Goal: Task Accomplishment & Management: Manage account settings

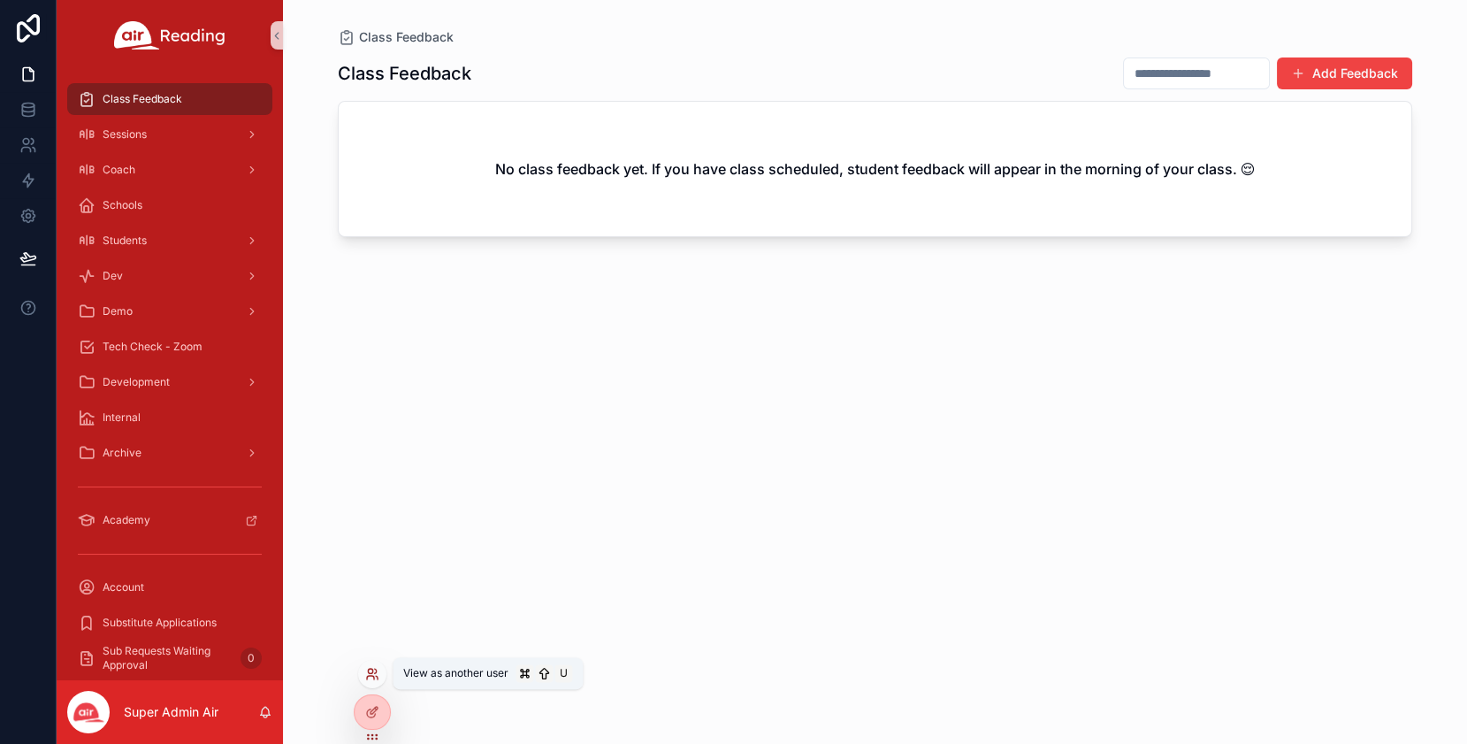
click at [375, 672] on icon at bounding box center [376, 671] width 2 height 4
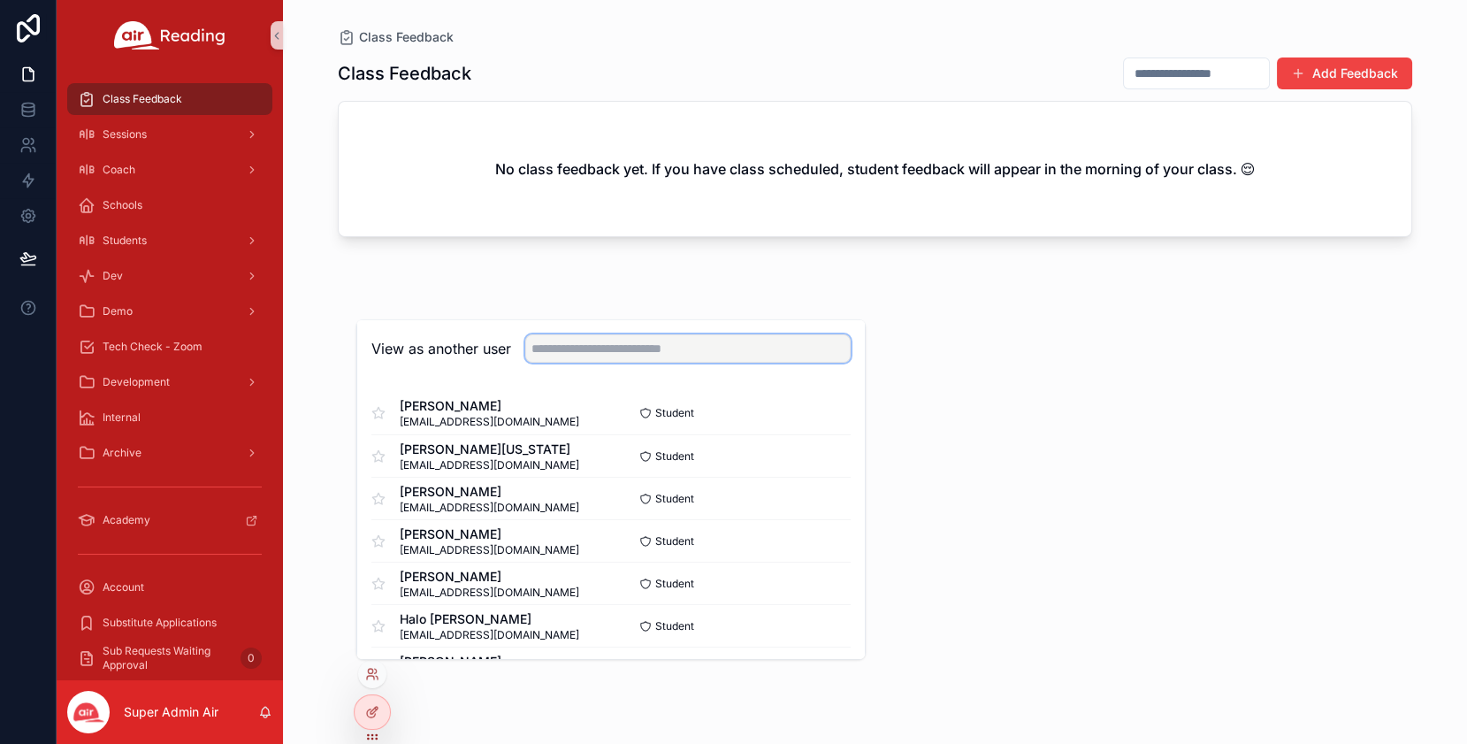
click at [659, 351] on input "text" at bounding box center [687, 348] width 325 height 28
type input "*"
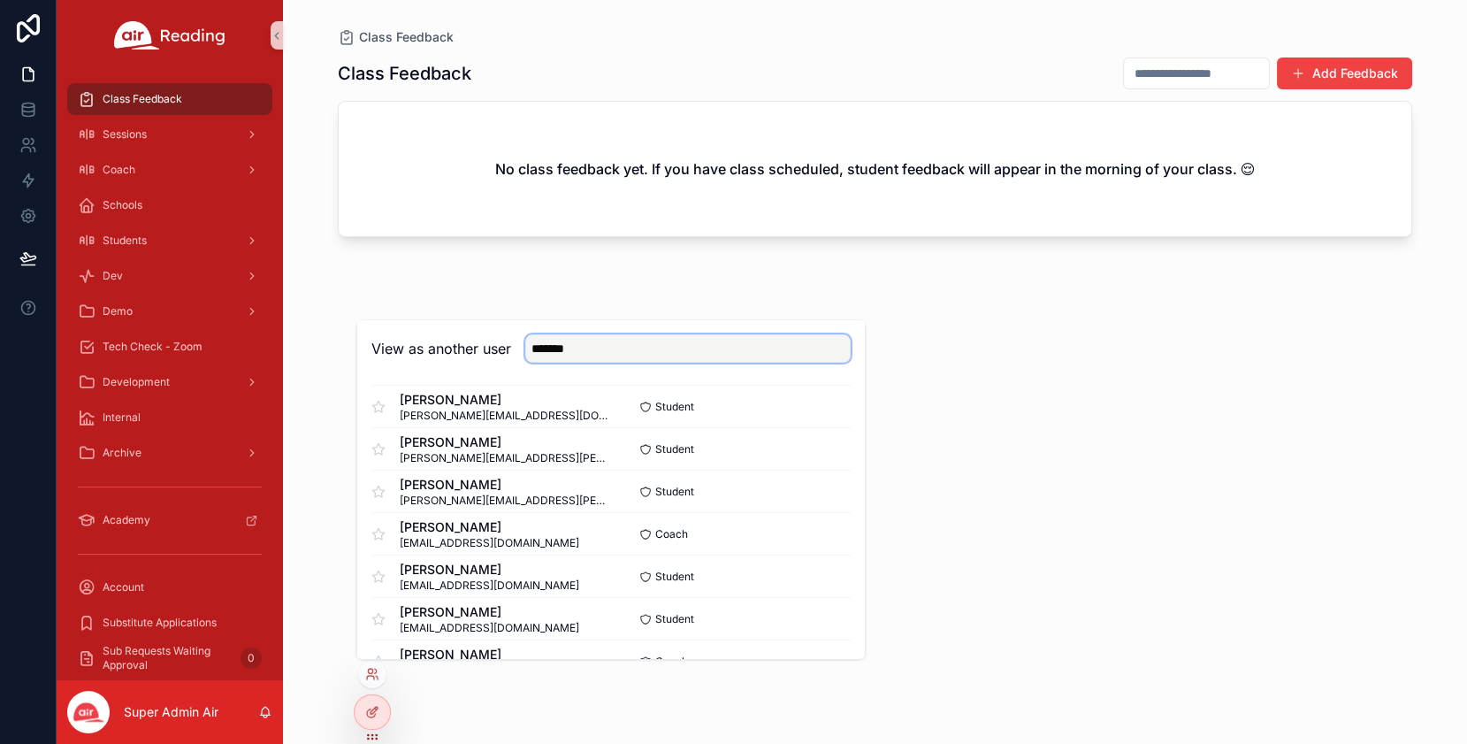
scroll to position [935, 0]
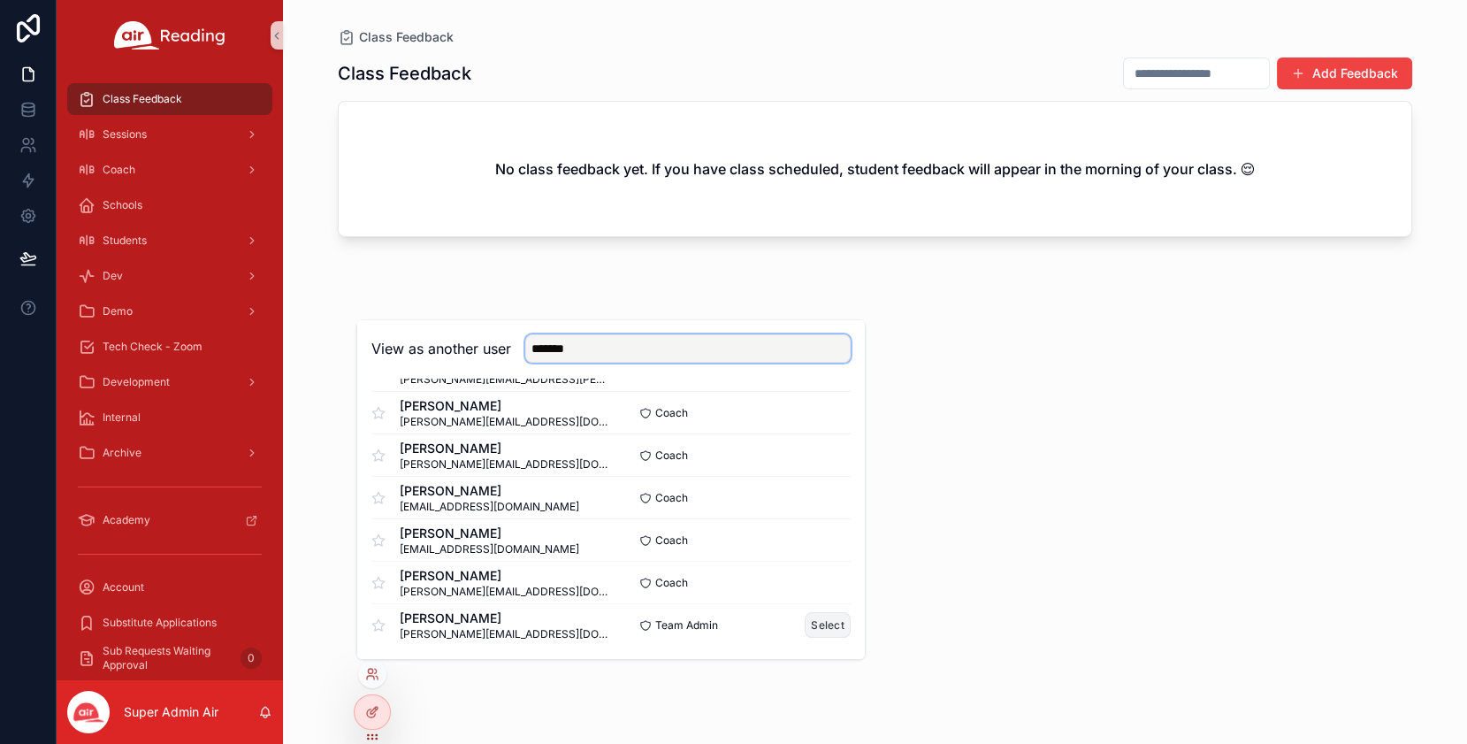
type input "*******"
click at [836, 626] on button "Select" at bounding box center [828, 625] width 46 height 26
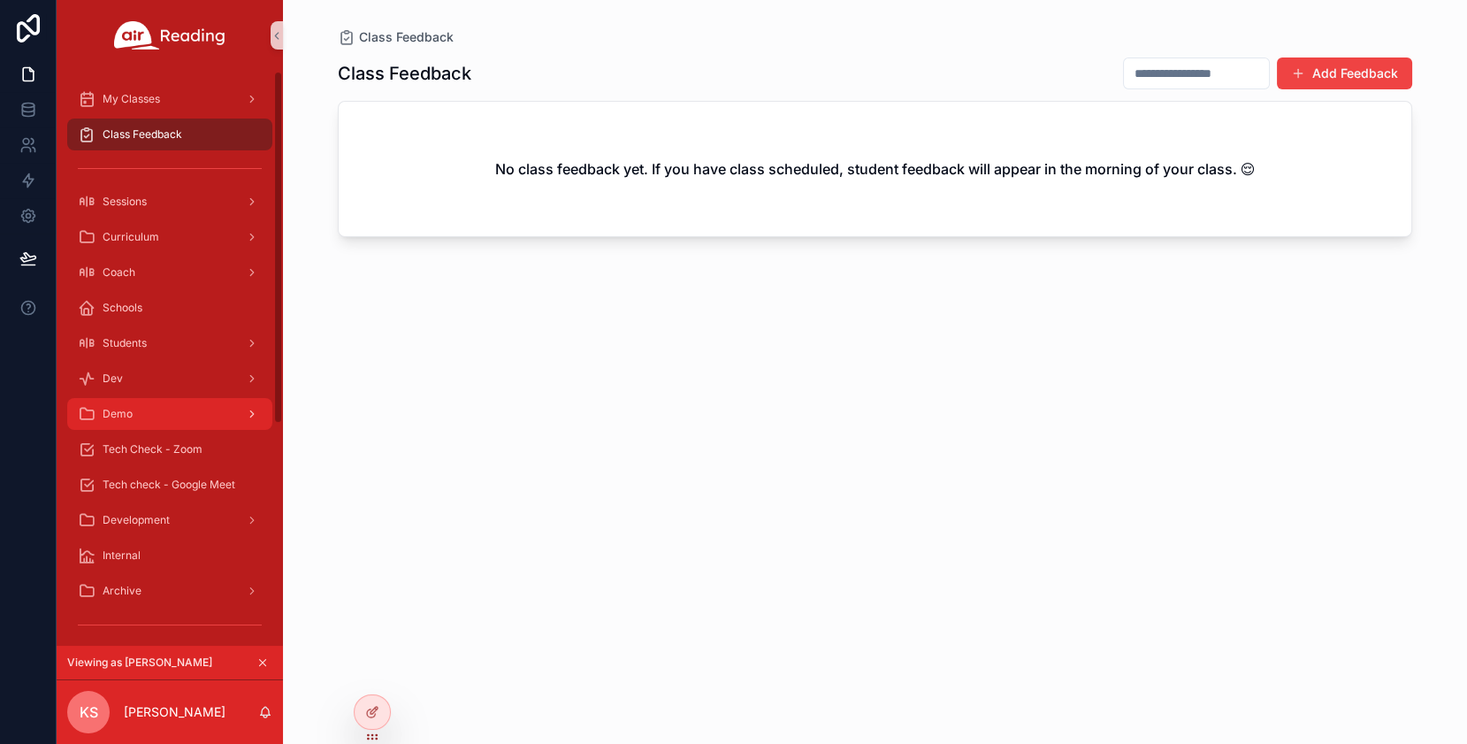
click at [255, 412] on icon "scrollable content" at bounding box center [252, 414] width 12 height 12
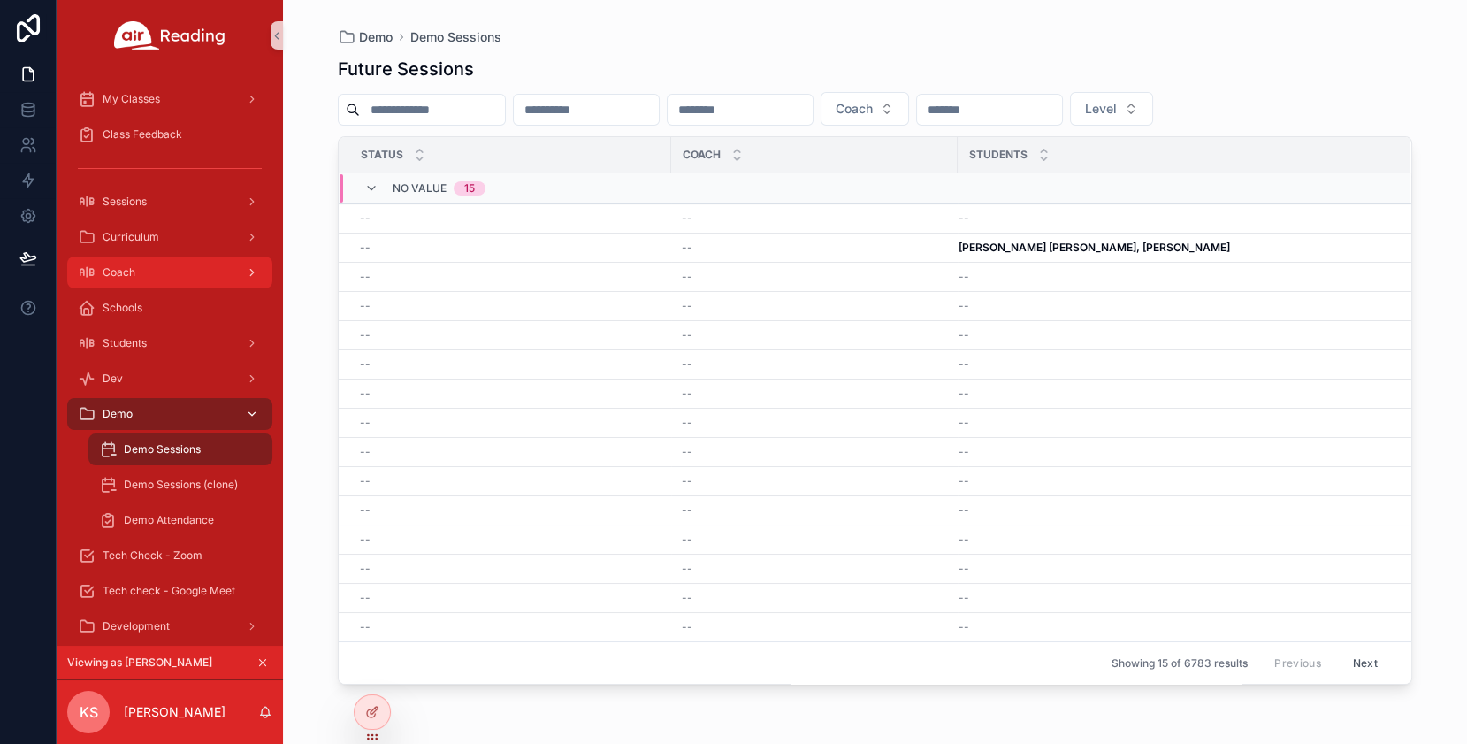
click at [257, 272] on icon "scrollable content" at bounding box center [252, 272] width 12 height 12
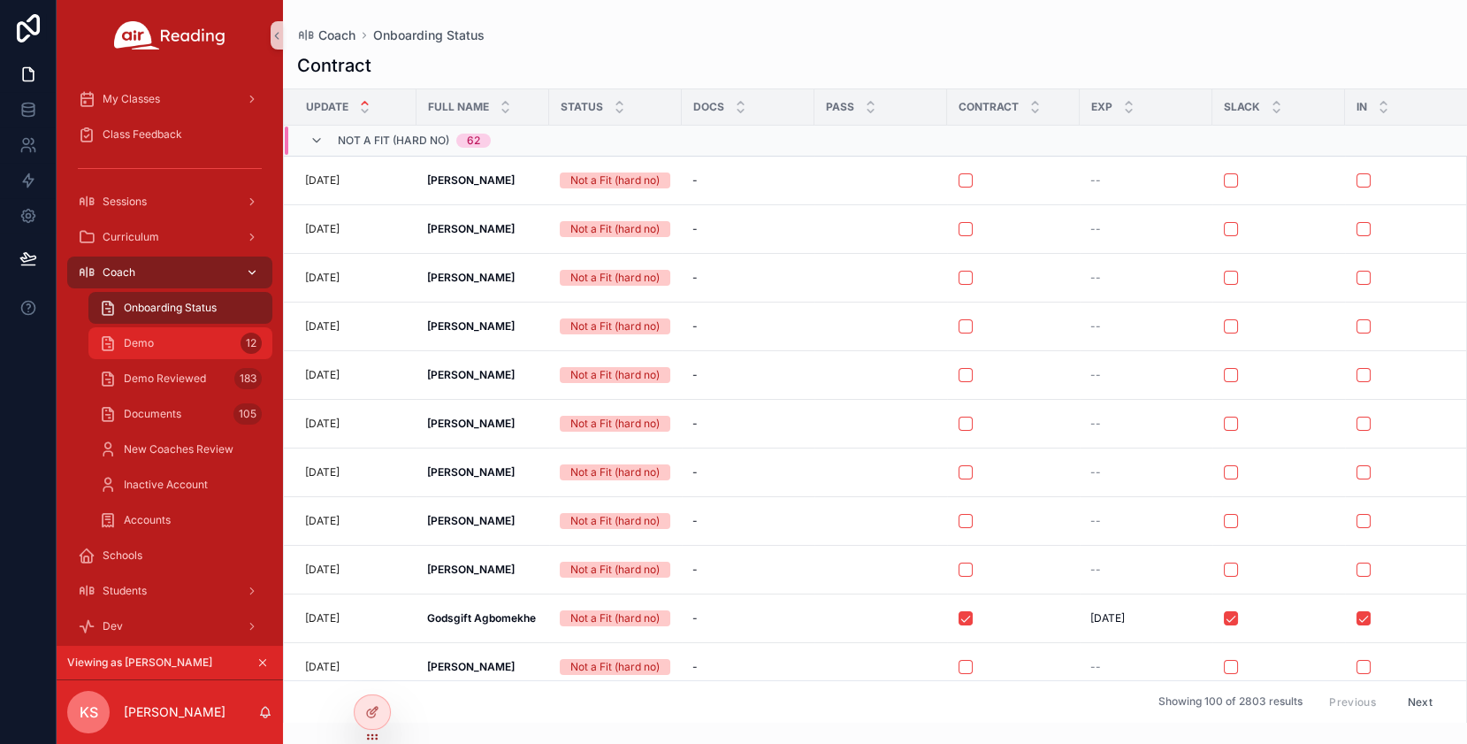
click at [180, 349] on div "Demo 12" at bounding box center [180, 343] width 163 height 28
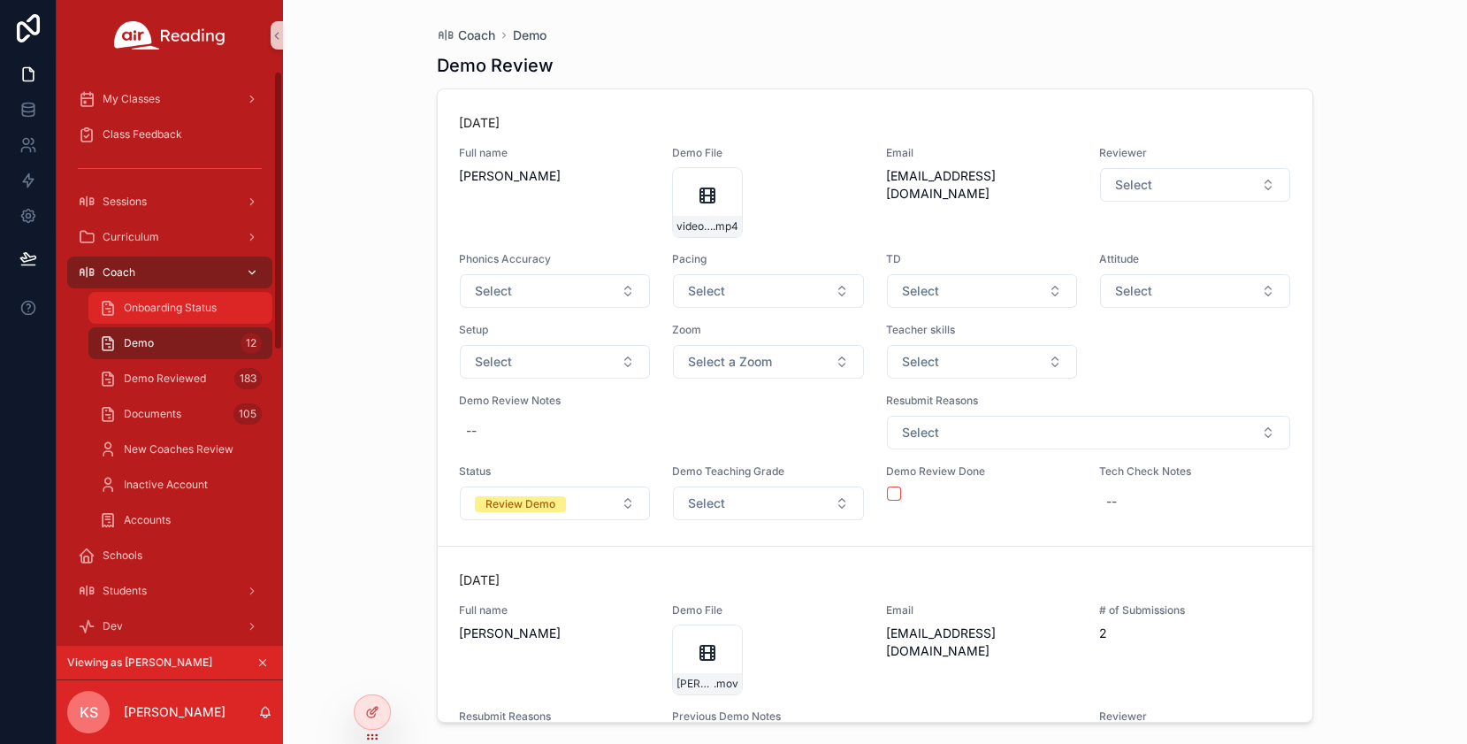
click at [166, 311] on span "Onboarding Status" at bounding box center [170, 308] width 93 height 14
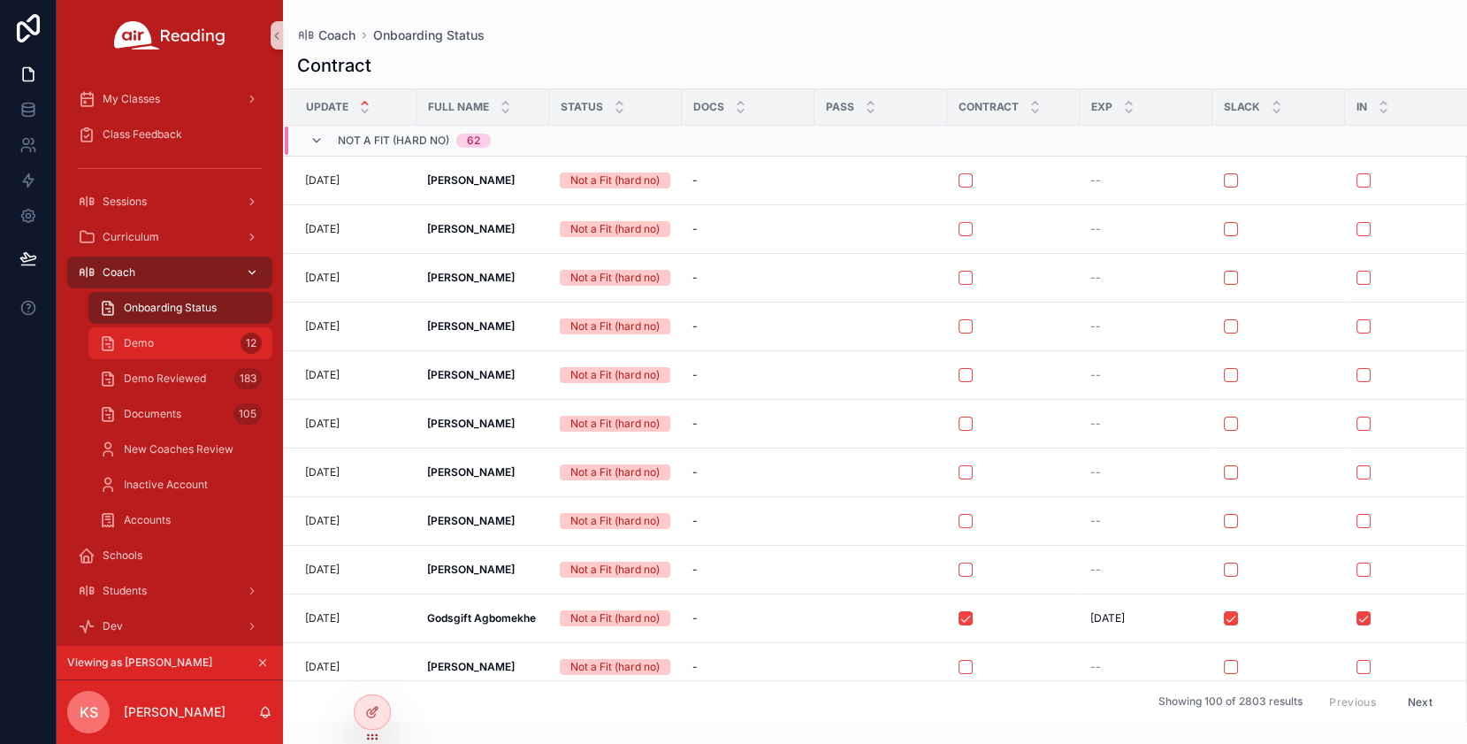
click at [178, 348] on div "Demo 12" at bounding box center [180, 343] width 163 height 28
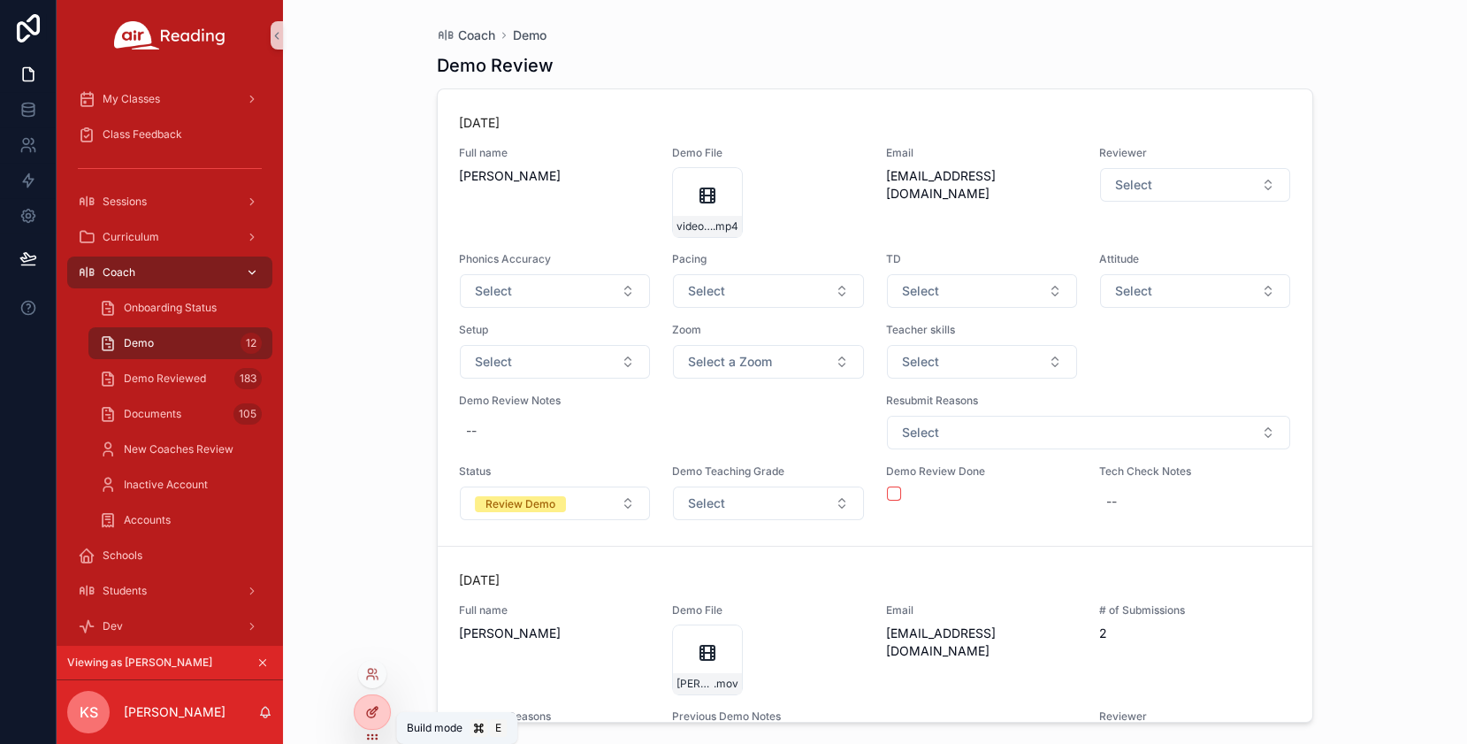
click at [375, 715] on icon at bounding box center [372, 712] width 14 height 14
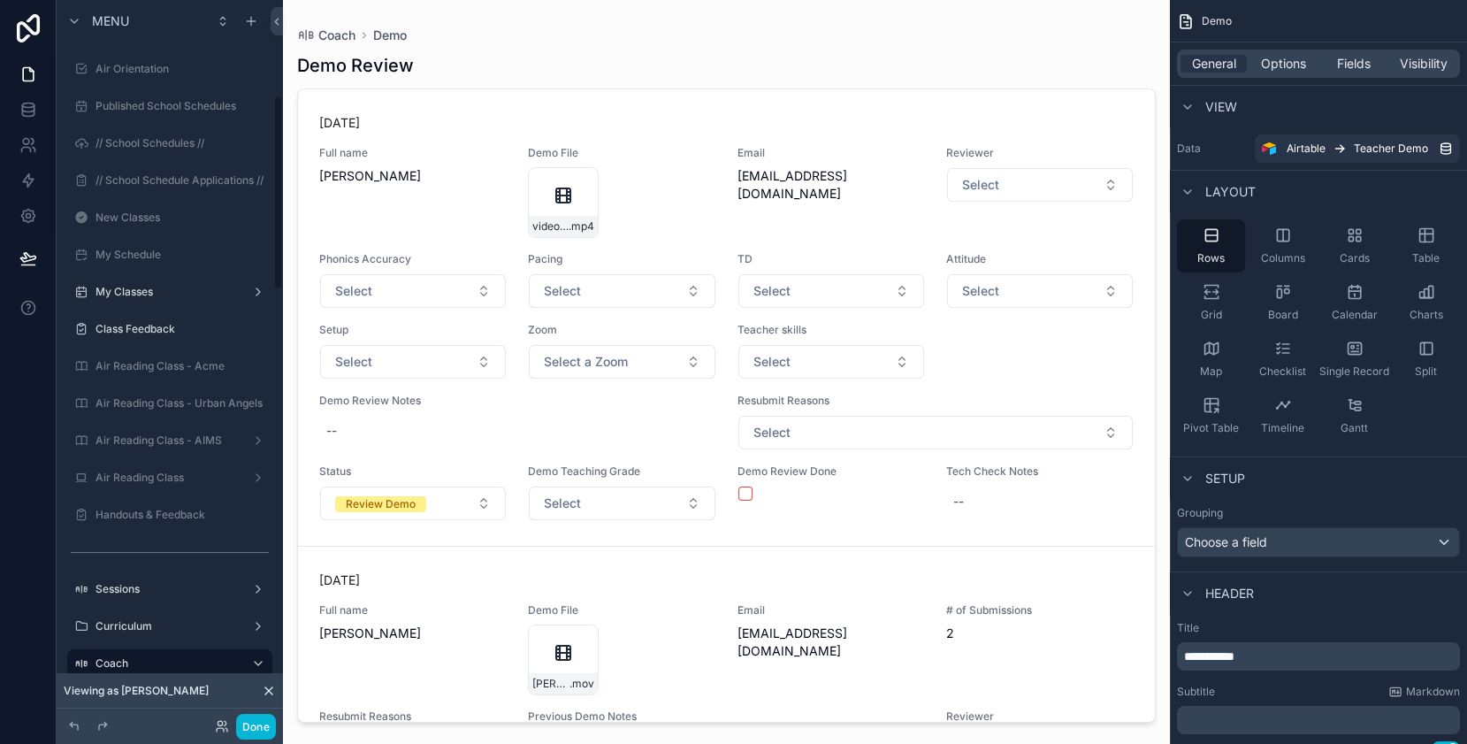
scroll to position [356, 0]
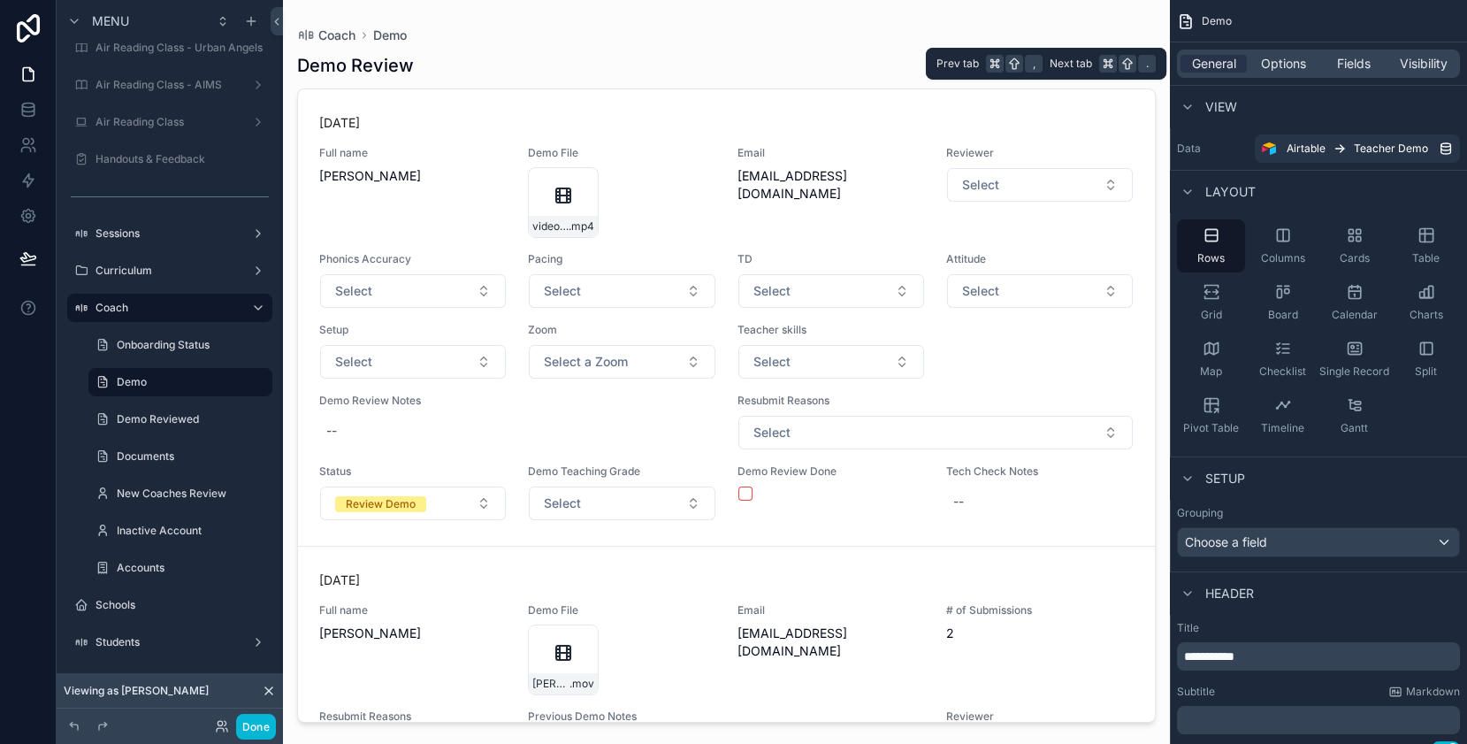
click at [1281, 73] on div "General Options Fields Visibility" at bounding box center [1318, 64] width 283 height 28
click at [1288, 62] on span "Options" at bounding box center [1283, 64] width 45 height 18
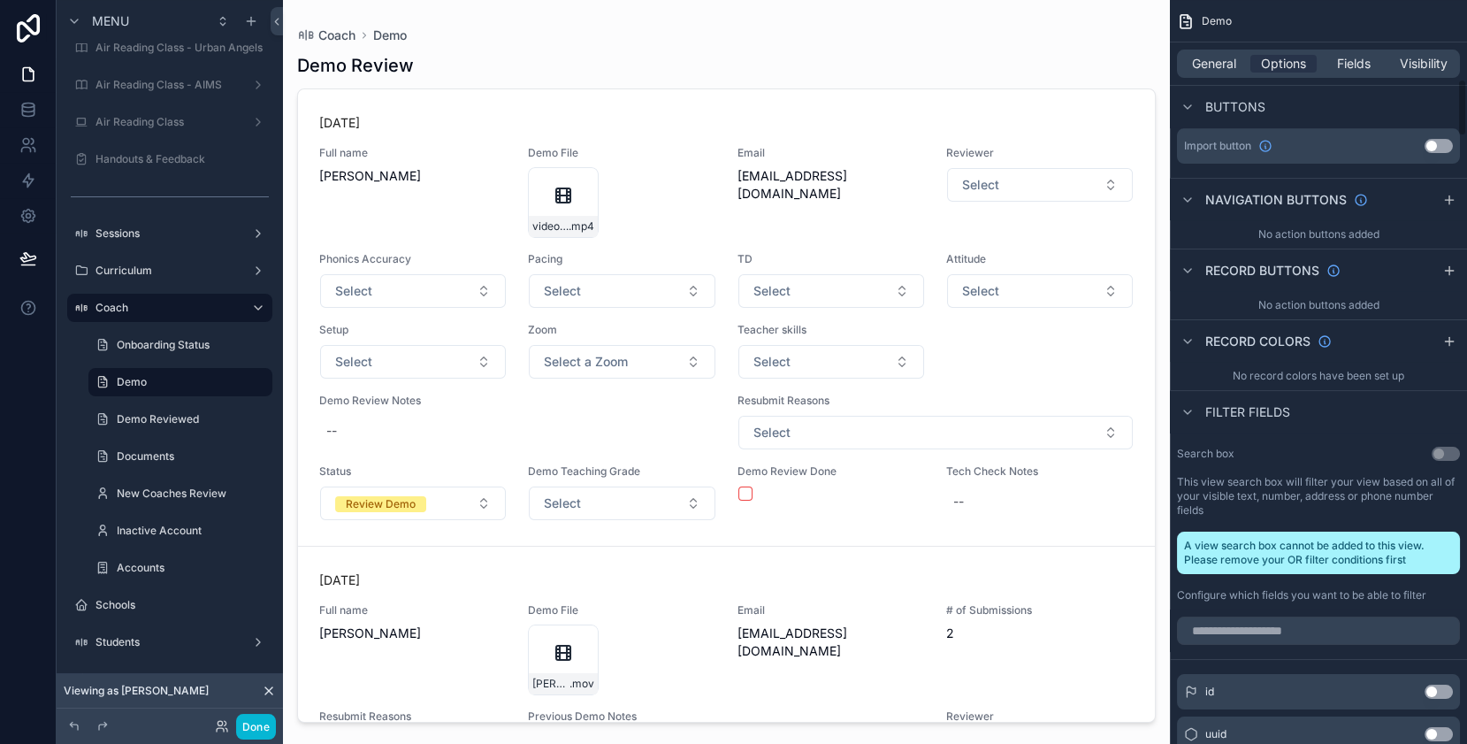
scroll to position [0, 0]
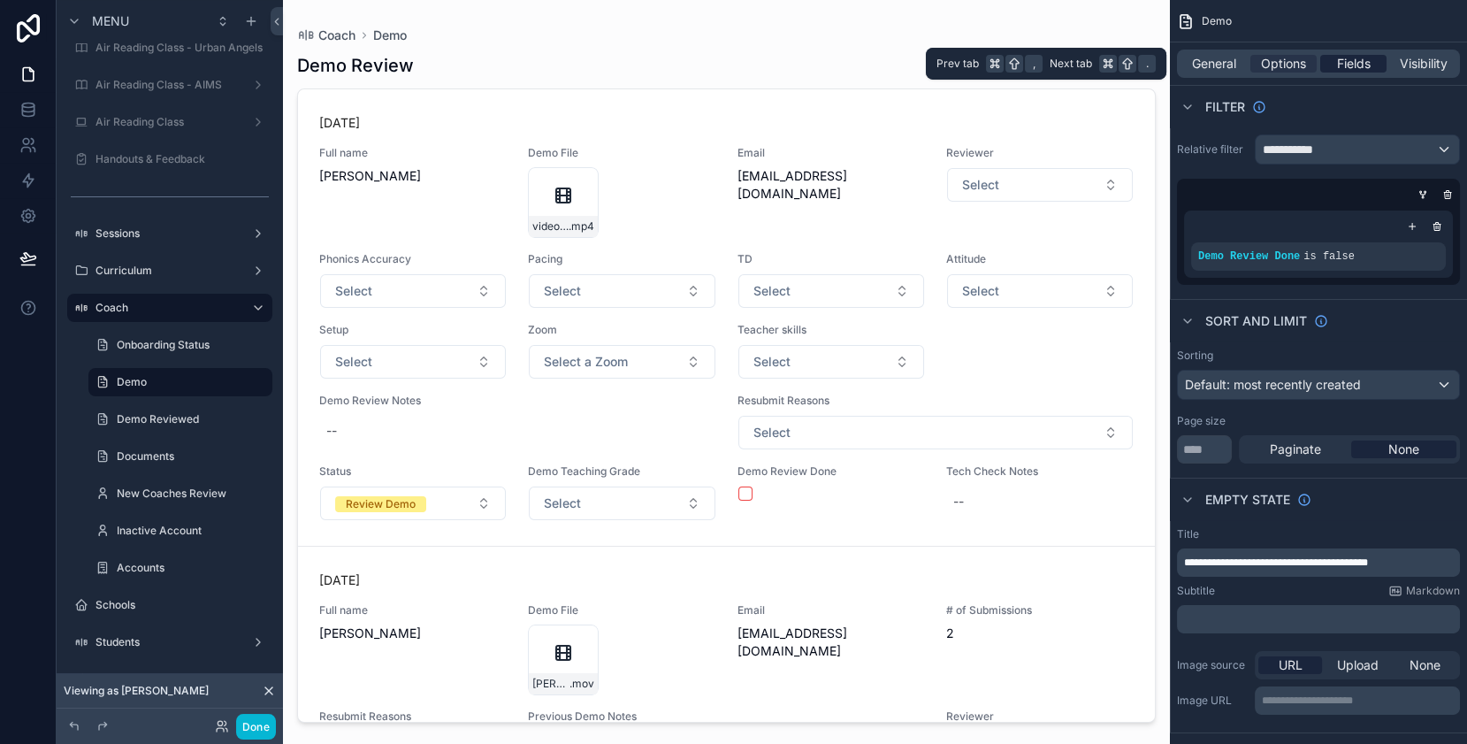
click at [1352, 64] on span "Fields" at bounding box center [1354, 64] width 34 height 18
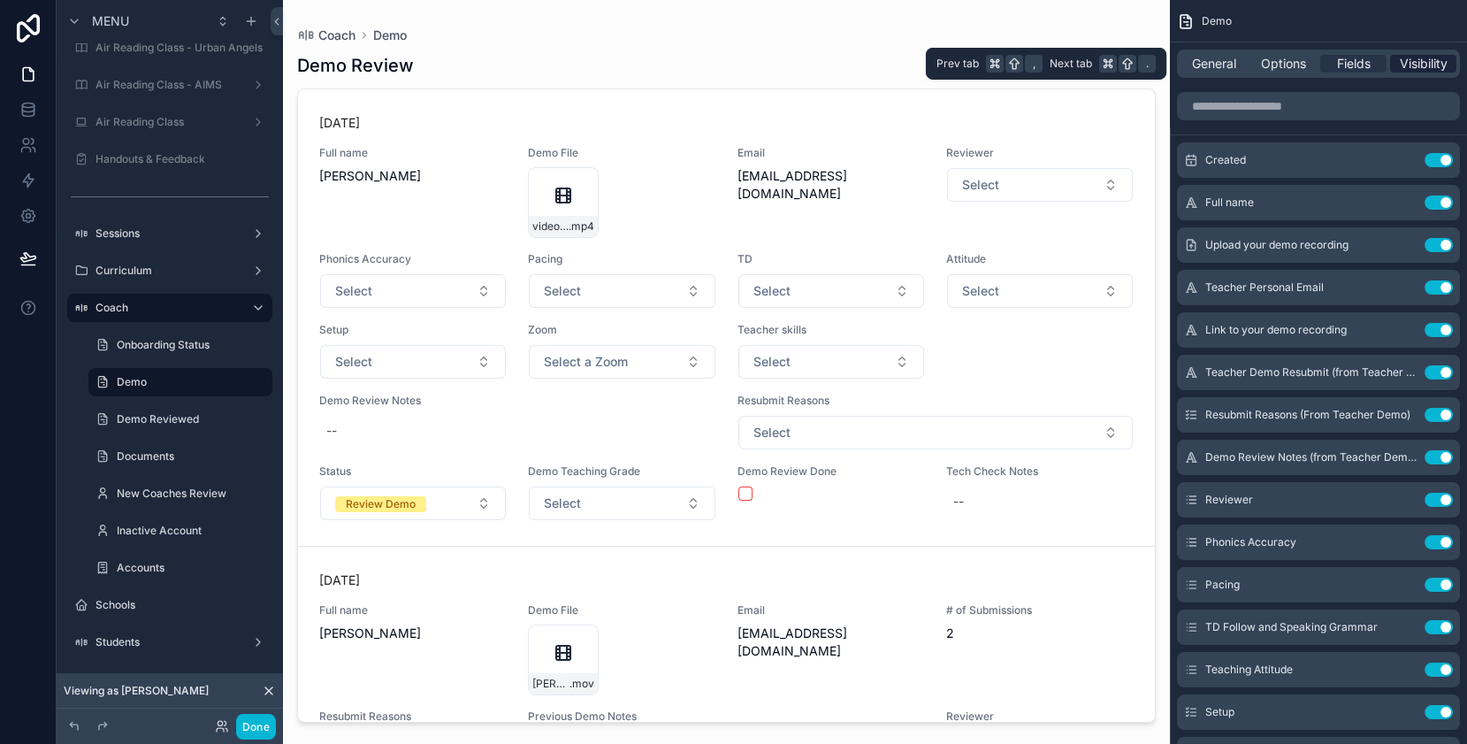
click at [1434, 58] on span "Visibility" at bounding box center [1424, 64] width 48 height 18
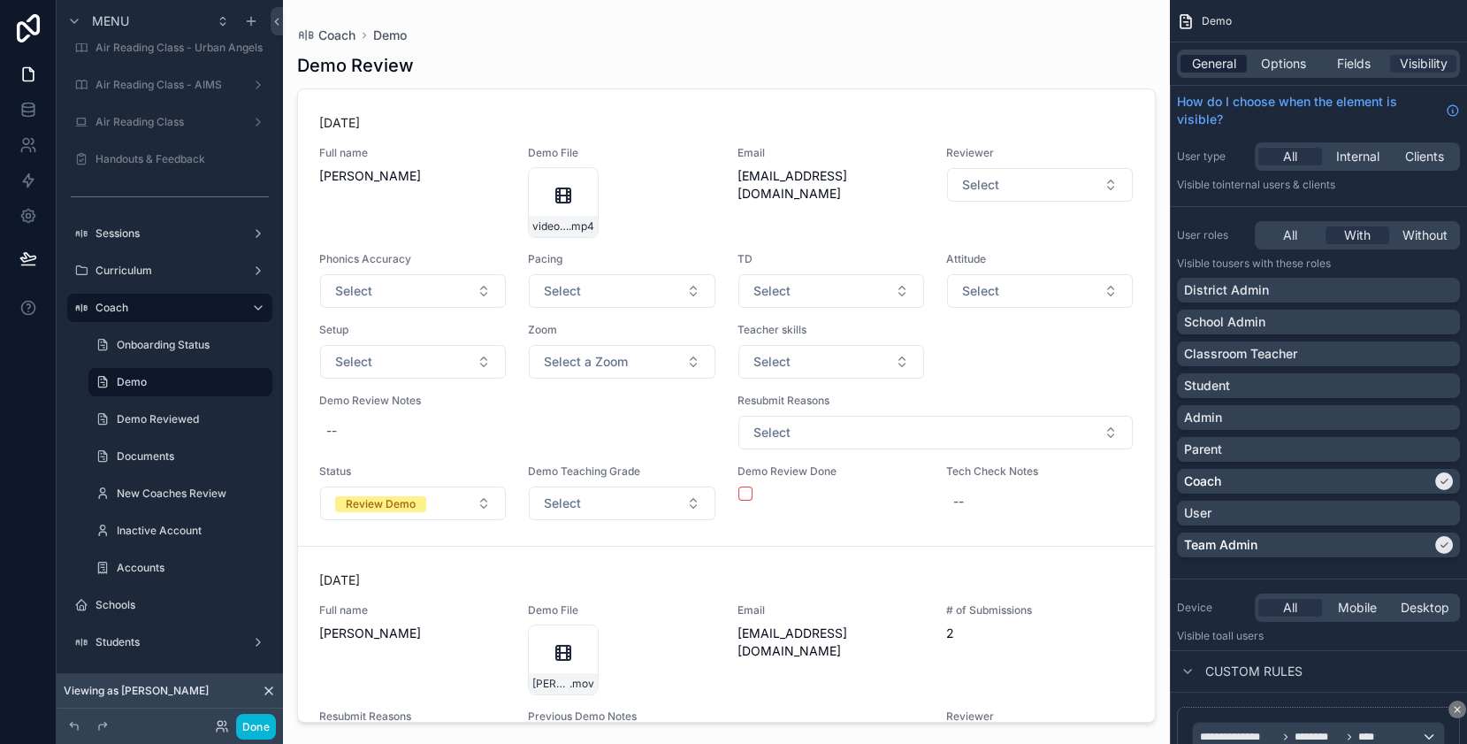
click at [1209, 68] on span "General" at bounding box center [1214, 64] width 44 height 18
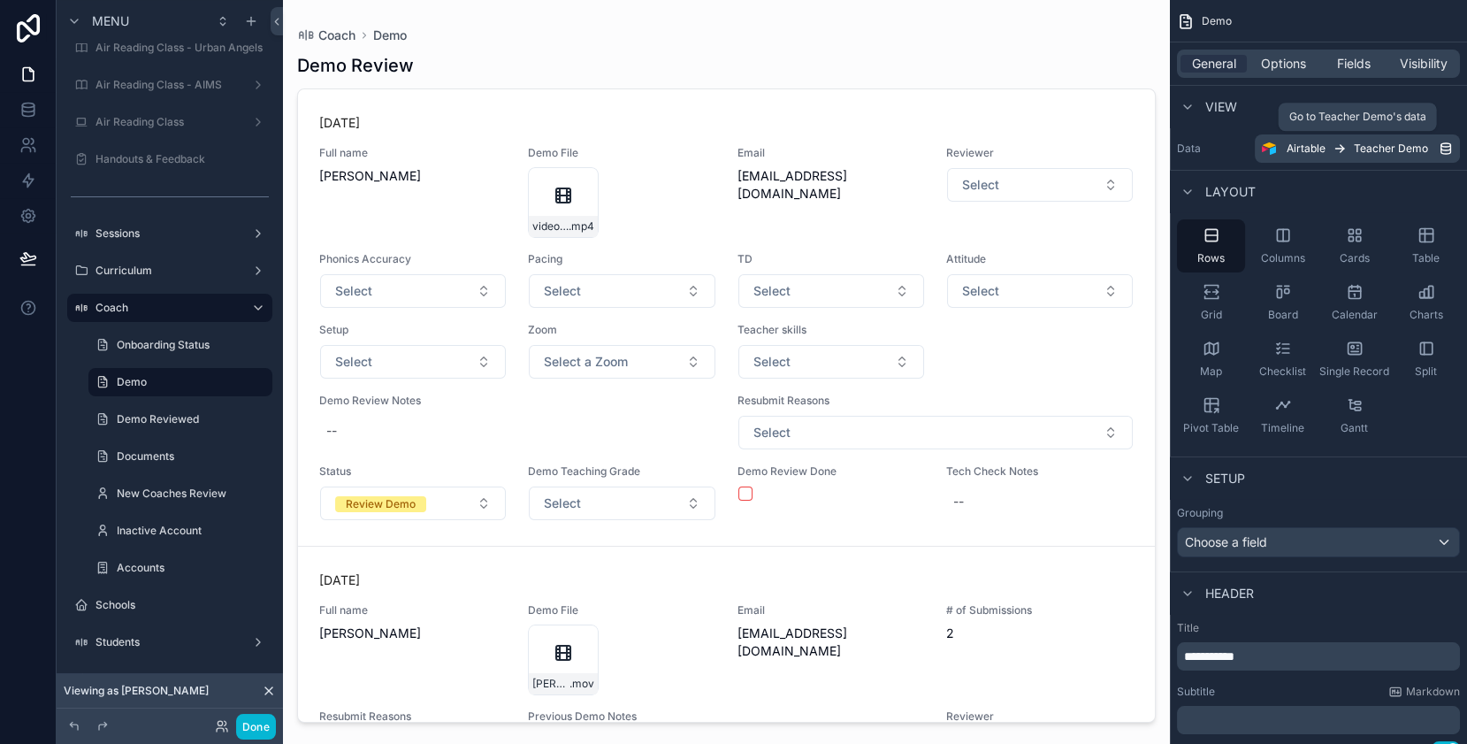
click at [1399, 152] on span "Teacher Demo" at bounding box center [1391, 149] width 74 height 14
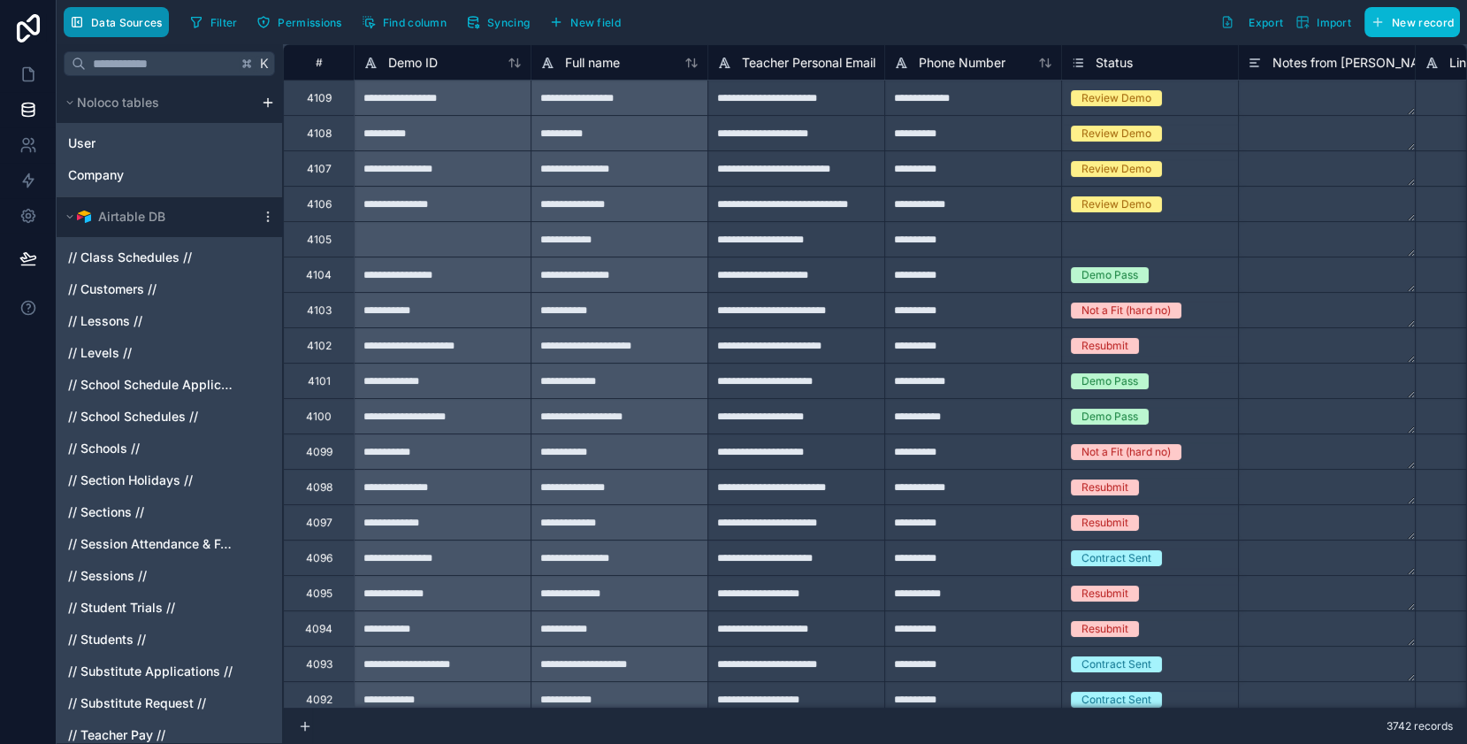
click at [119, 27] on span "Data Sources" at bounding box center [127, 22] width 72 height 13
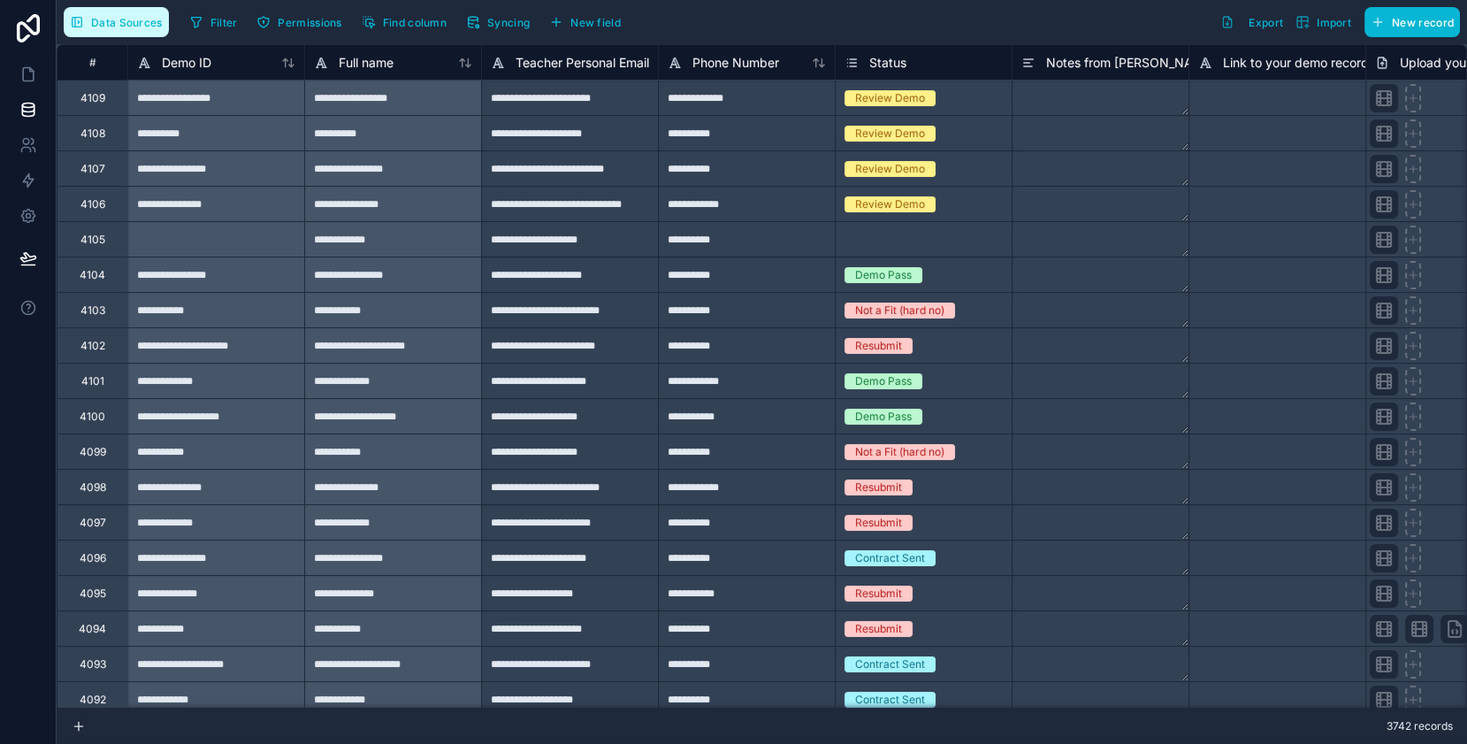
click at [119, 27] on span "Data Sources" at bounding box center [127, 22] width 72 height 13
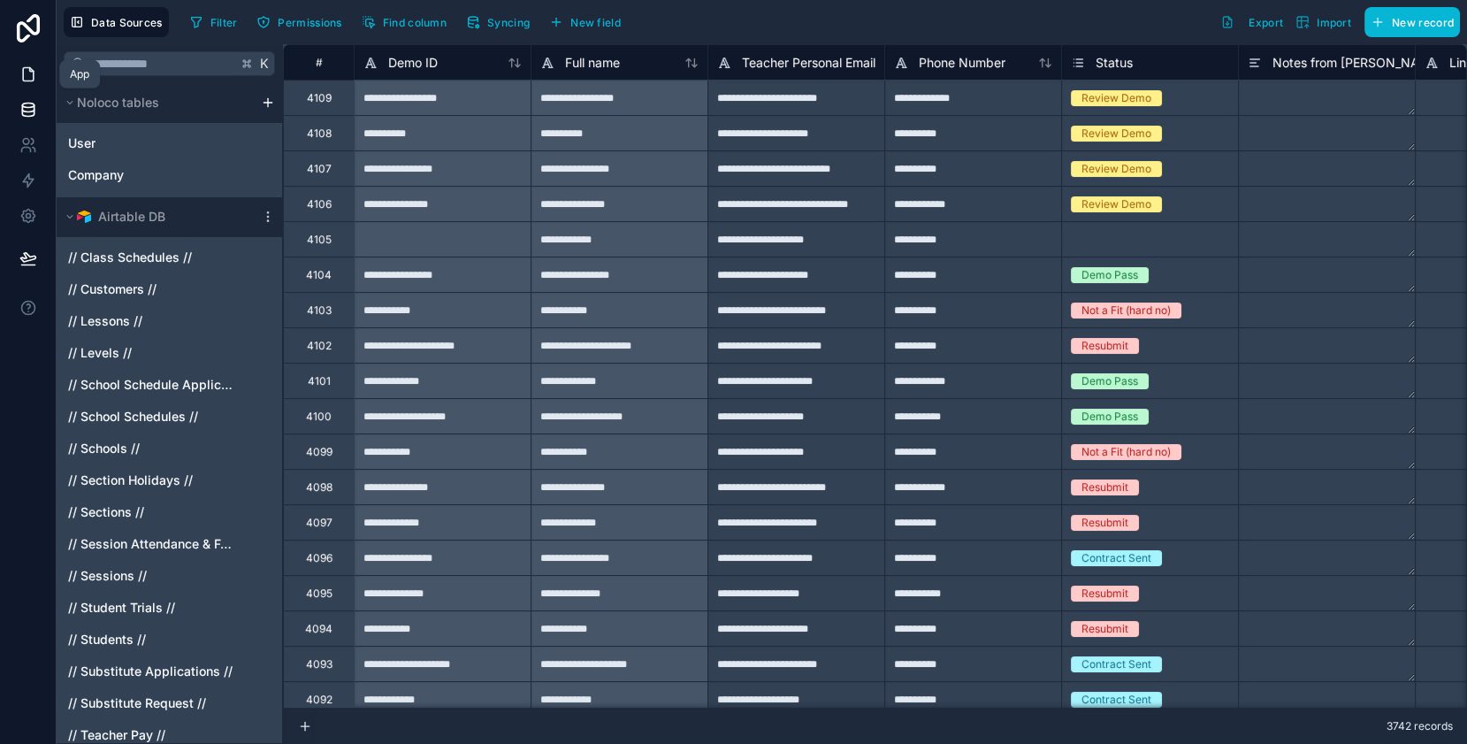
click at [29, 79] on icon at bounding box center [28, 74] width 18 height 18
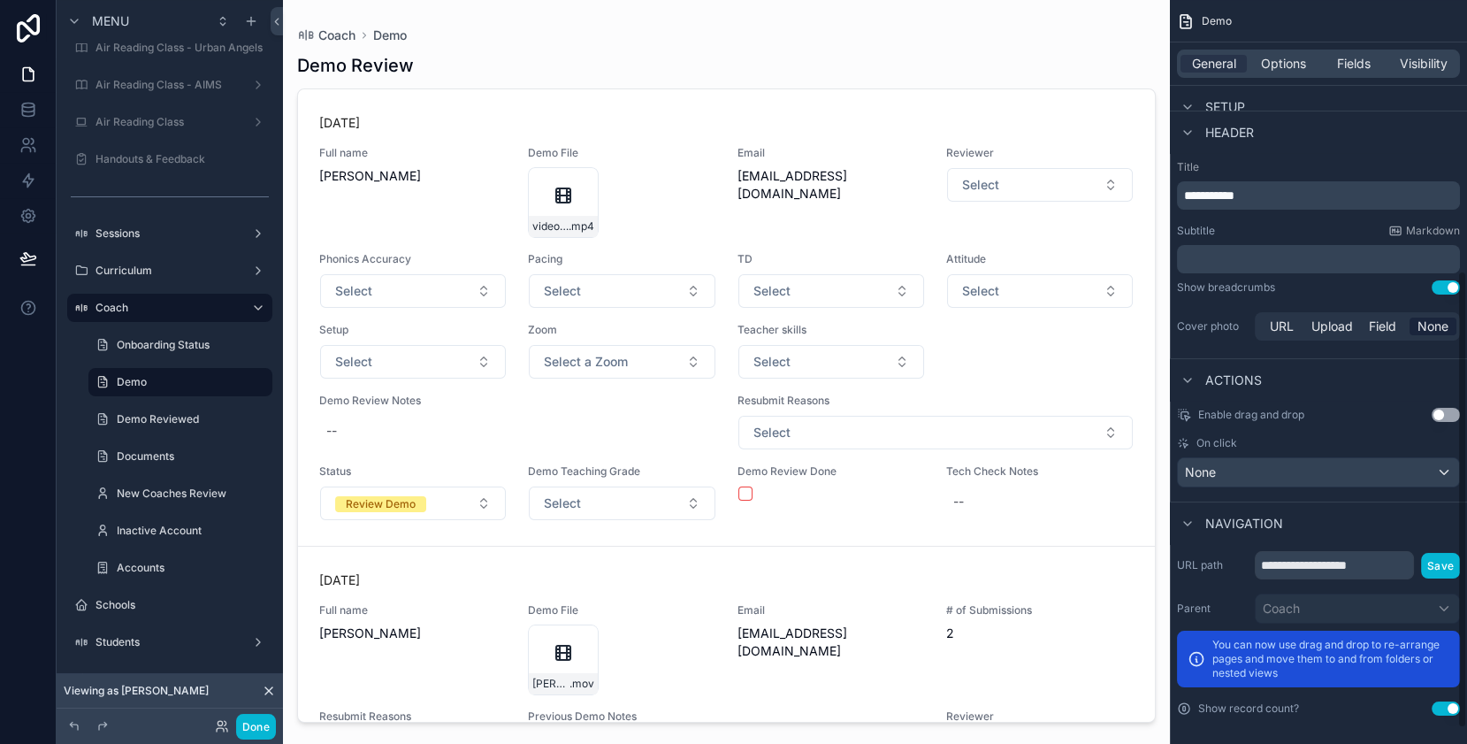
scroll to position [465, 0]
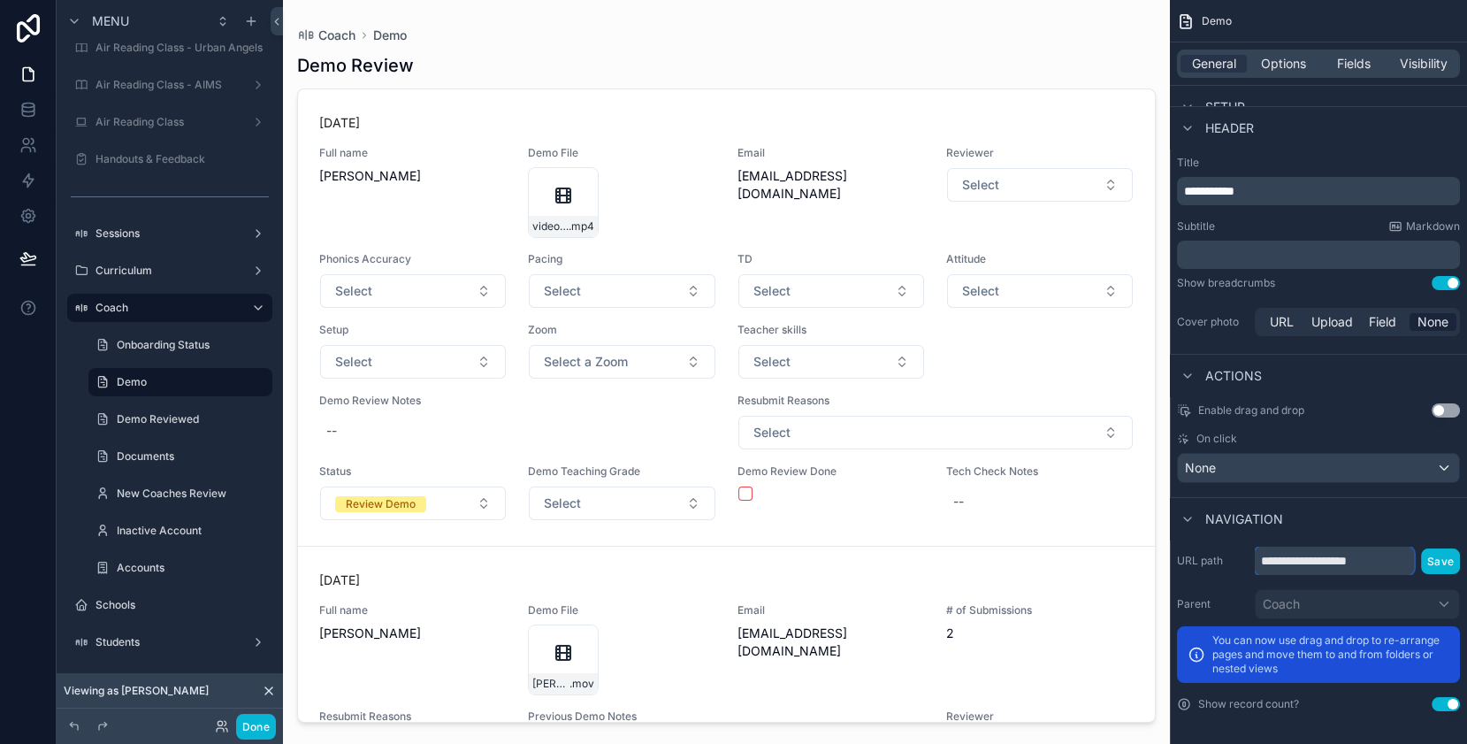
click at [1342, 562] on input "**********" at bounding box center [1334, 561] width 159 height 28
click at [1365, 509] on div "Navigation" at bounding box center [1318, 518] width 297 height 42
click at [1348, 529] on div "Navigation" at bounding box center [1318, 518] width 297 height 42
click at [1351, 712] on div "**********" at bounding box center [1318, 628] width 297 height 179
click at [1326, 560] on input "**********" at bounding box center [1334, 561] width 159 height 28
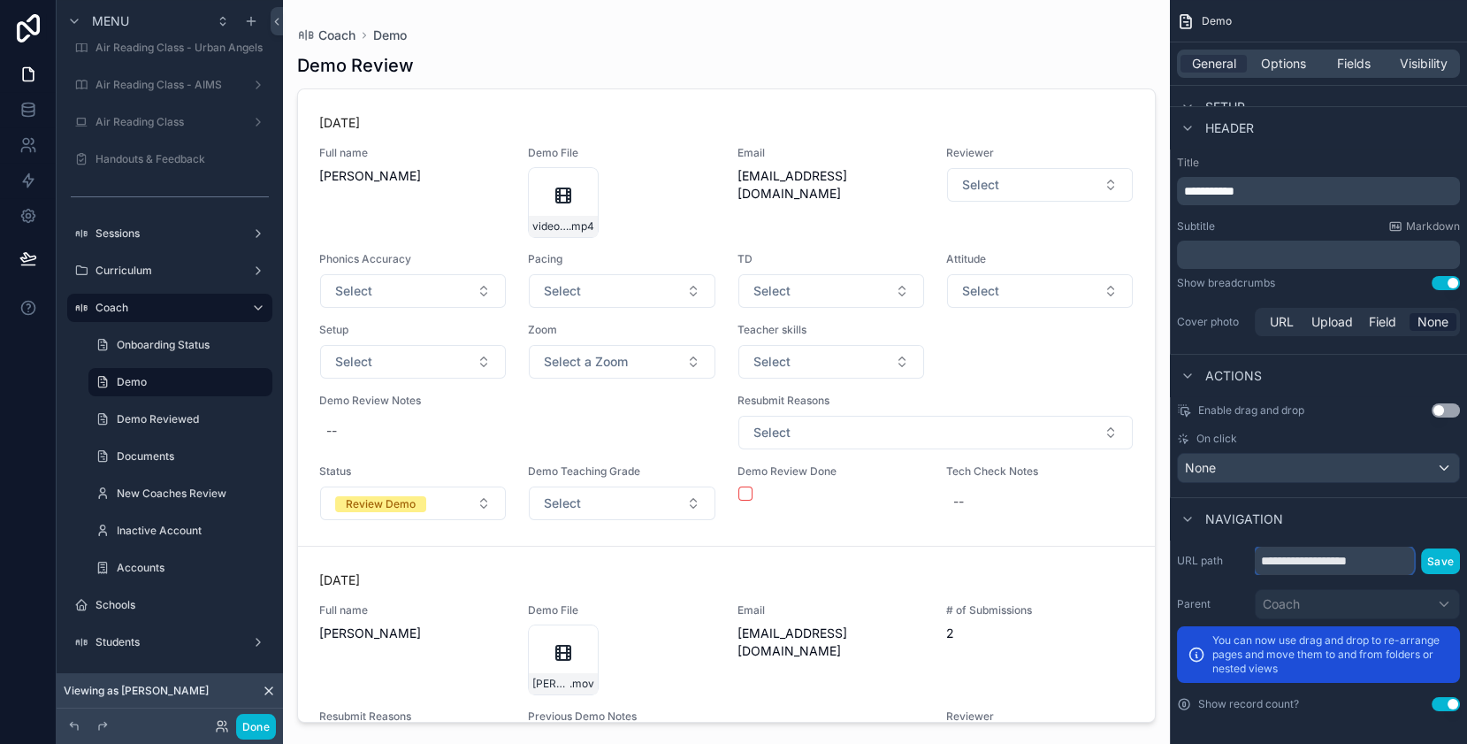
click at [1403, 559] on input "**********" at bounding box center [1334, 561] width 159 height 28
click at [1188, 518] on icon "scrollable content" at bounding box center [1188, 519] width 14 height 14
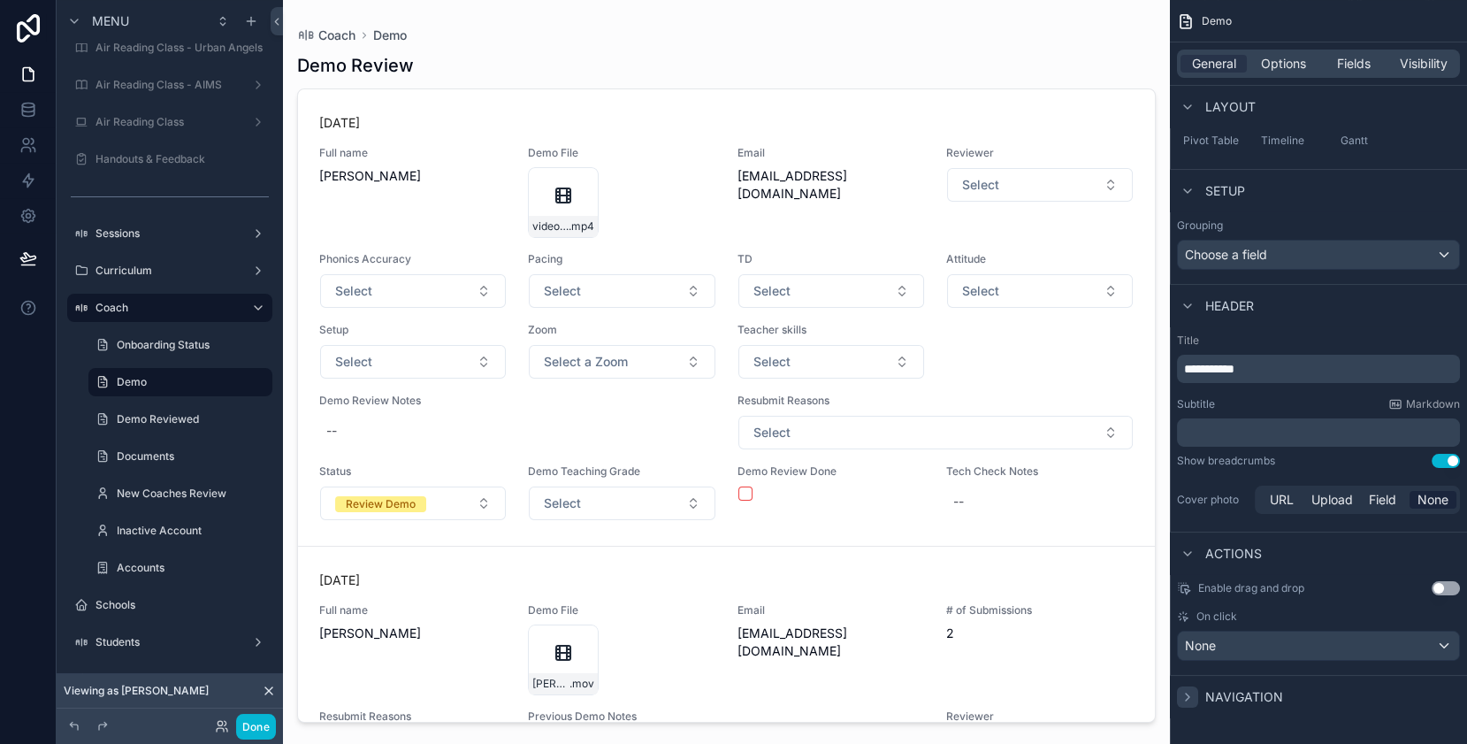
click at [1186, 701] on div "scrollable content" at bounding box center [1187, 696] width 21 height 21
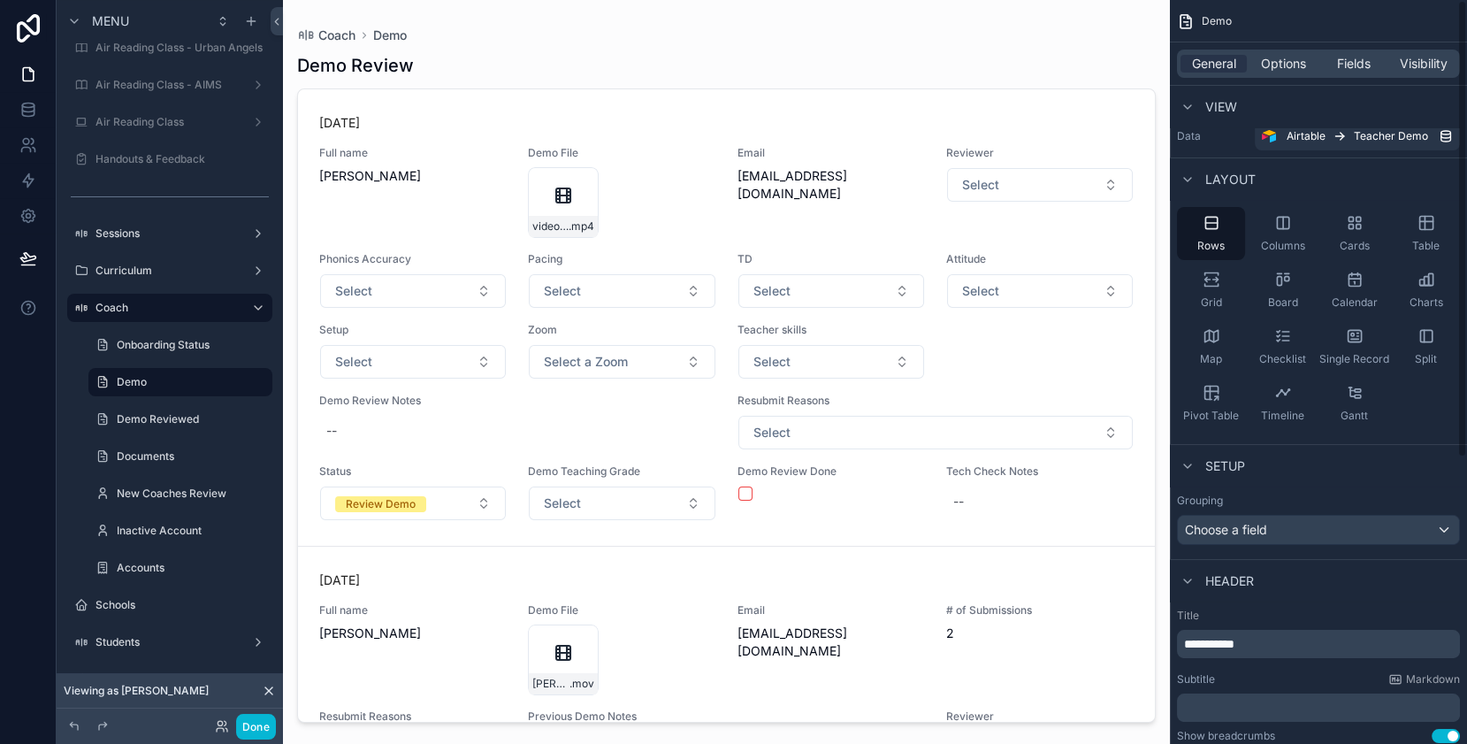
scroll to position [0, 0]
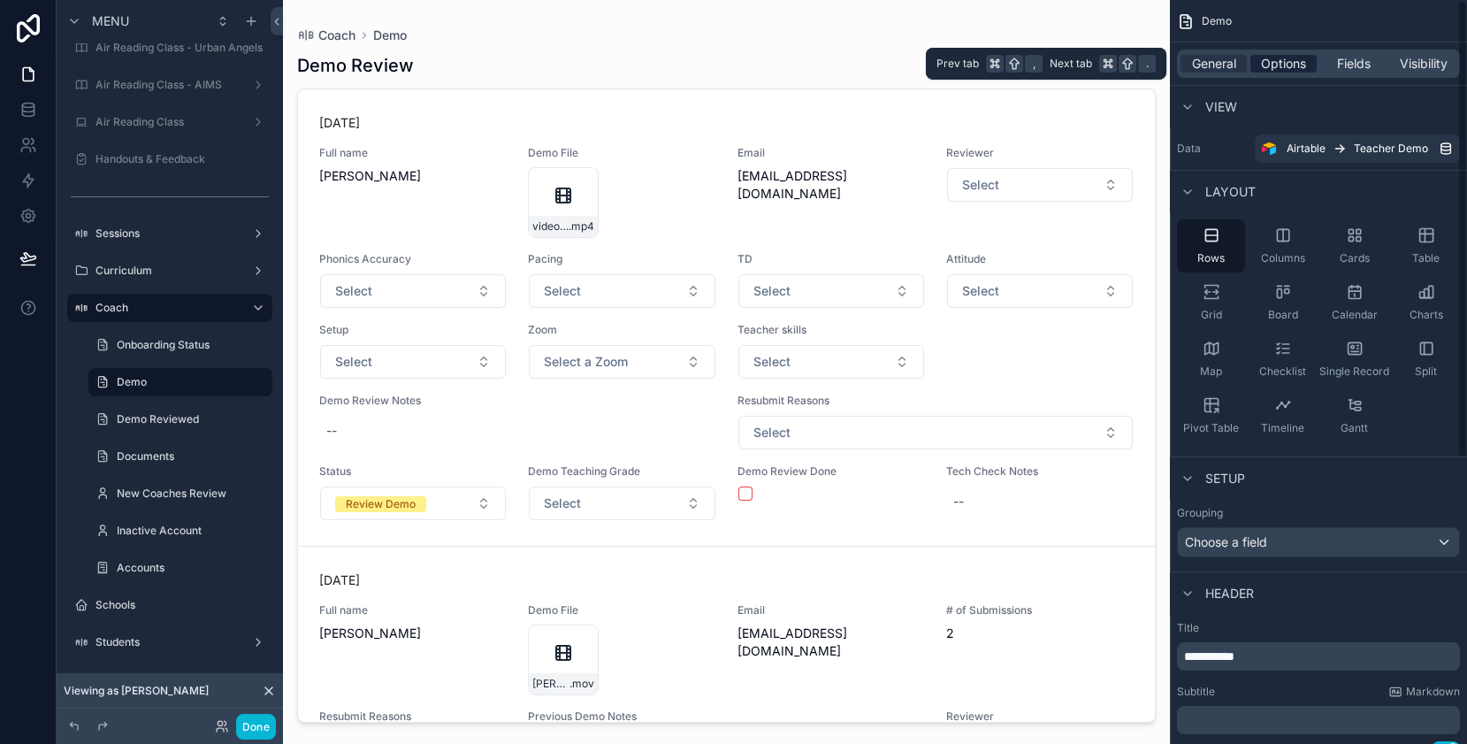
click at [1289, 65] on span "Options" at bounding box center [1283, 64] width 45 height 18
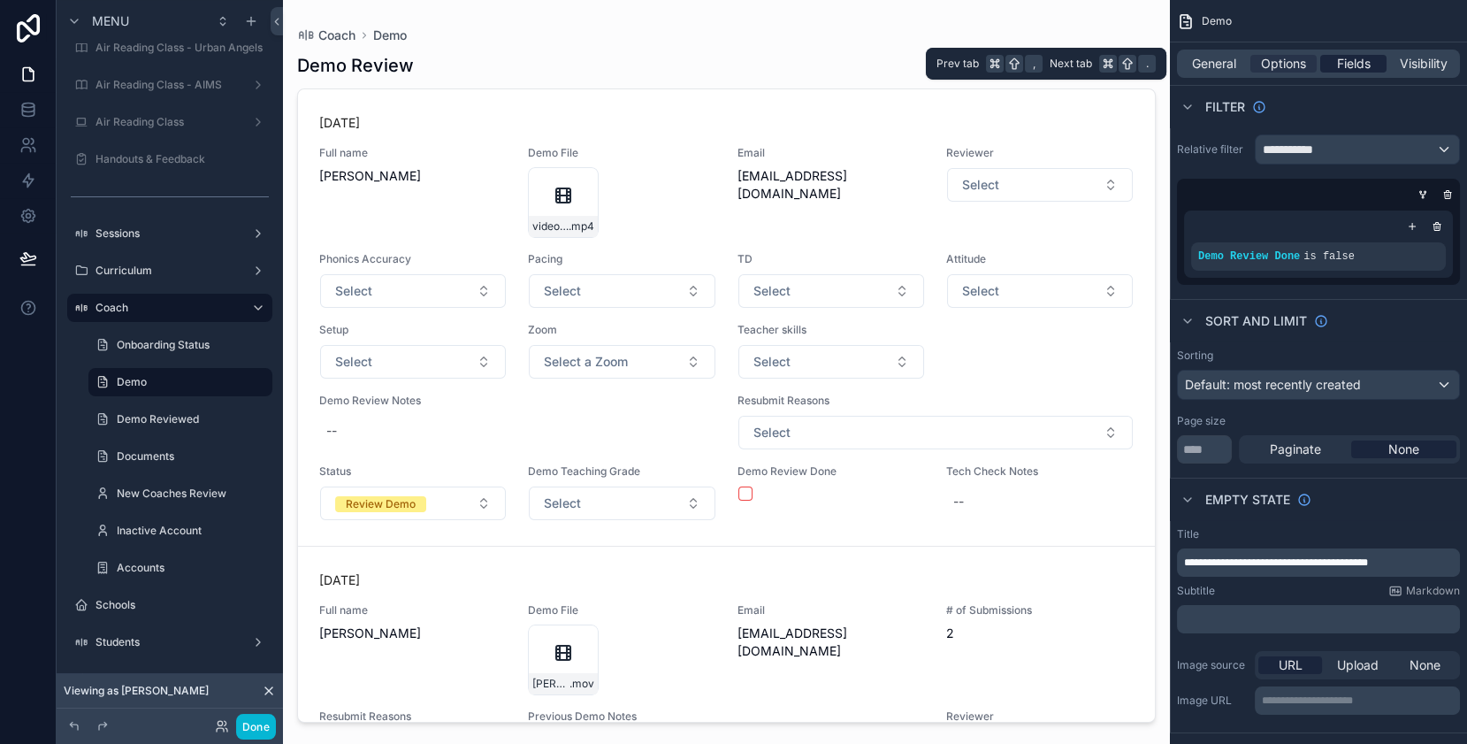
click at [1362, 64] on span "Fields" at bounding box center [1354, 64] width 34 height 18
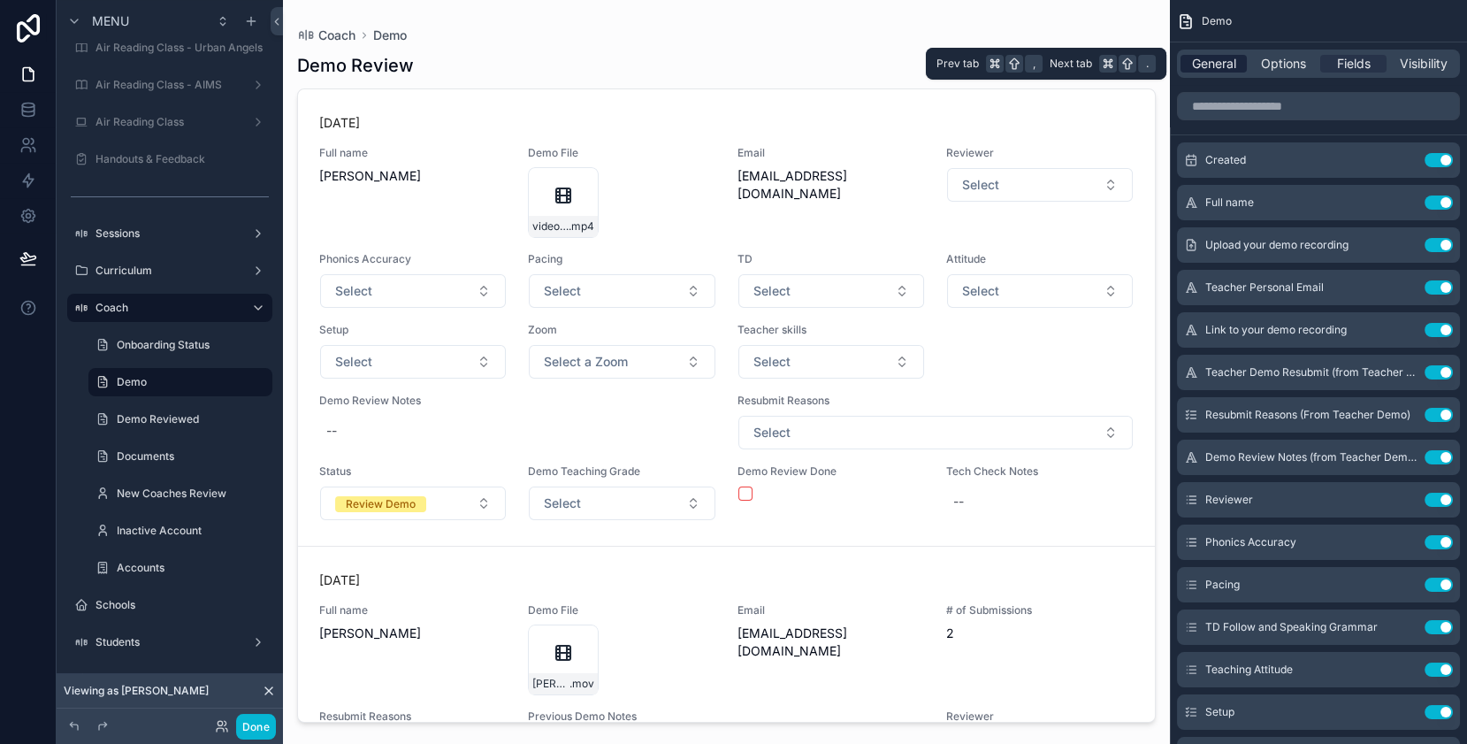
click at [1213, 59] on span "General" at bounding box center [1214, 64] width 44 height 18
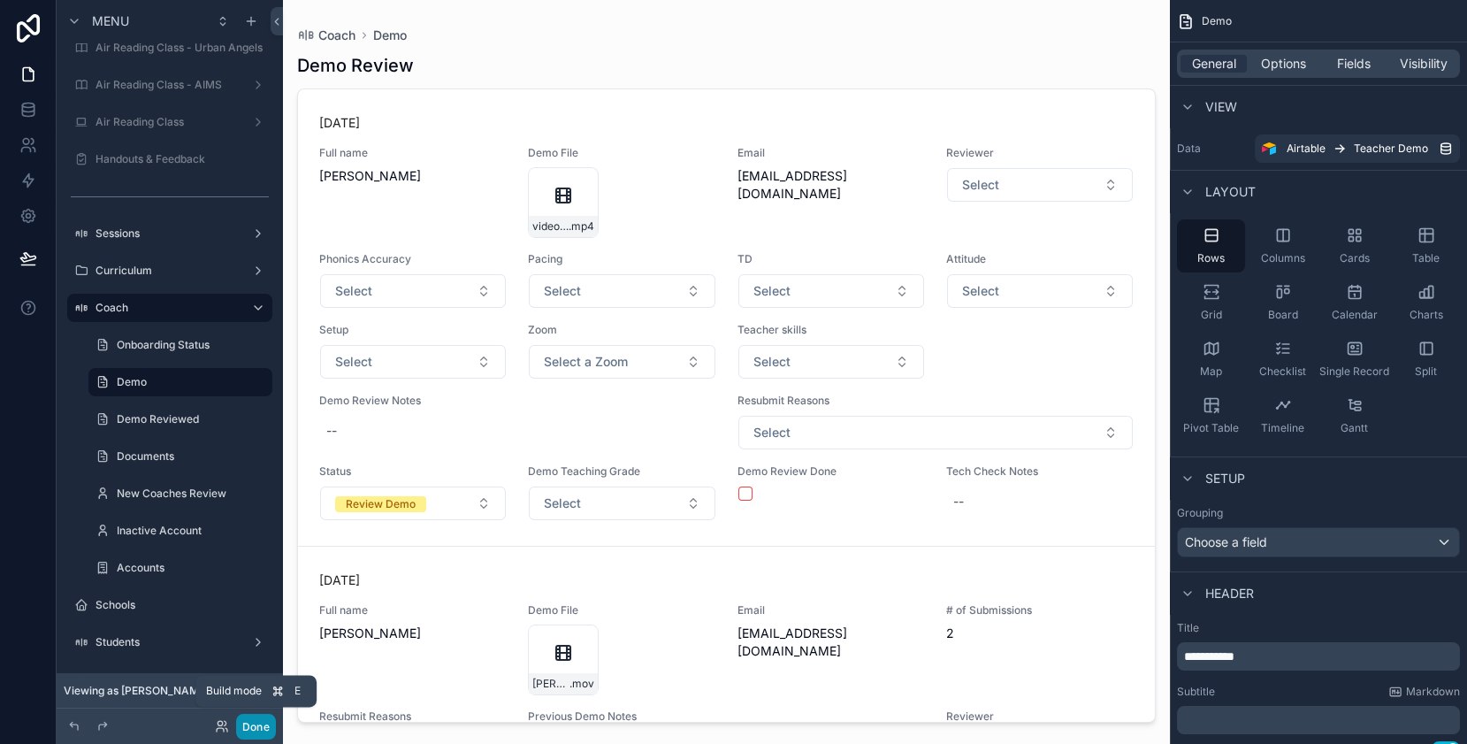
click at [252, 725] on button "Done" at bounding box center [256, 727] width 40 height 26
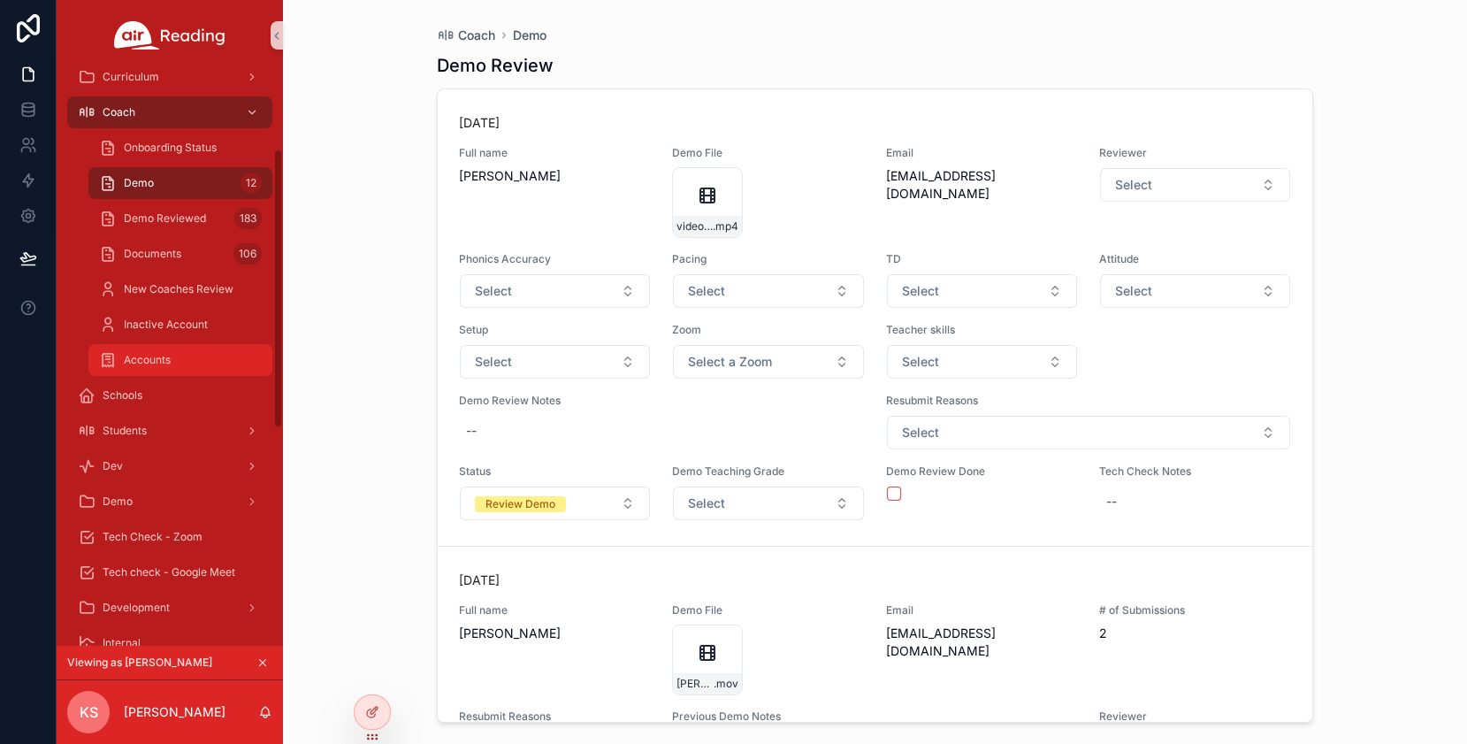
scroll to position [187, 0]
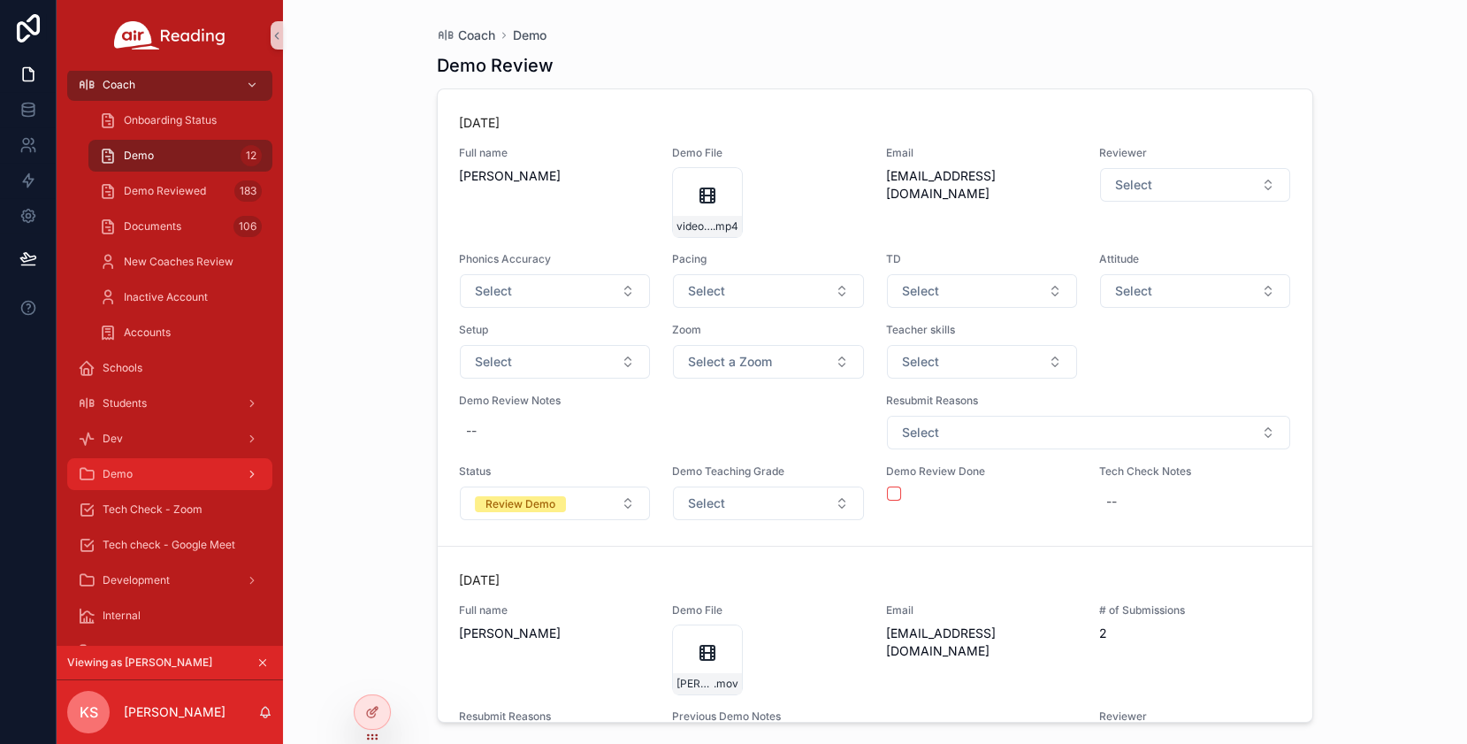
click at [254, 470] on icon "scrollable content" at bounding box center [252, 474] width 12 height 12
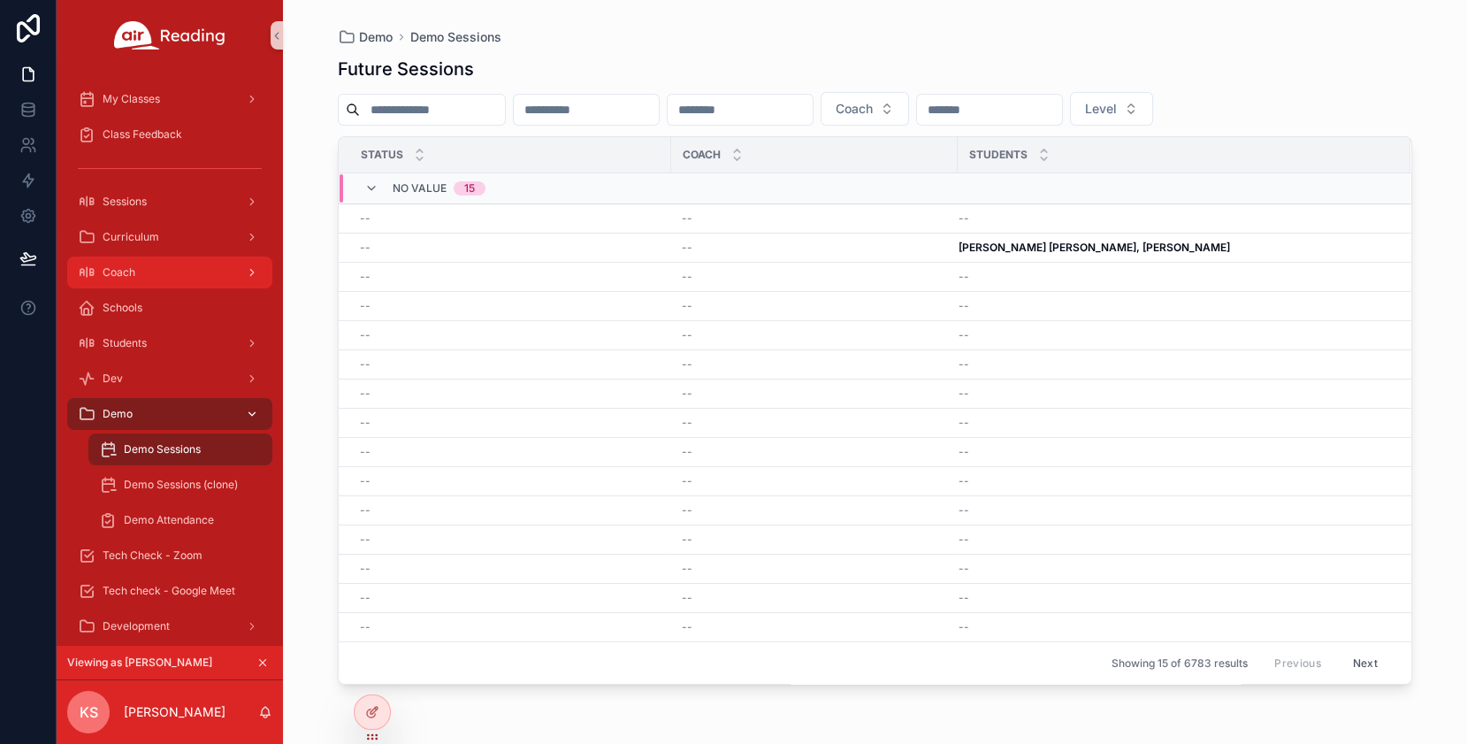
click at [252, 269] on icon "scrollable content" at bounding box center [252, 272] width 12 height 12
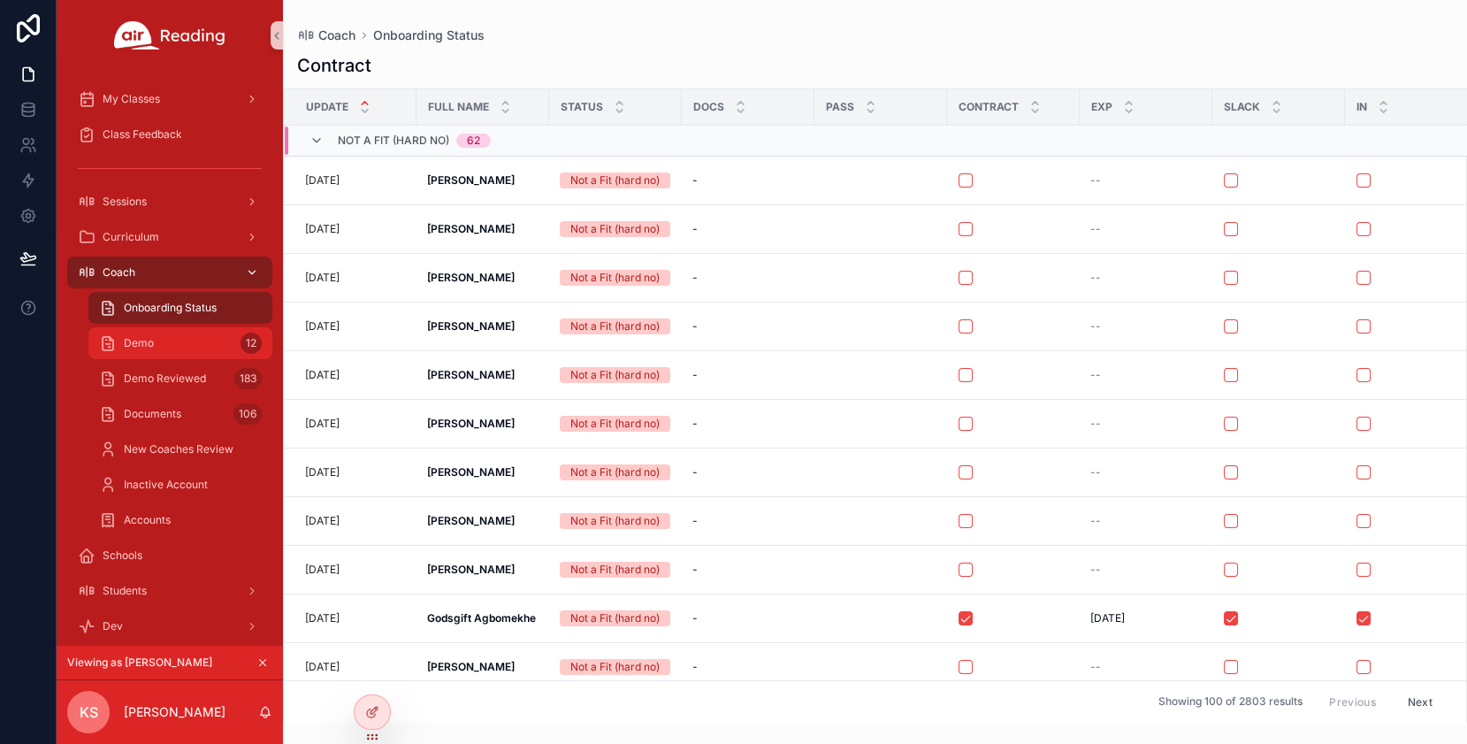
click at [187, 348] on div "Demo 12" at bounding box center [180, 343] width 163 height 28
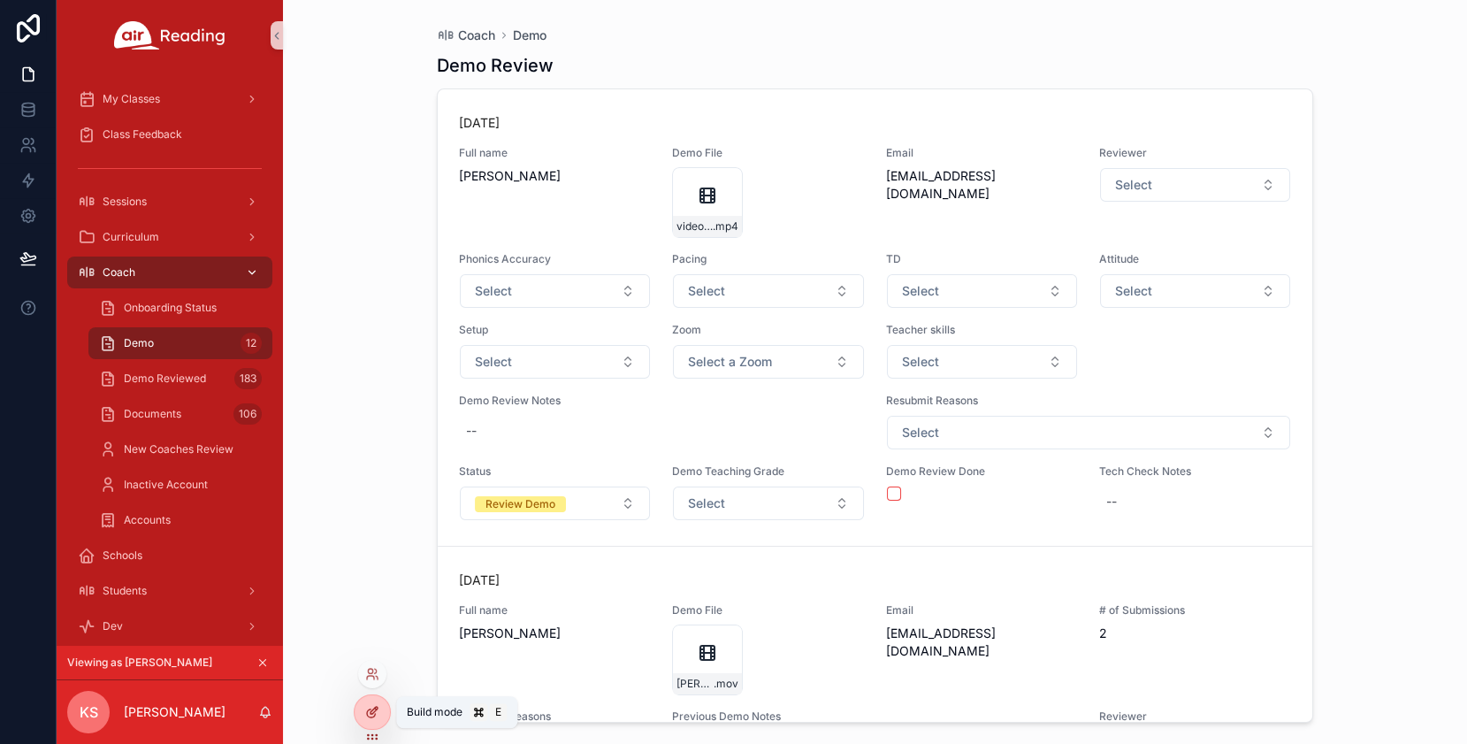
click at [376, 714] on icon at bounding box center [372, 712] width 14 height 14
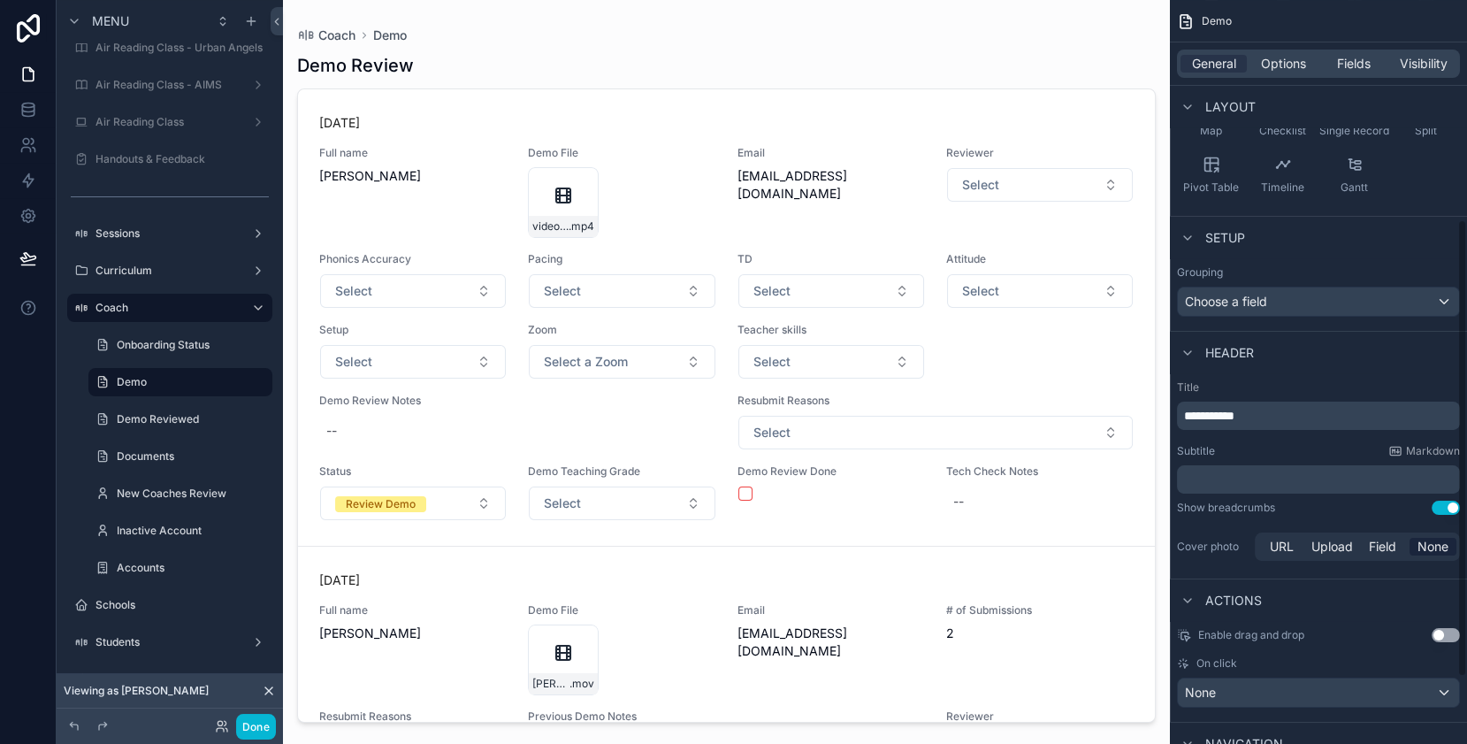
scroll to position [465, 0]
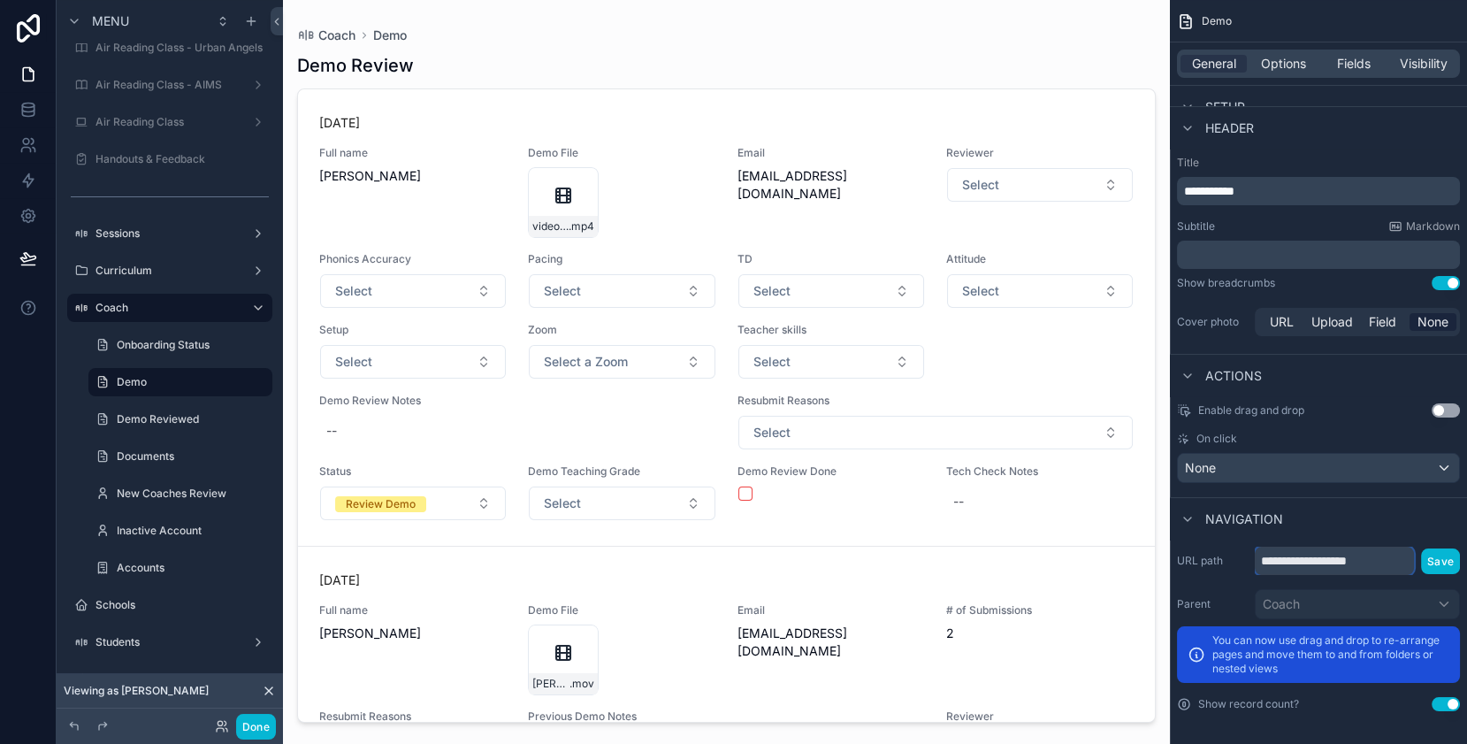
click at [1332, 562] on input "**********" at bounding box center [1334, 561] width 159 height 28
click at [1362, 524] on div "Navigation" at bounding box center [1318, 518] width 297 height 42
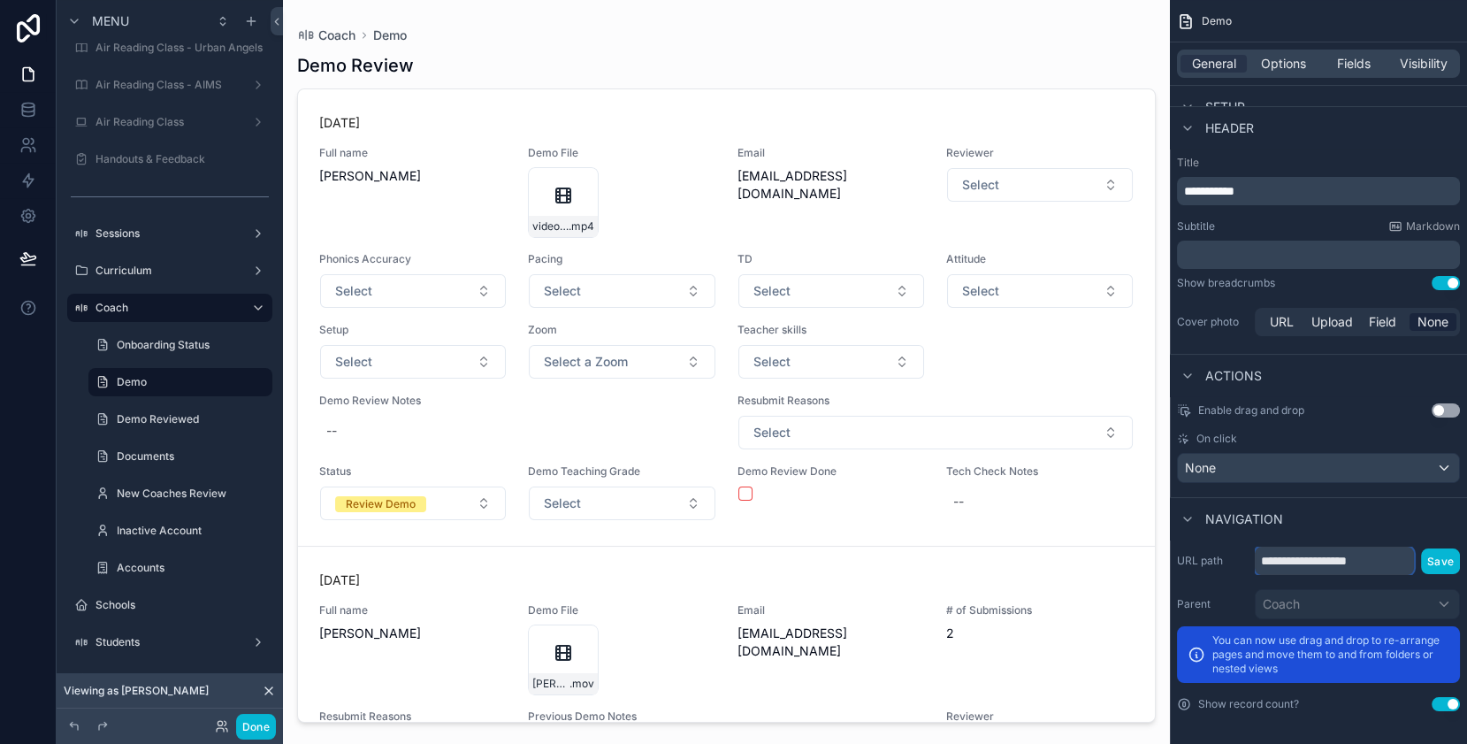
click at [1349, 562] on input "**********" at bounding box center [1334, 561] width 159 height 28
click at [1346, 509] on div "Navigation" at bounding box center [1318, 518] width 297 height 42
click at [1326, 562] on input "**********" at bounding box center [1334, 561] width 159 height 28
click at [1334, 560] on input "**********" at bounding box center [1334, 561] width 159 height 28
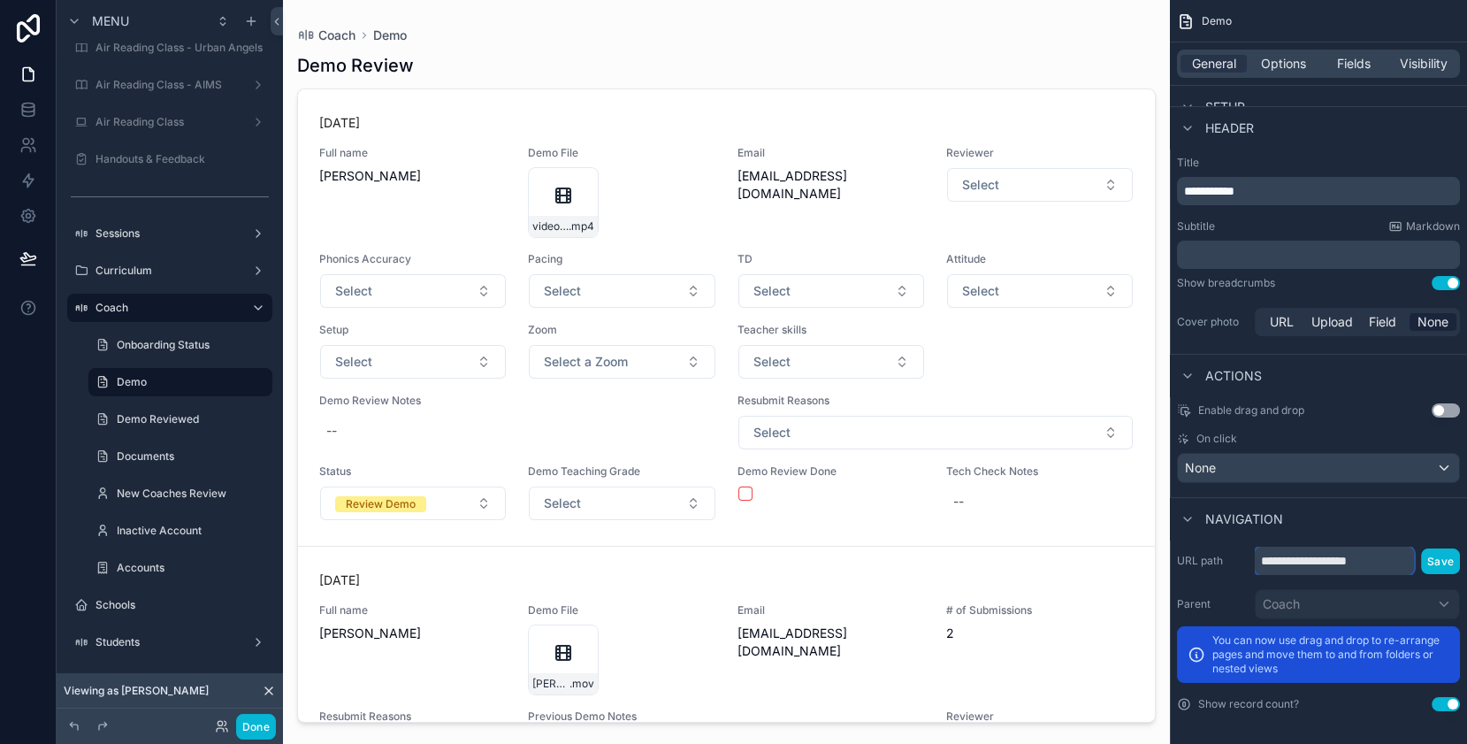
click at [1334, 560] on input "**********" at bounding box center [1334, 561] width 159 height 28
click at [1347, 514] on div "Navigation" at bounding box center [1318, 518] width 297 height 42
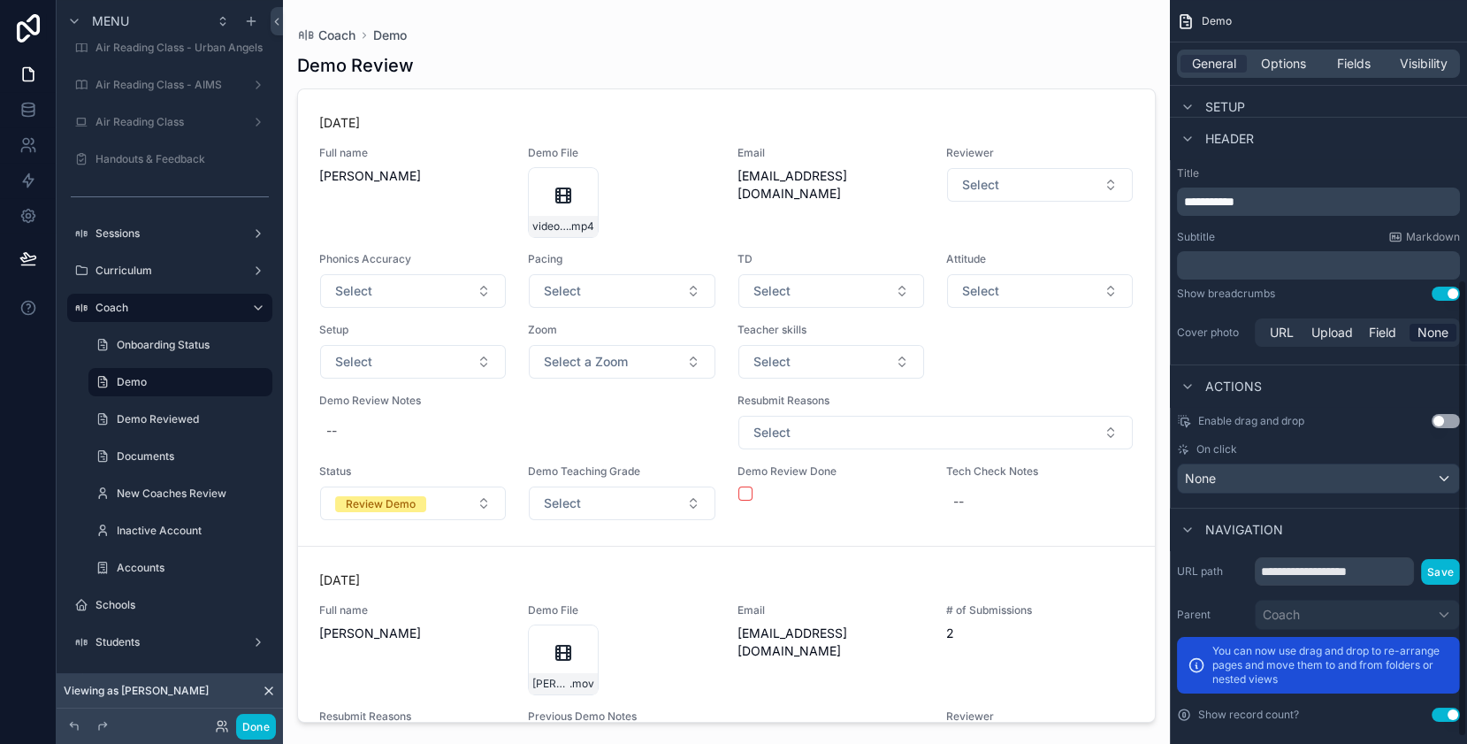
scroll to position [455, 0]
click at [1312, 570] on input "**********" at bounding box center [1334, 570] width 159 height 28
click at [1333, 528] on div "Navigation" at bounding box center [1318, 528] width 297 height 42
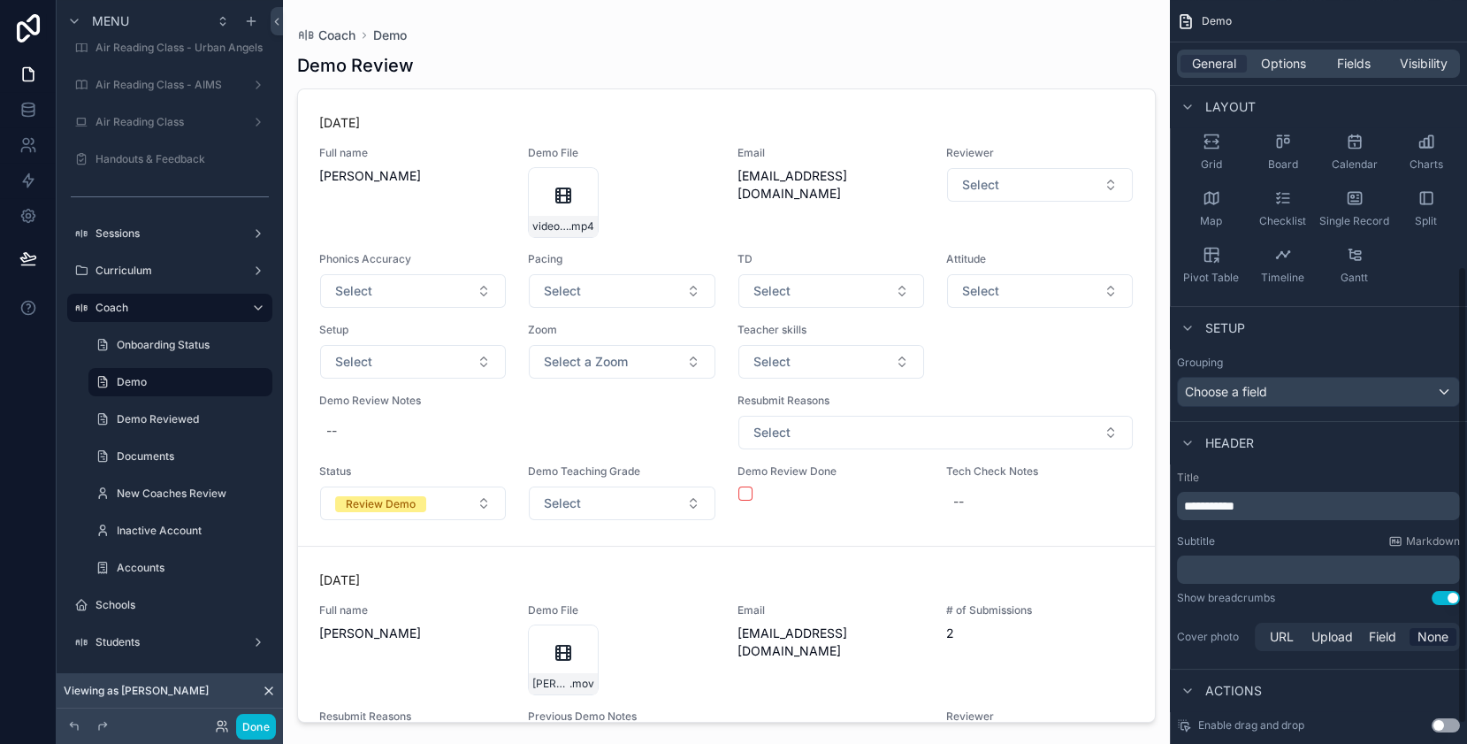
scroll to position [0, 0]
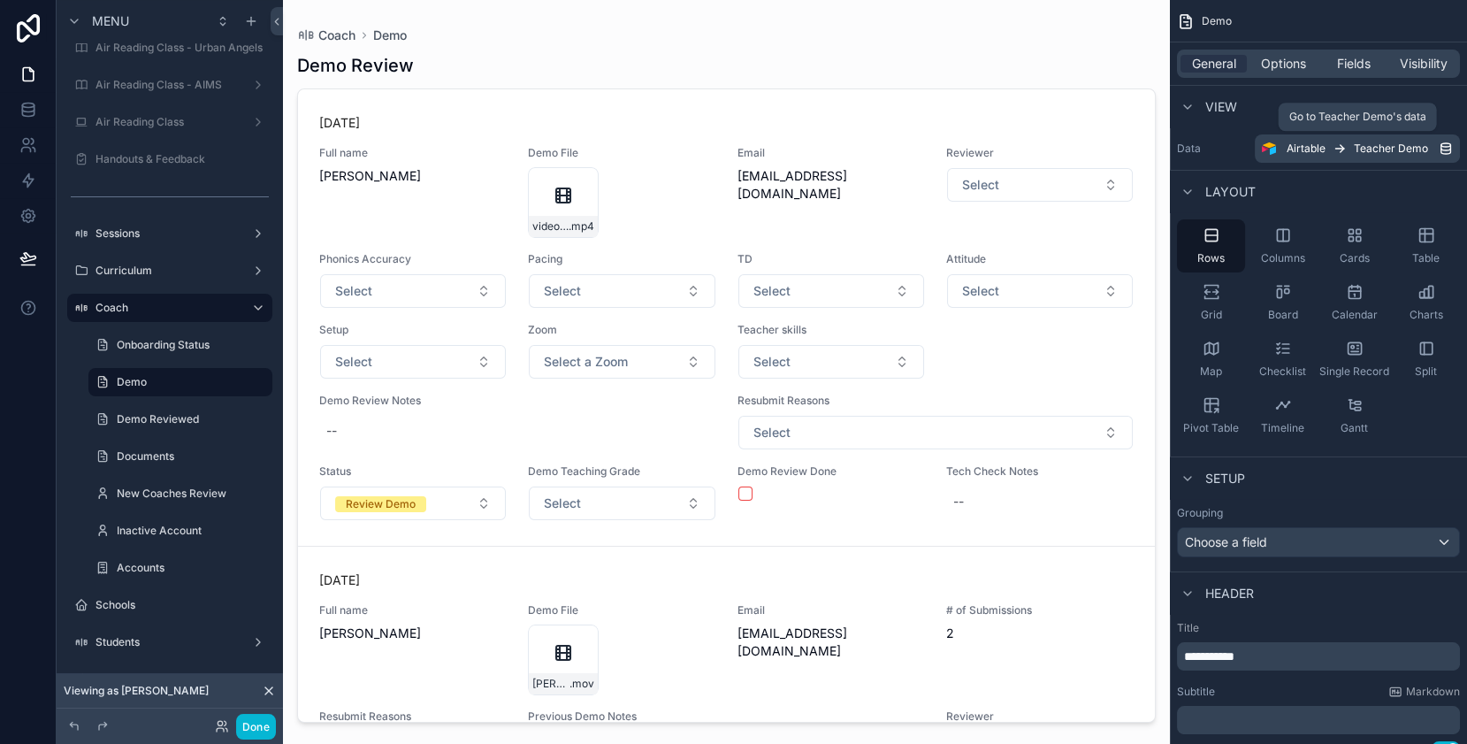
click at [1395, 151] on span "Teacher Demo" at bounding box center [1391, 149] width 74 height 14
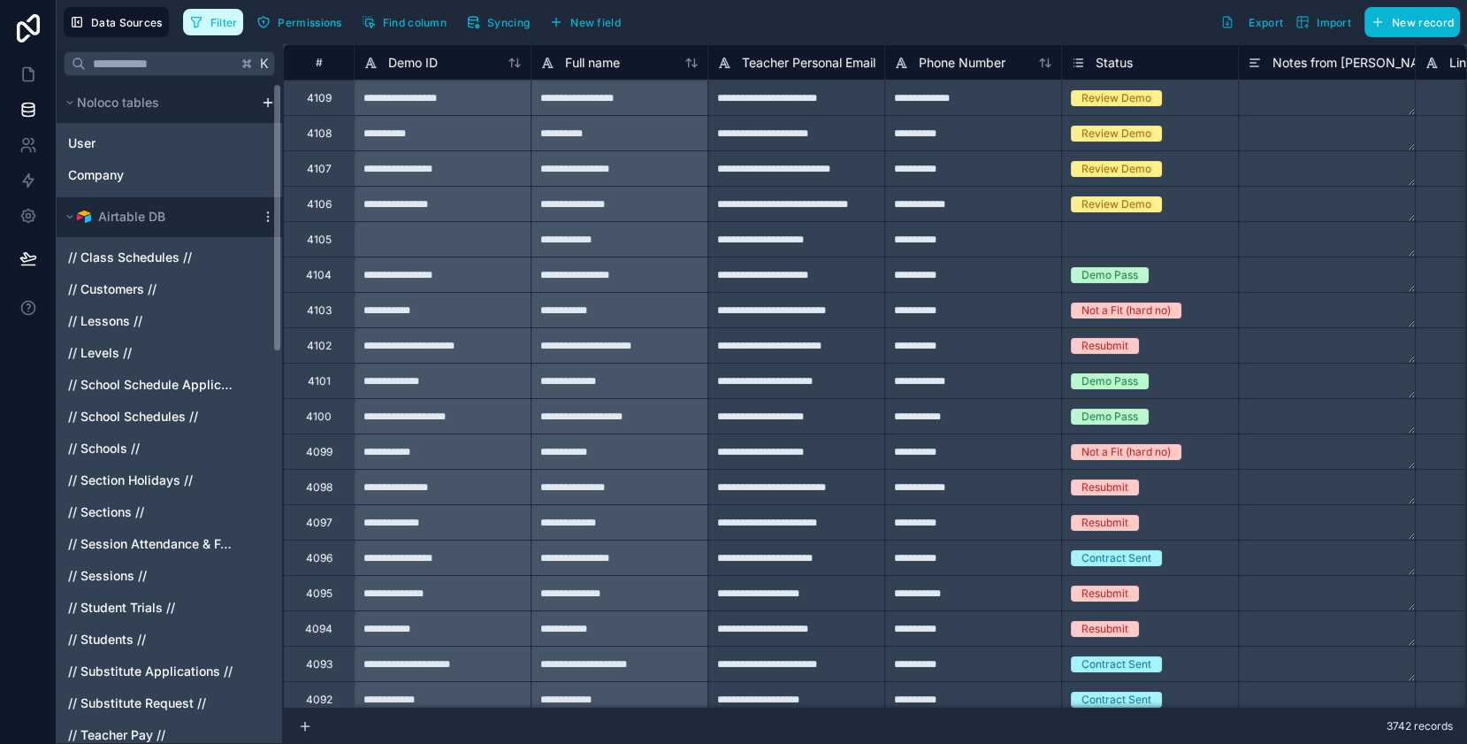
click at [228, 21] on span "Filter" at bounding box center [223, 22] width 27 height 13
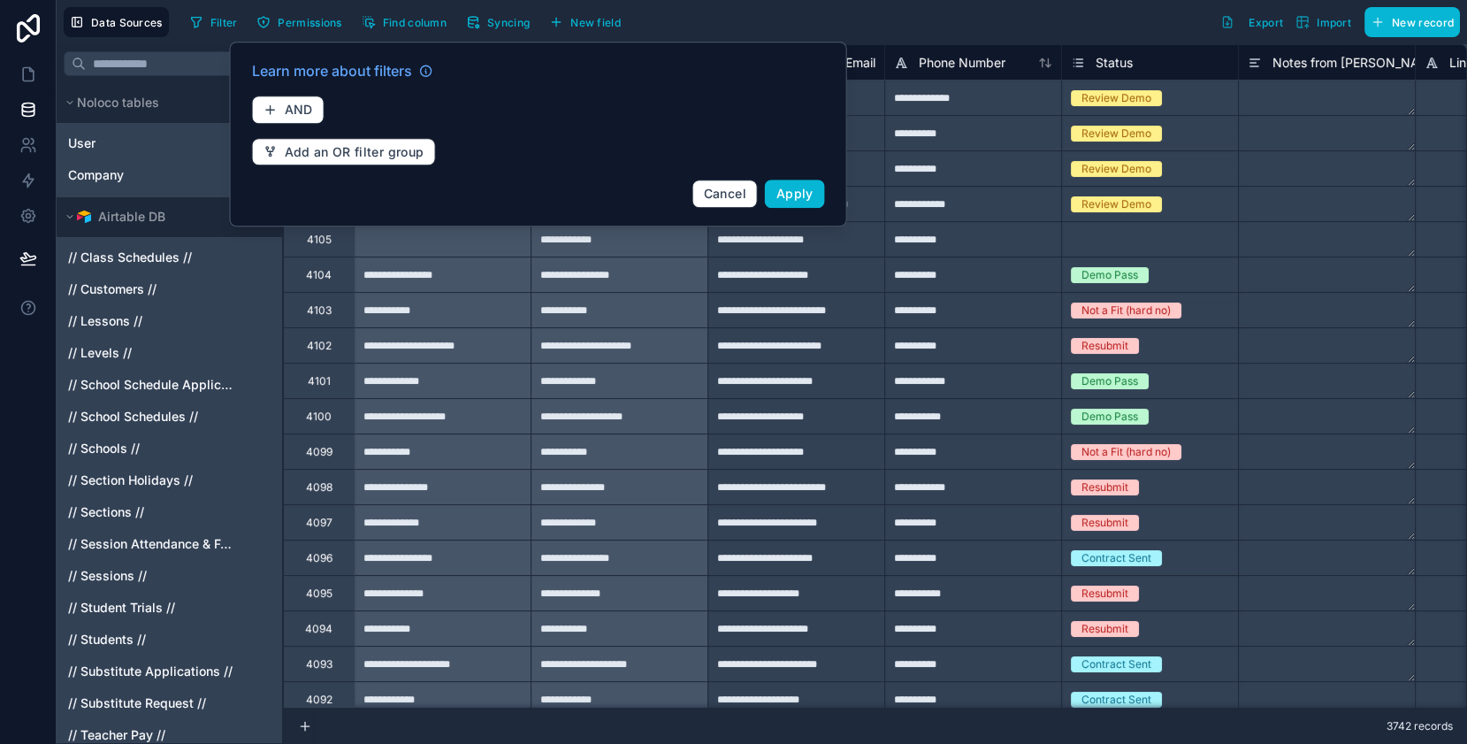
click at [883, 30] on div "Filter Permissions Find column Syncing New field Export Import New record" at bounding box center [821, 22] width 1277 height 30
click at [993, 27] on div "Filter Permissions Find column Syncing New field Export Import New record" at bounding box center [821, 22] width 1277 height 30
click at [734, 187] on span "Cancel" at bounding box center [725, 193] width 42 height 15
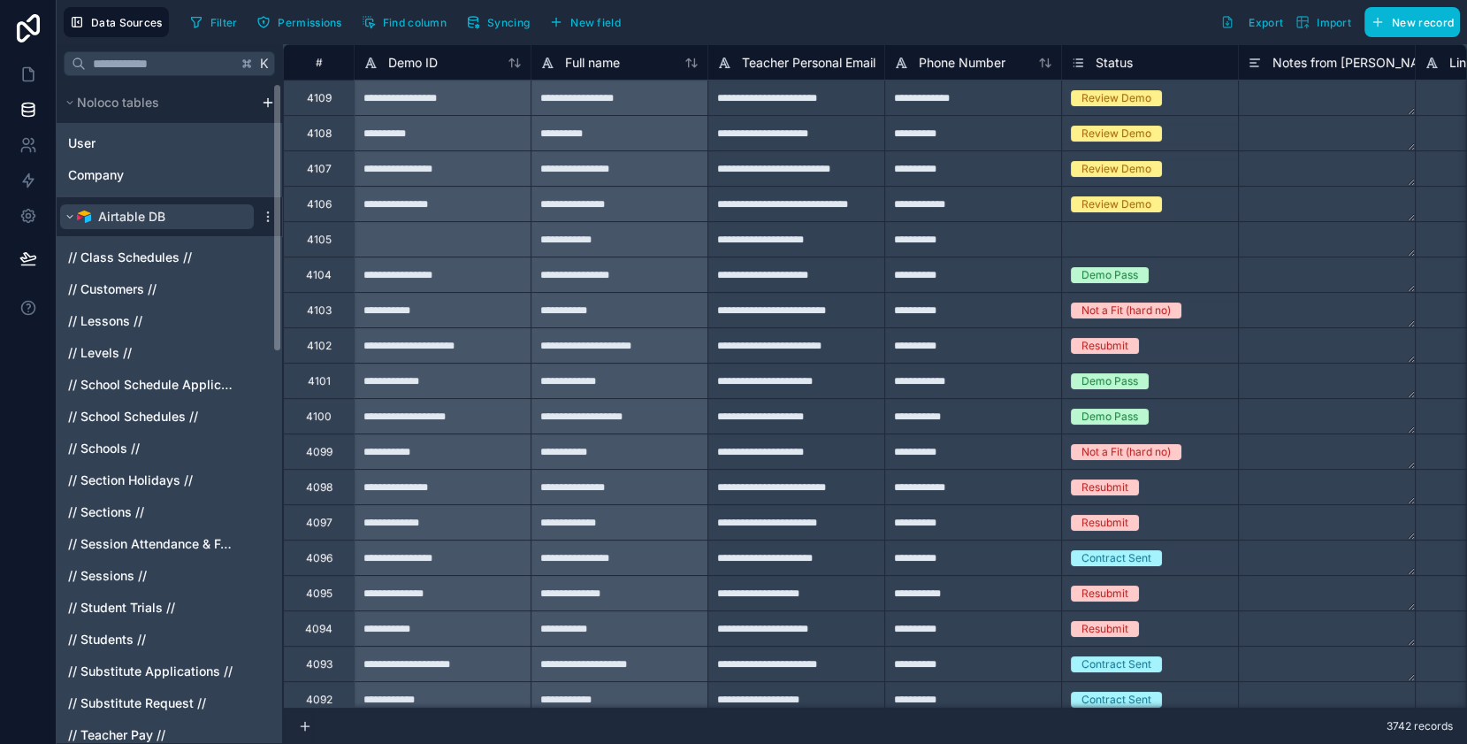
click at [72, 219] on icon "scrollable content" at bounding box center [70, 216] width 11 height 11
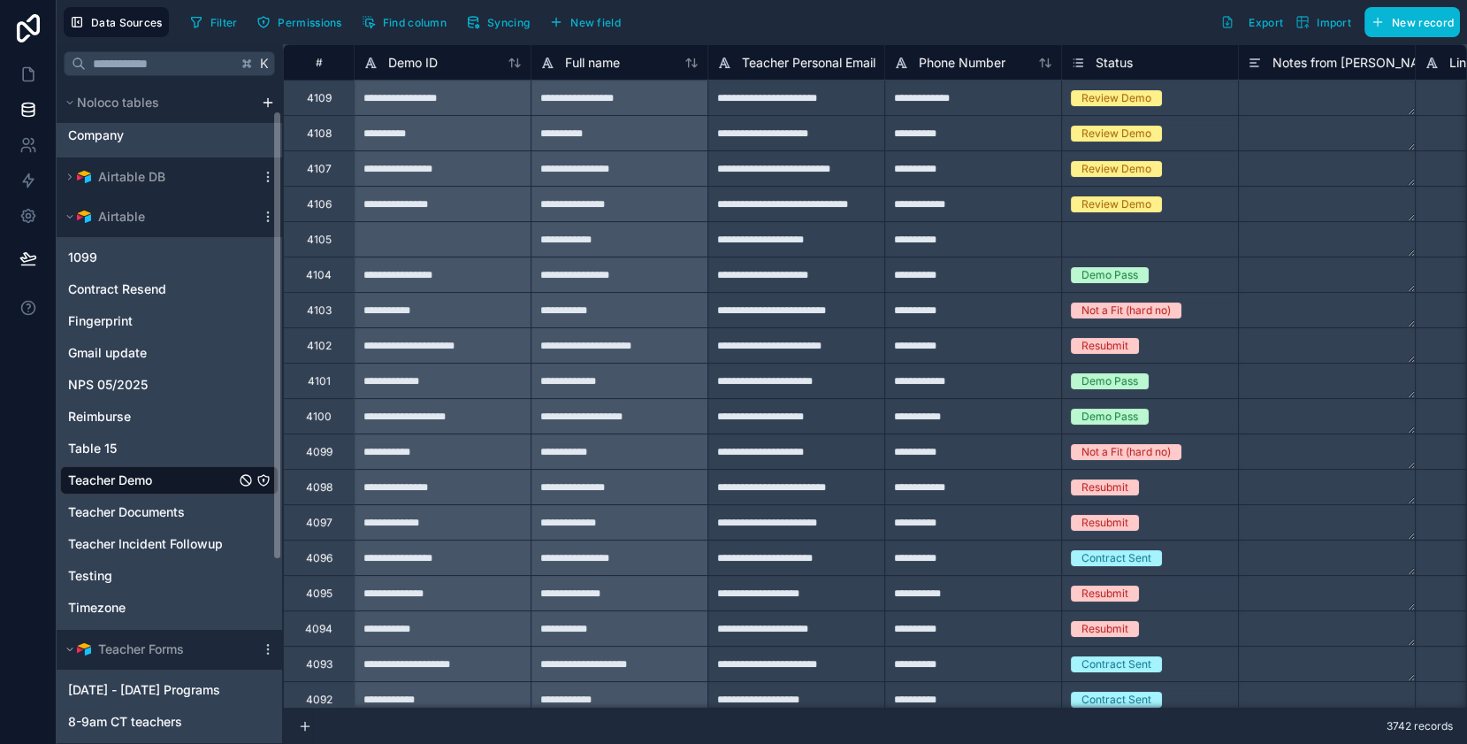
scroll to position [41, 0]
click at [28, 77] on icon at bounding box center [28, 74] width 18 height 18
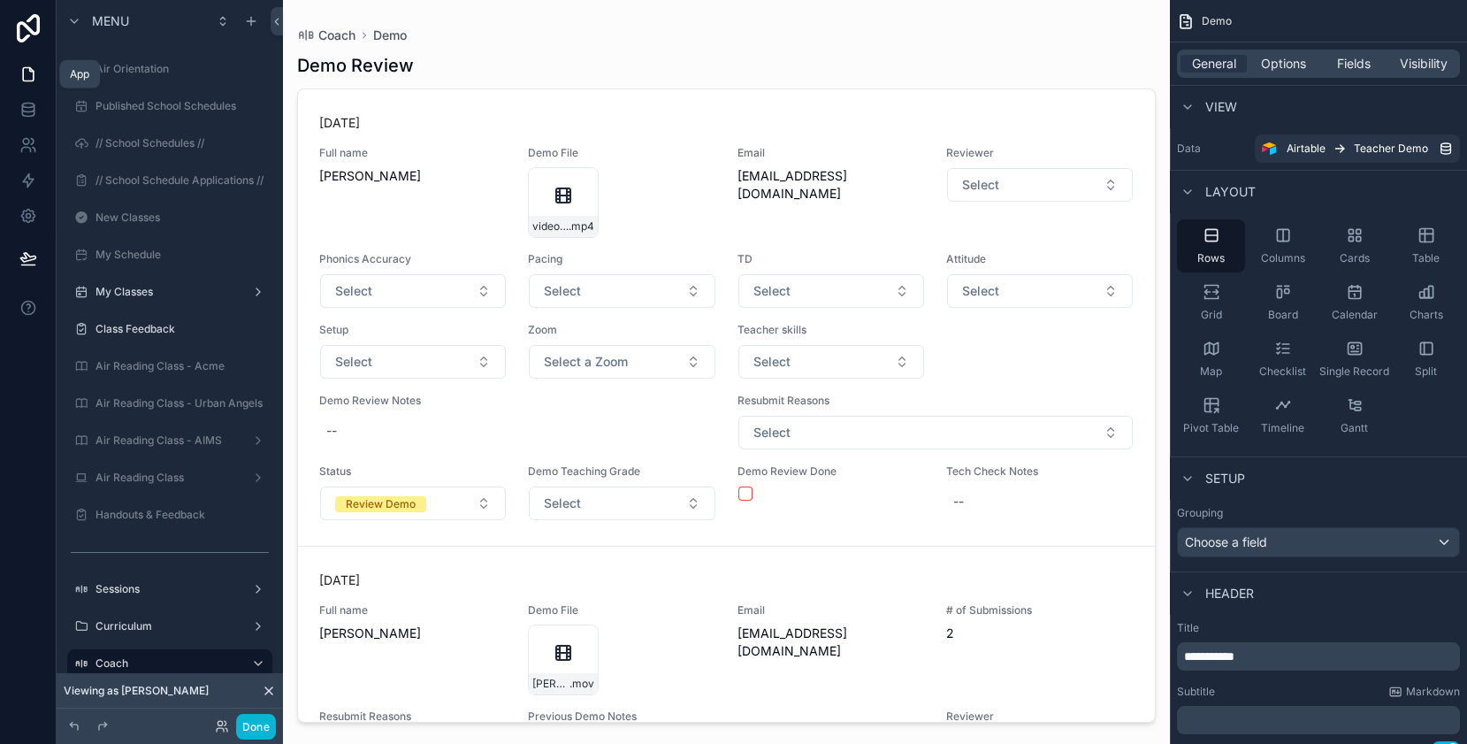
scroll to position [356, 0]
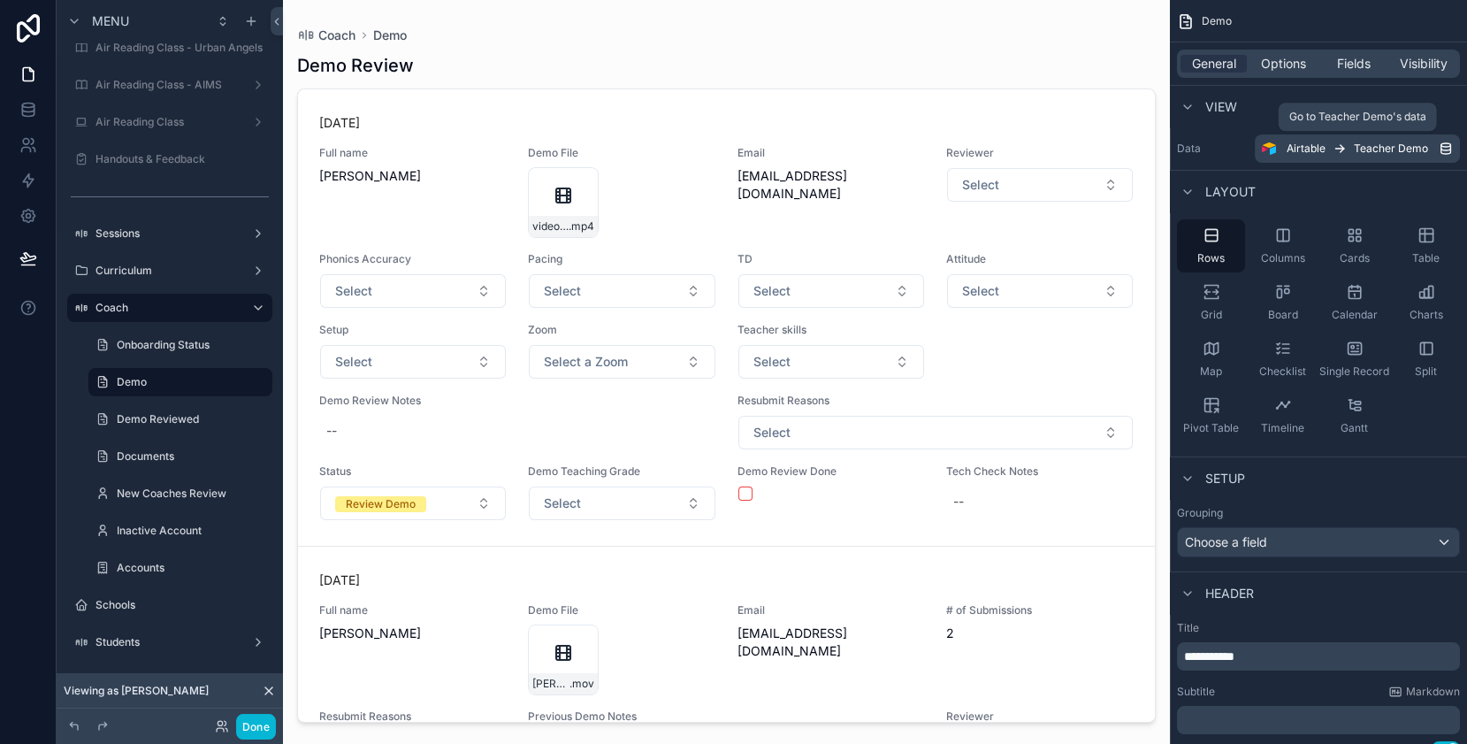
click at [1378, 152] on span "Teacher Demo" at bounding box center [1391, 149] width 74 height 14
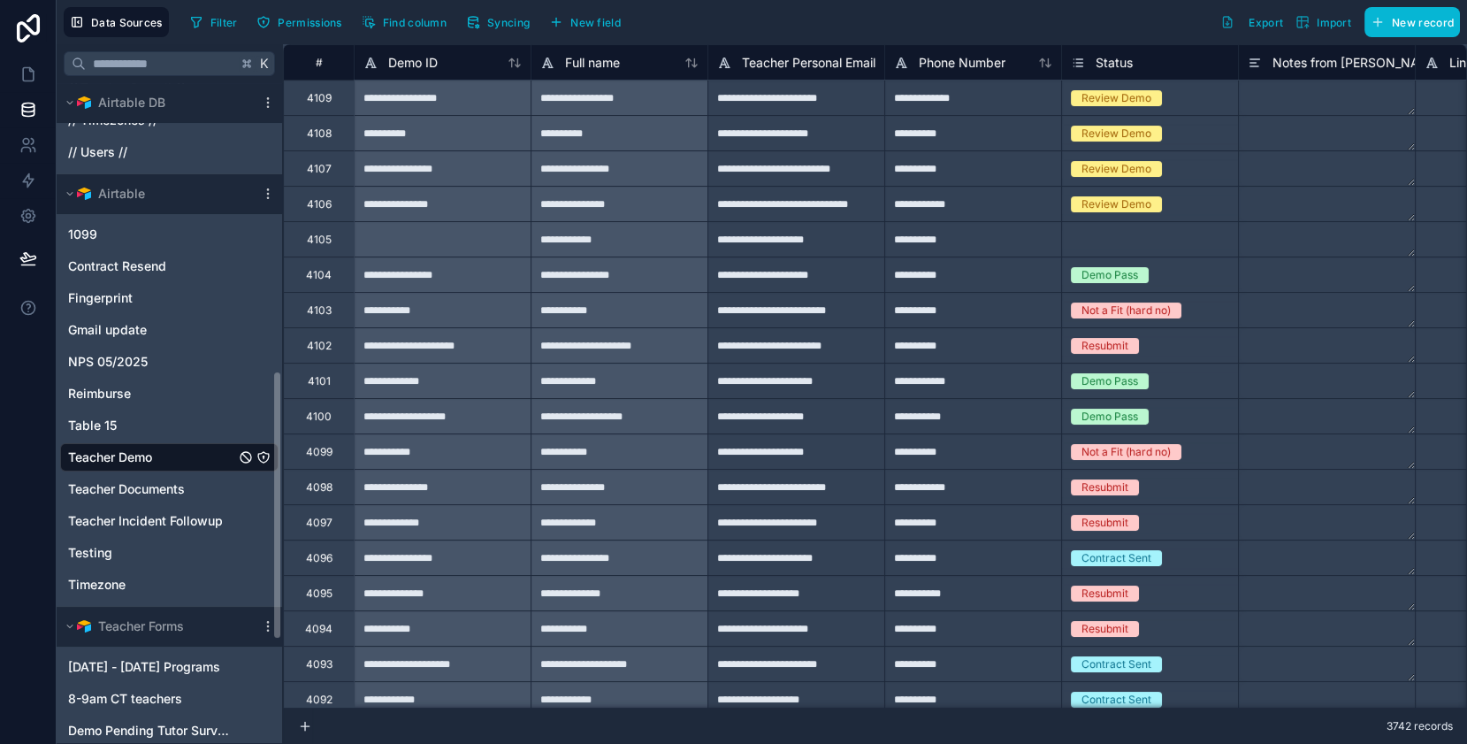
scroll to position [702, 0]
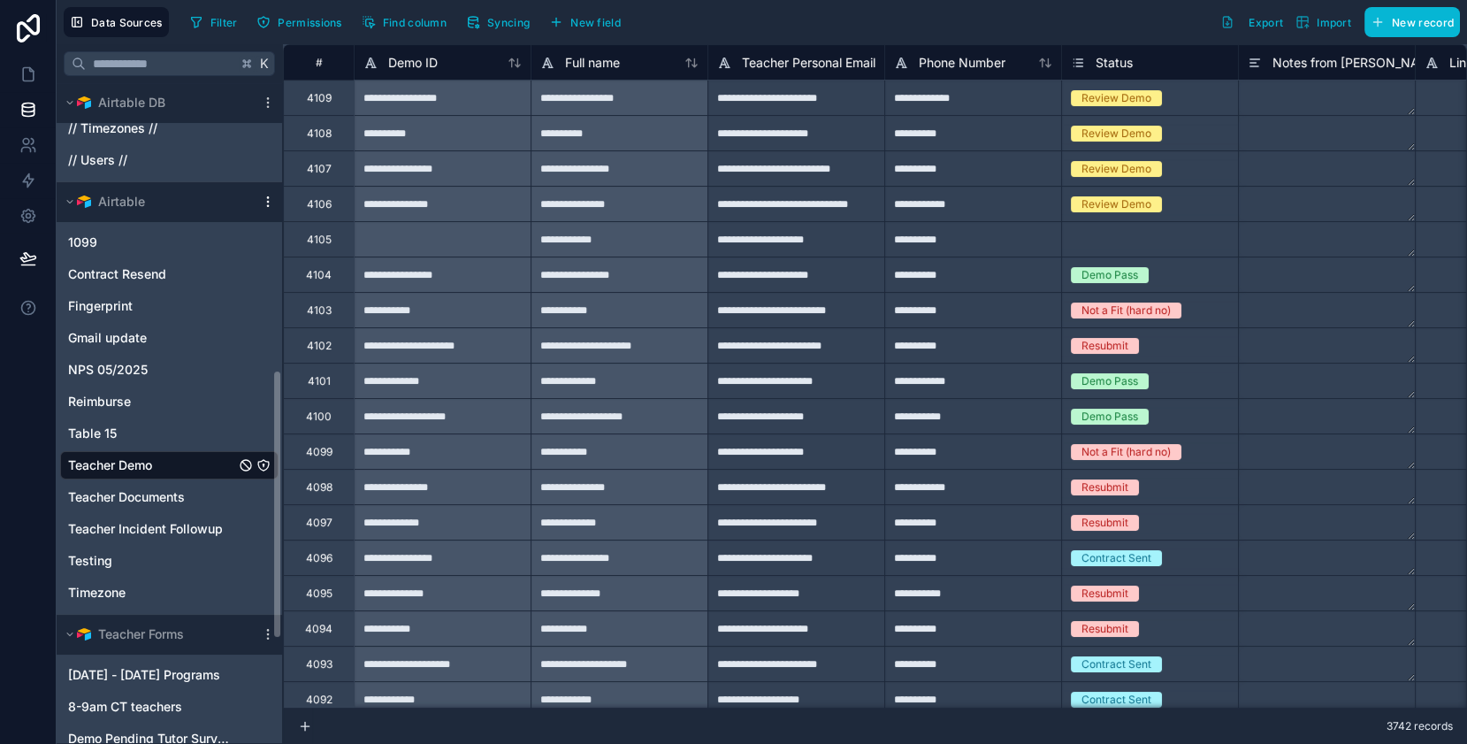
click at [268, 196] on icon "scrollable content" at bounding box center [268, 202] width 14 height 14
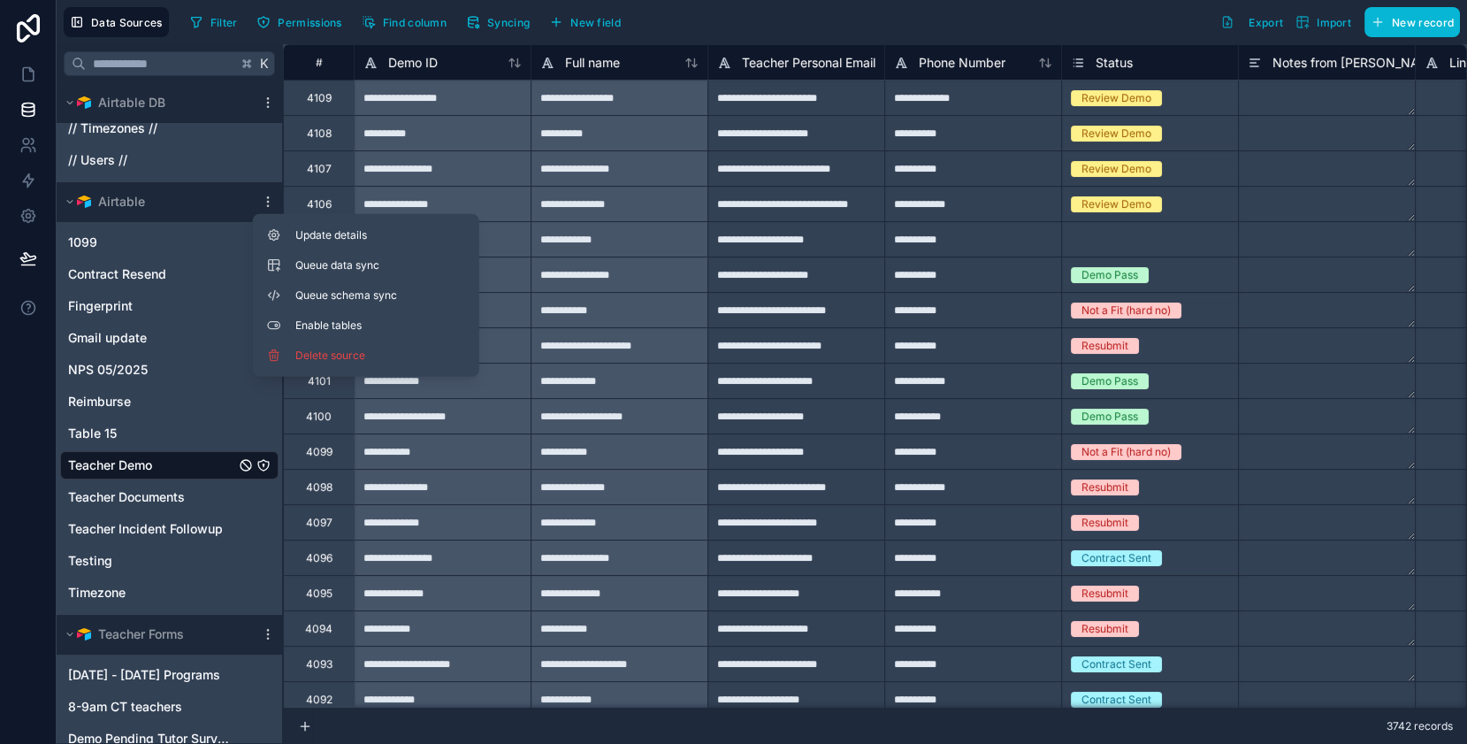
click at [24, 449] on div at bounding box center [28, 372] width 57 height 744
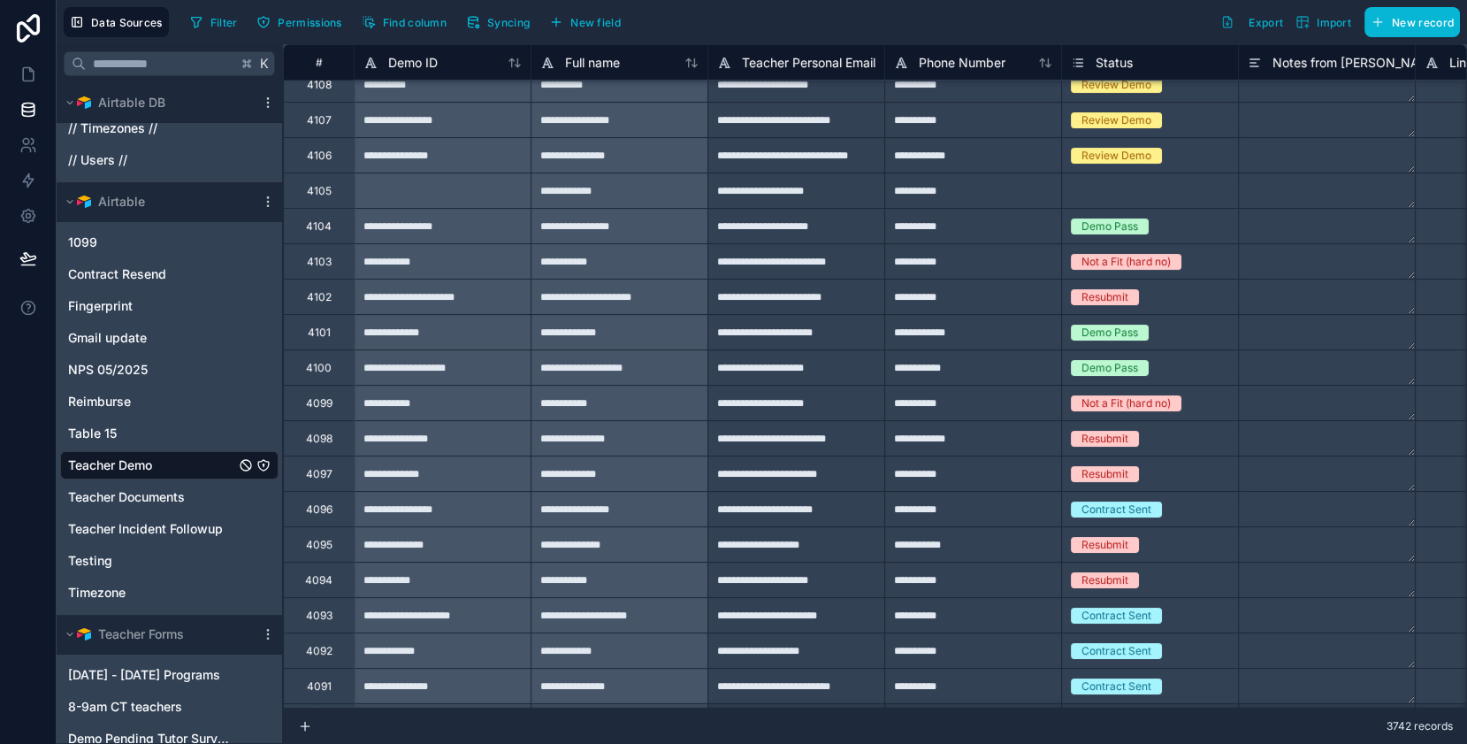
scroll to position [0, 0]
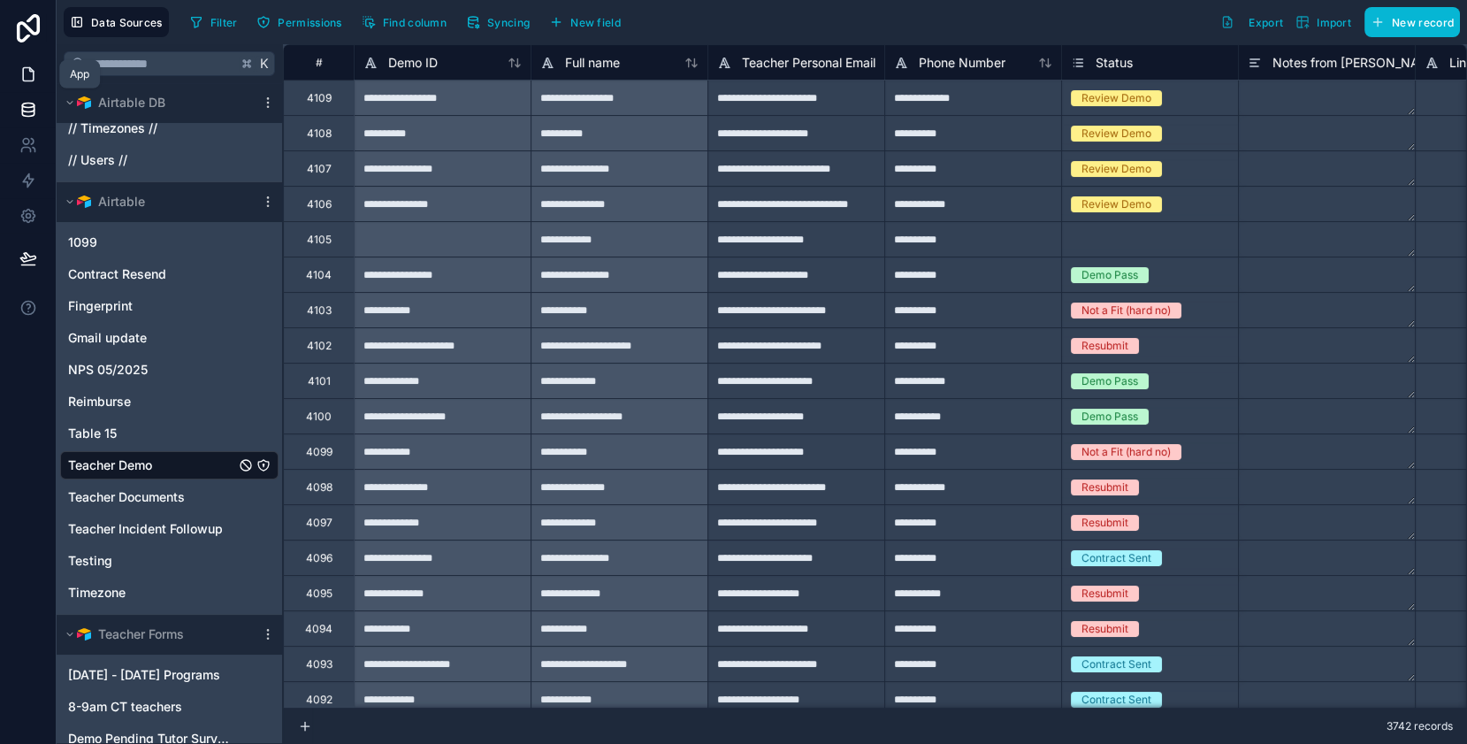
click at [27, 71] on icon at bounding box center [28, 74] width 18 height 18
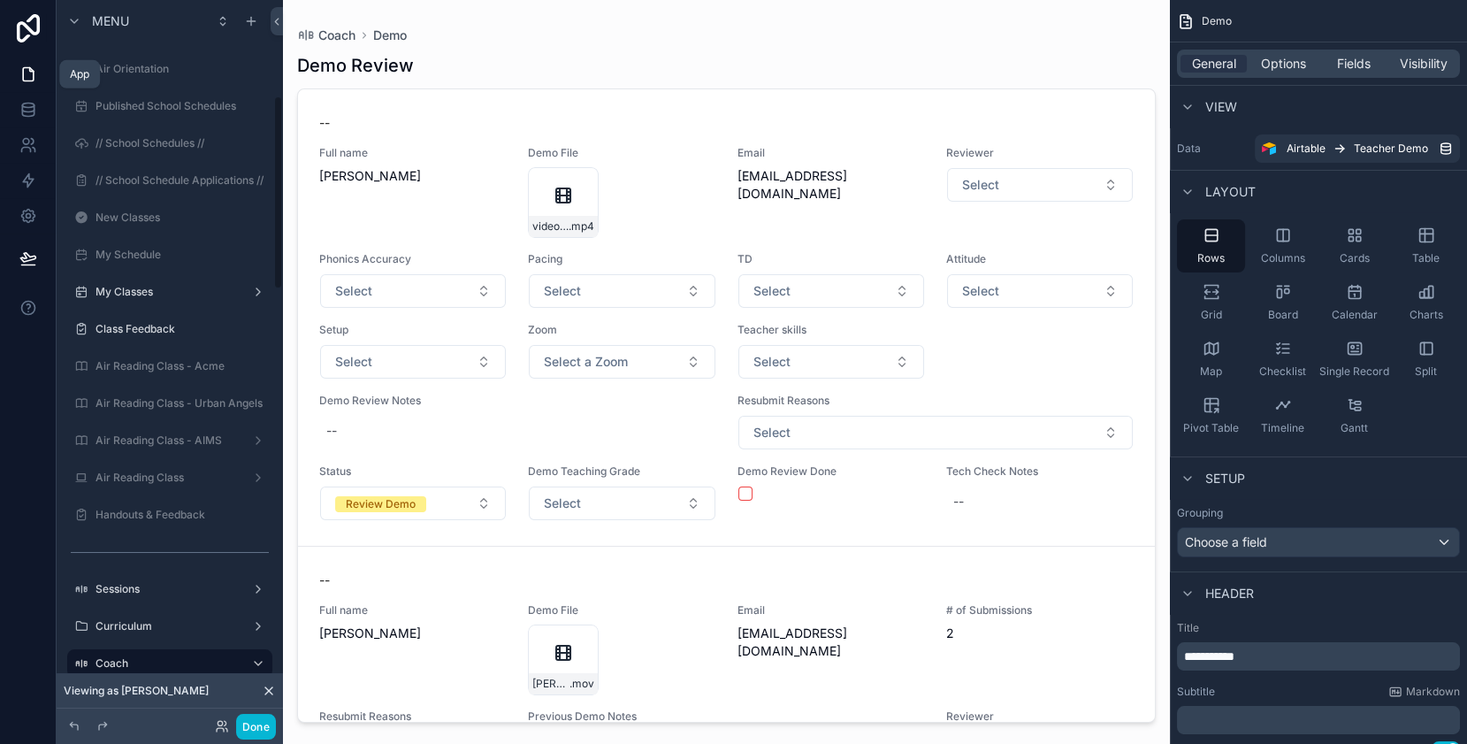
scroll to position [356, 0]
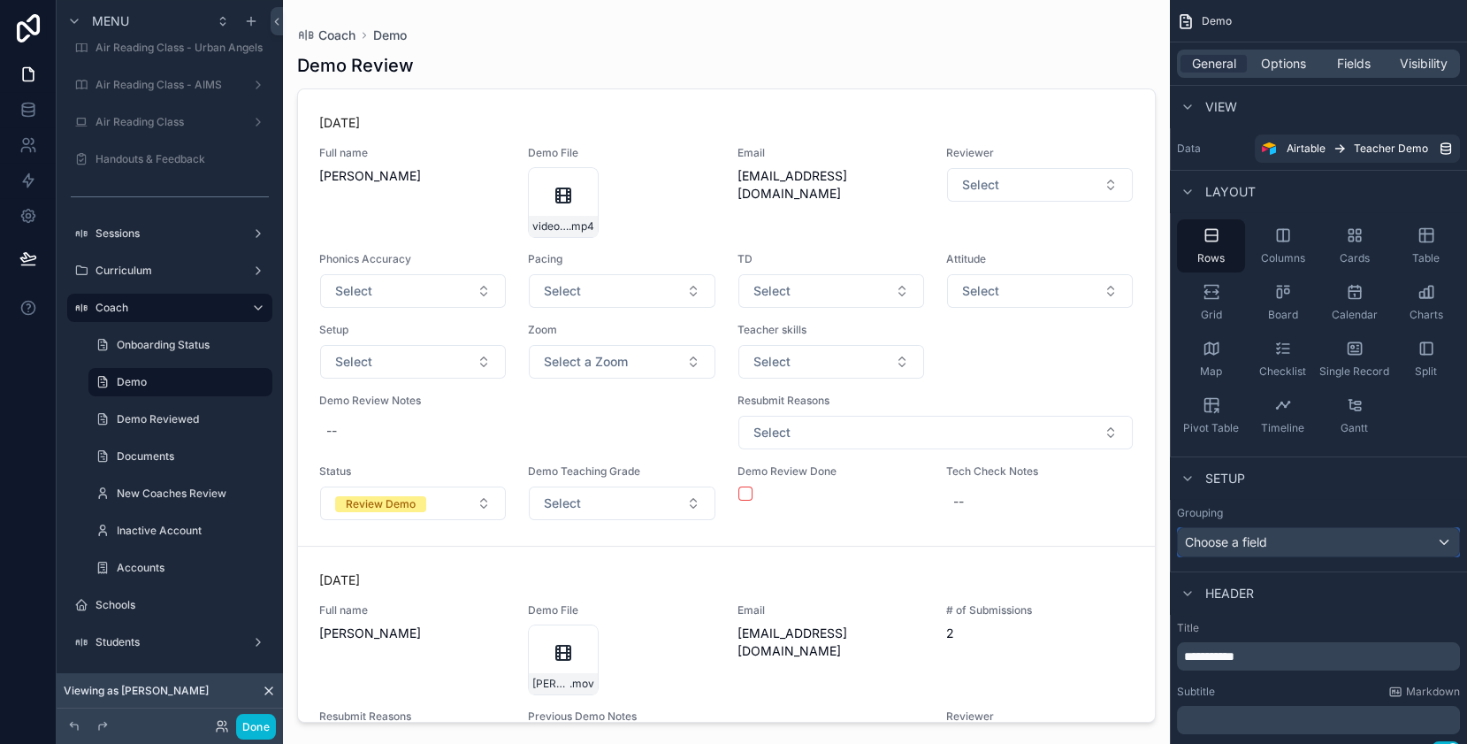
click at [1447, 543] on div "Choose a field" at bounding box center [1318, 542] width 281 height 28
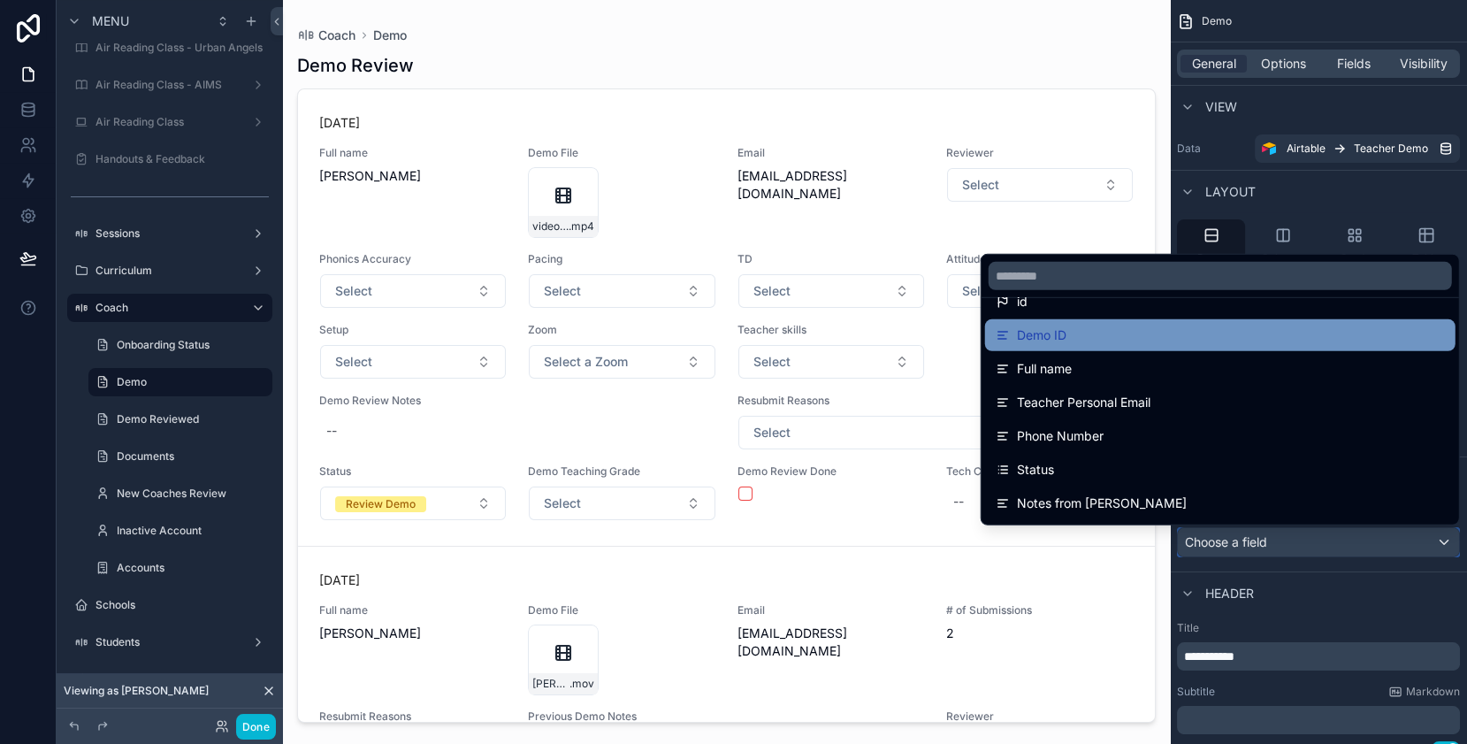
scroll to position [0, 0]
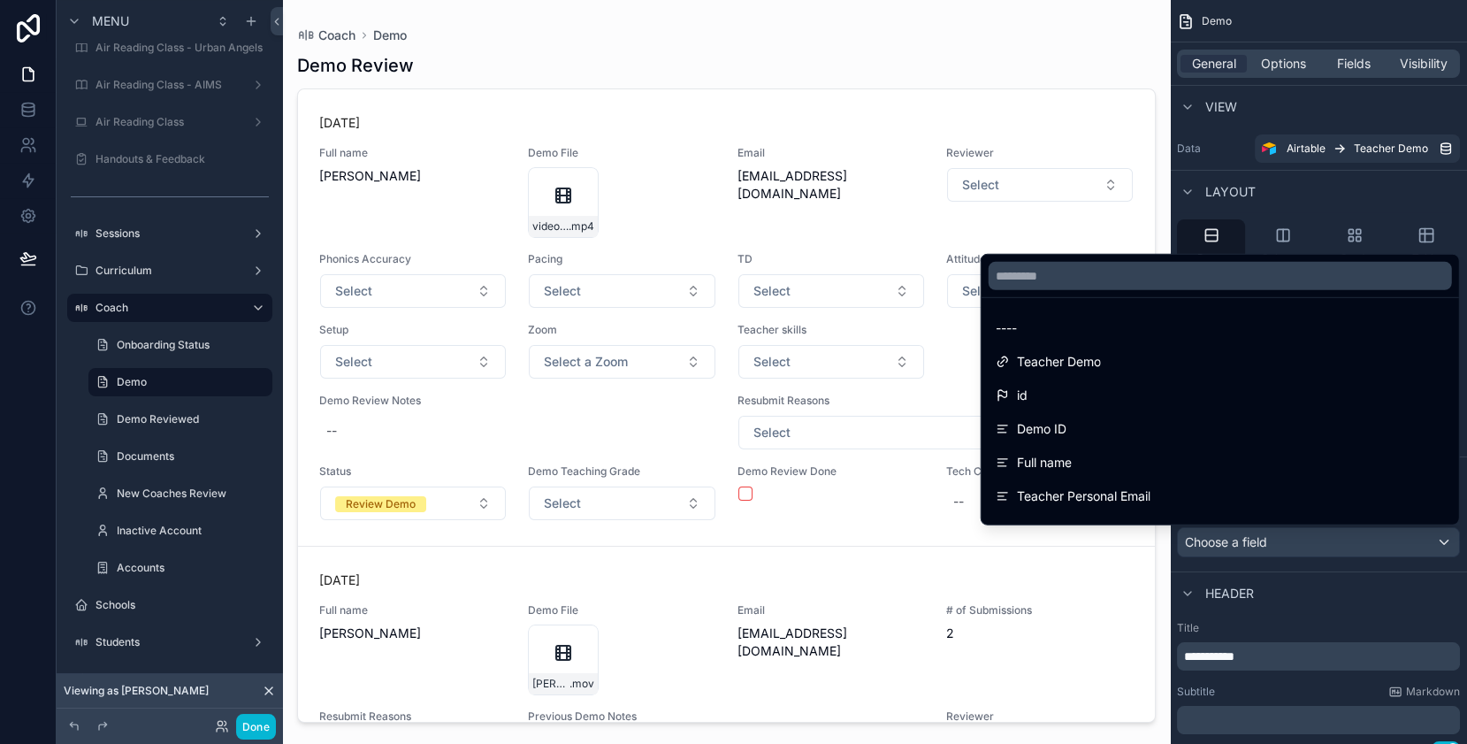
click at [1422, 584] on div "scrollable content" at bounding box center [733, 372] width 1467 height 744
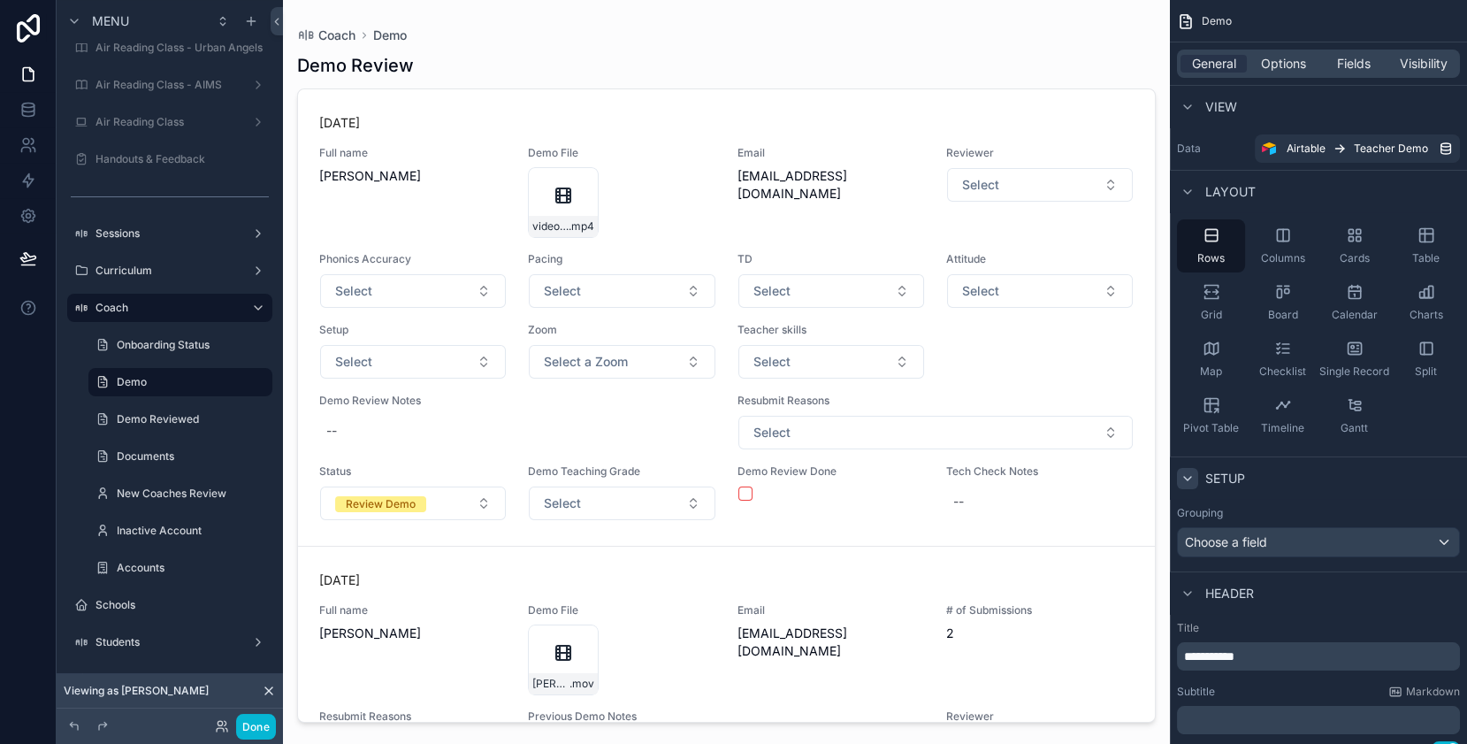
click at [1192, 481] on icon "scrollable content" at bounding box center [1188, 478] width 14 height 14
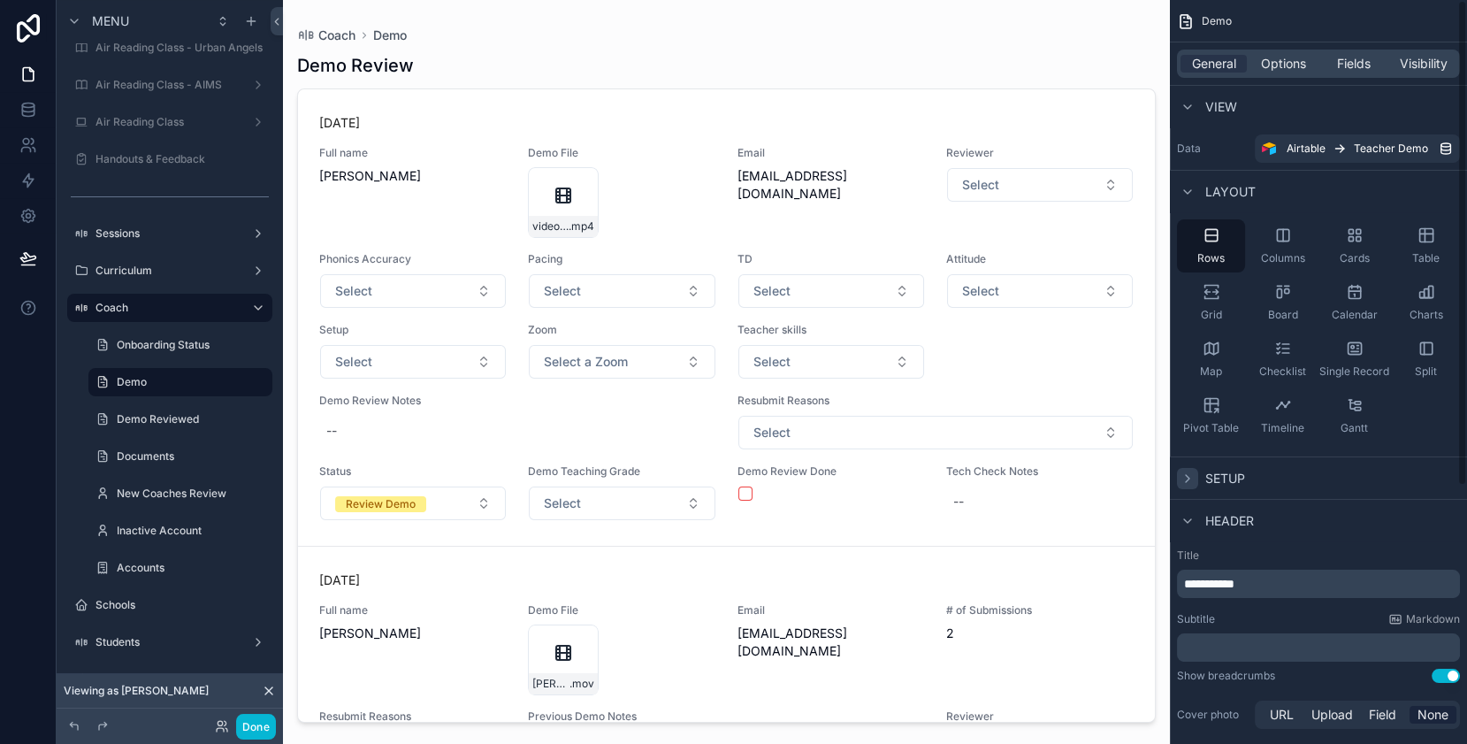
click at [1192, 481] on icon "scrollable content" at bounding box center [1188, 478] width 14 height 14
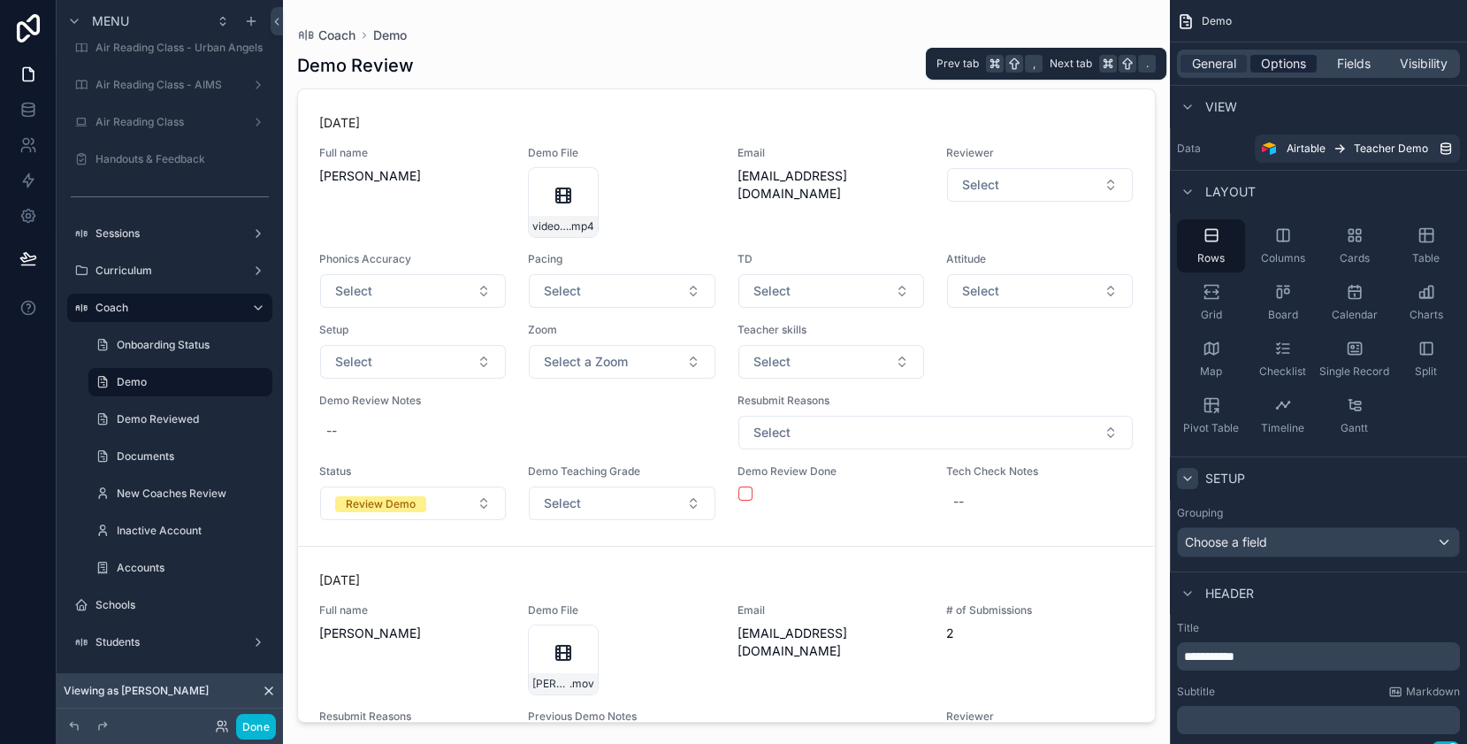
click at [1285, 65] on span "Options" at bounding box center [1283, 64] width 45 height 18
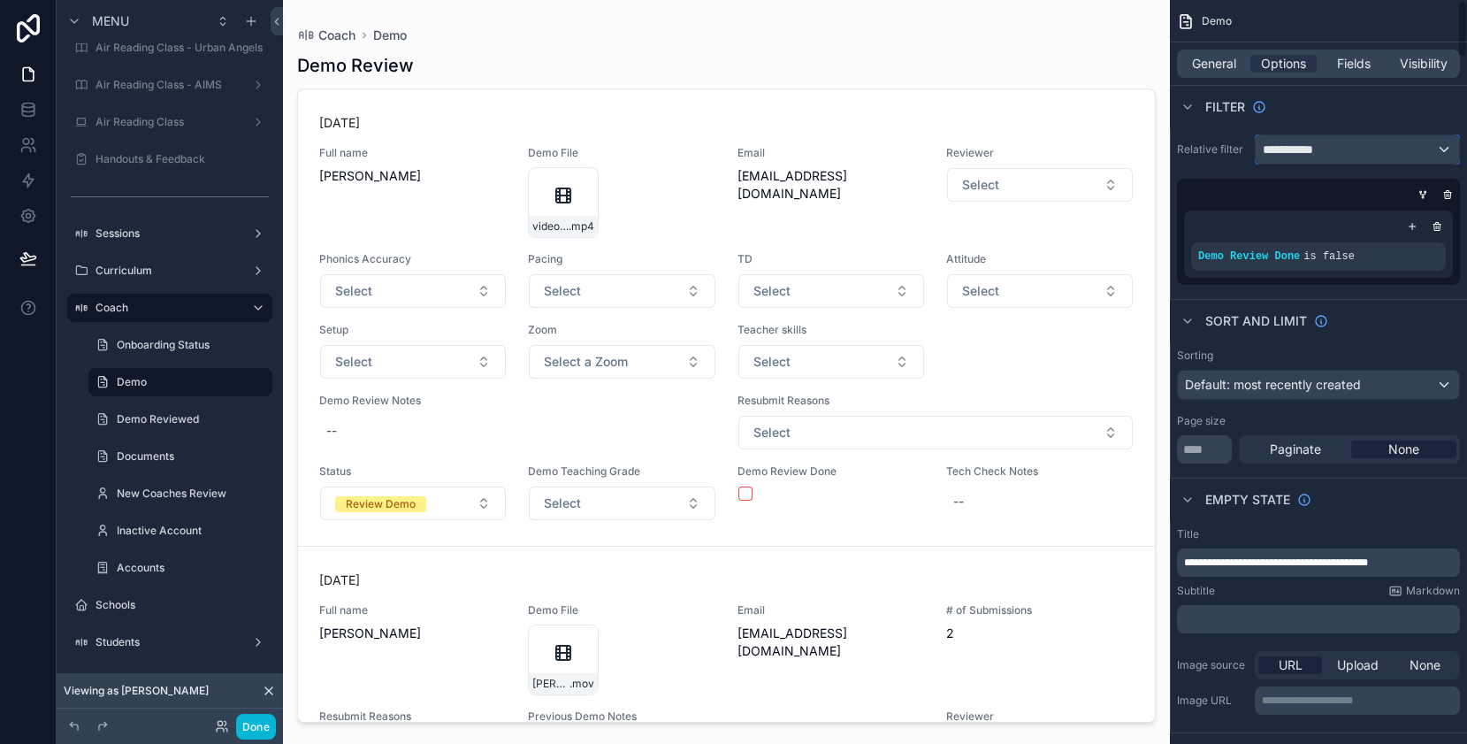
click at [1446, 149] on div "**********" at bounding box center [1357, 149] width 203 height 28
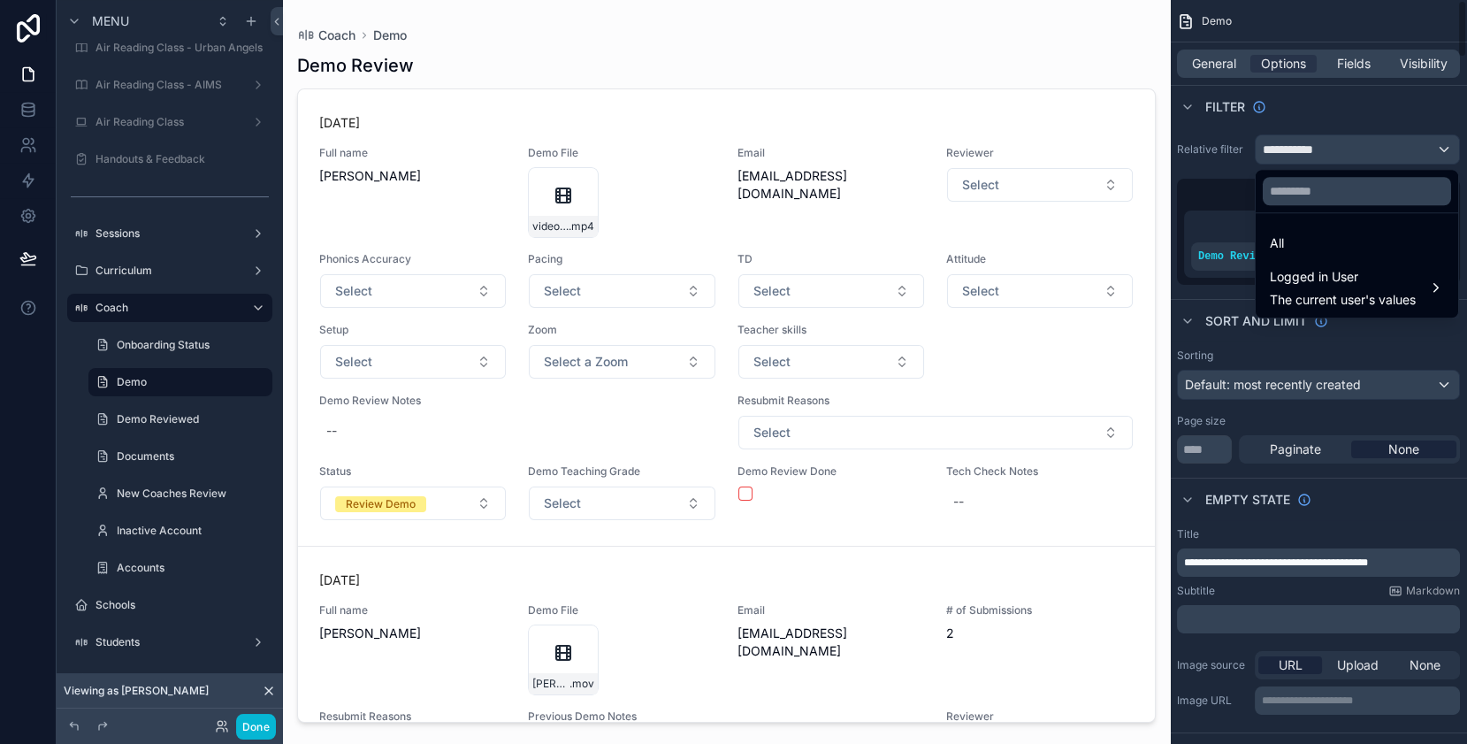
click at [1222, 194] on div "scrollable content" at bounding box center [733, 372] width 1467 height 744
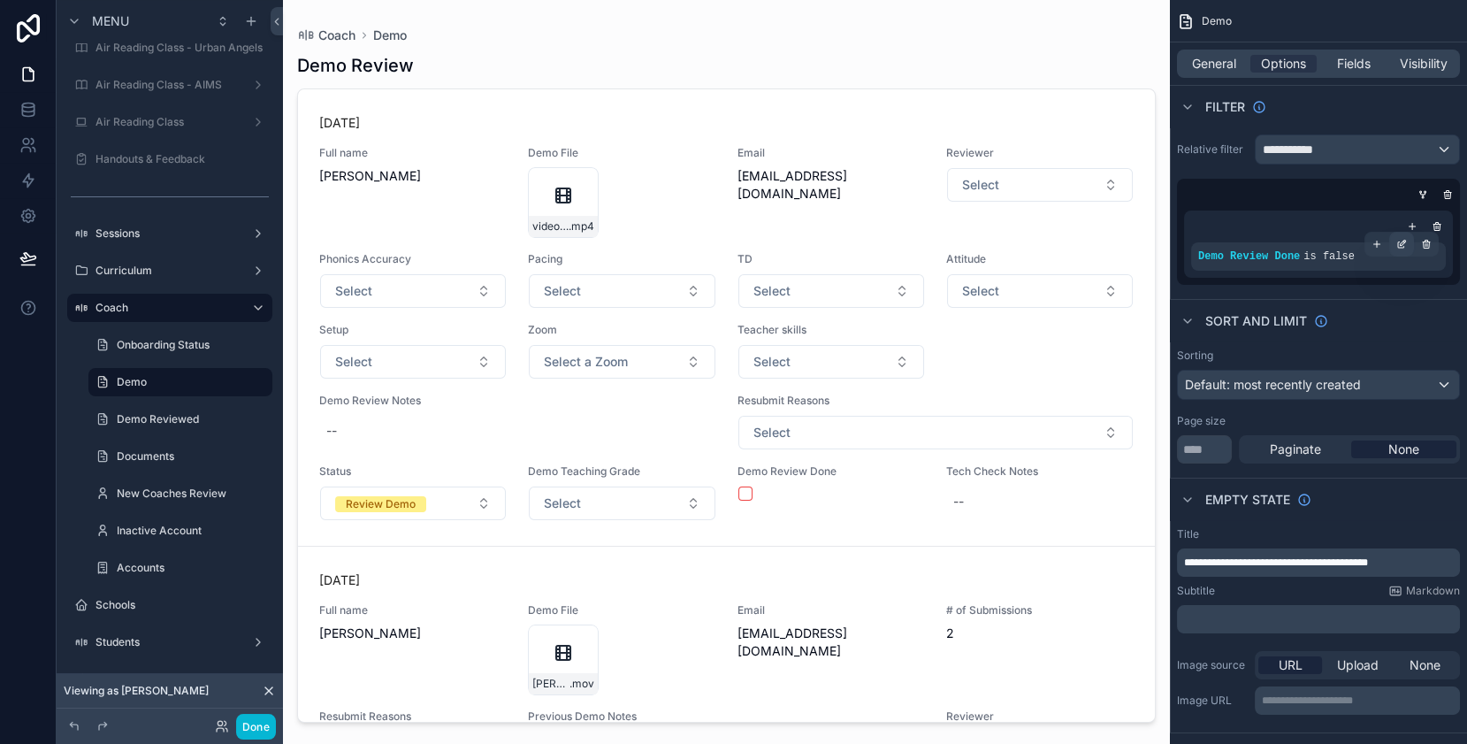
click at [1404, 242] on icon "scrollable content" at bounding box center [1401, 244] width 11 height 11
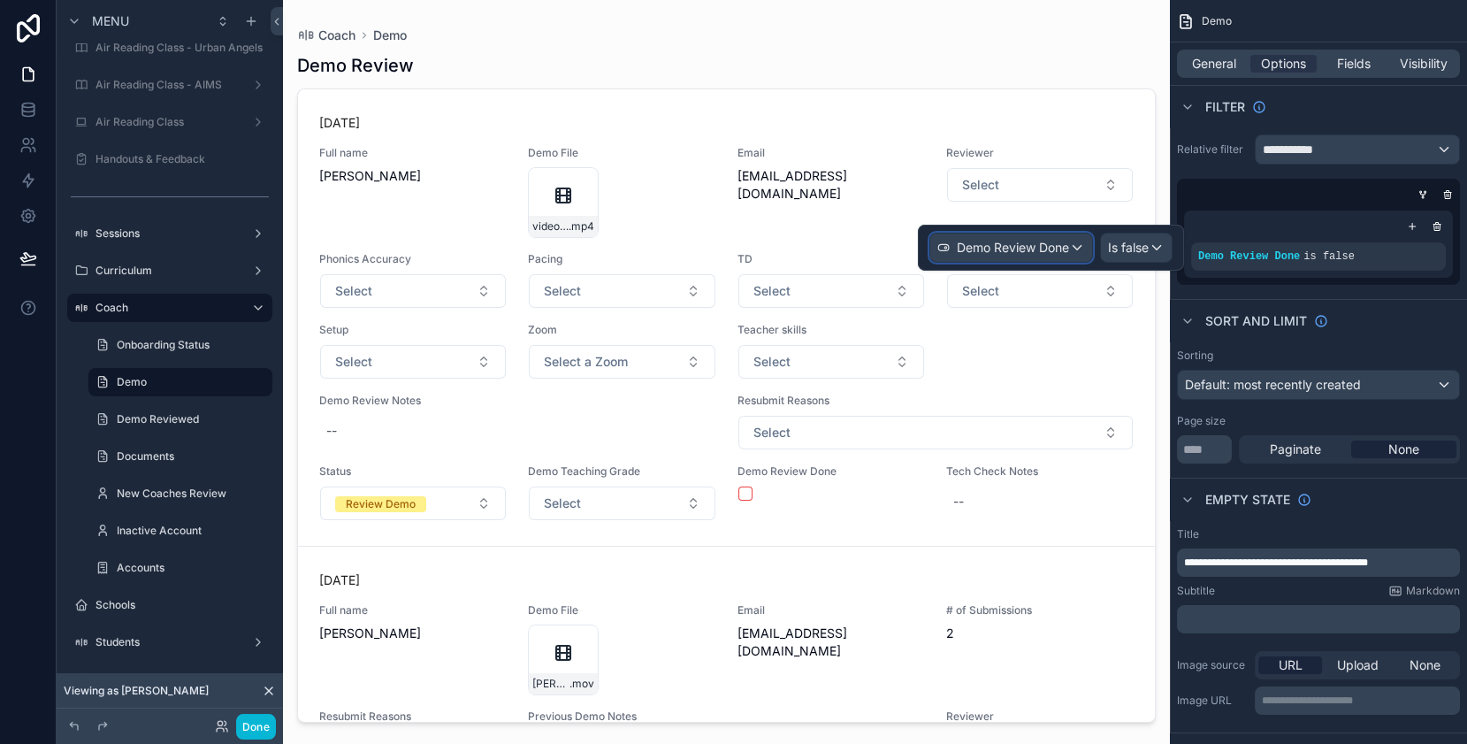
click at [1077, 244] on div "Demo Review Done" at bounding box center [1011, 247] width 162 height 28
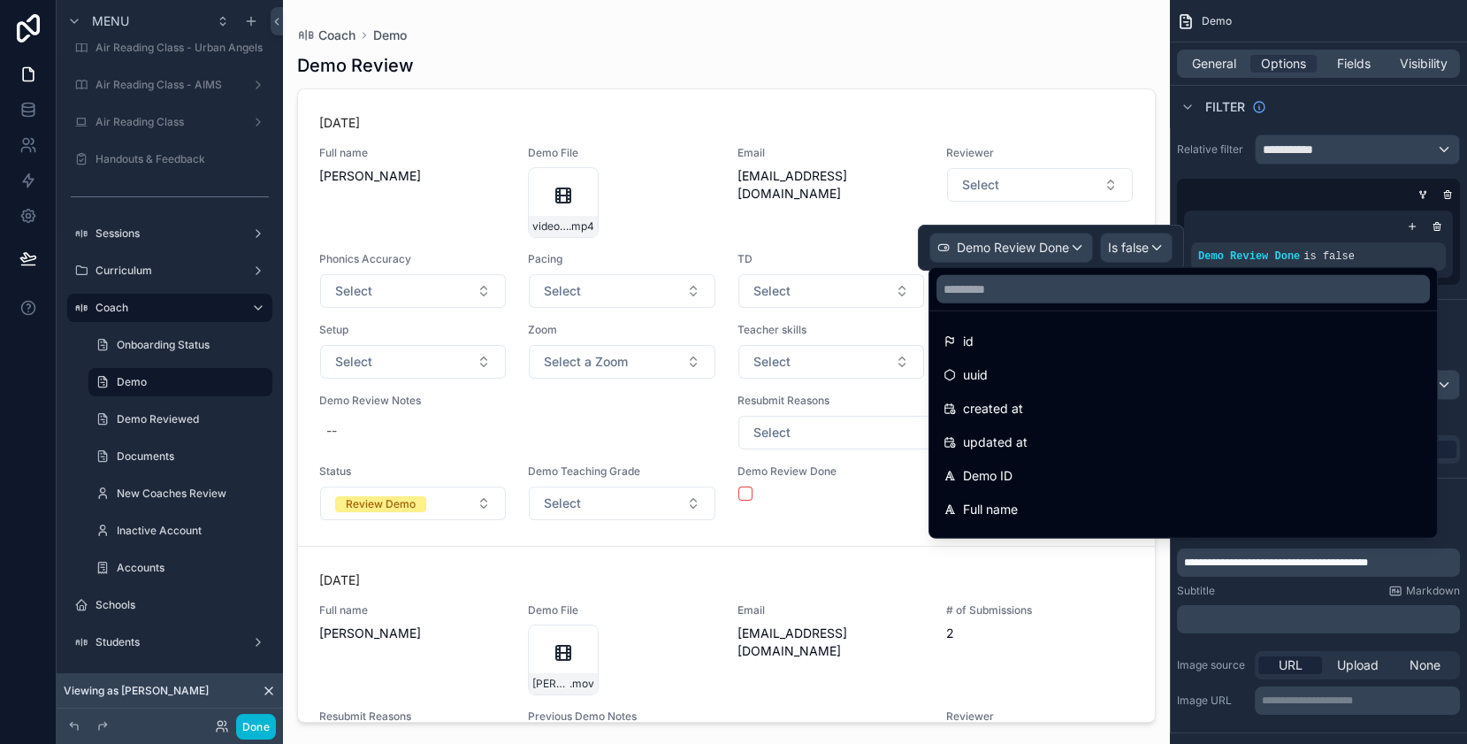
click at [1176, 199] on div "scrollable content" at bounding box center [1315, 195] width 283 height 18
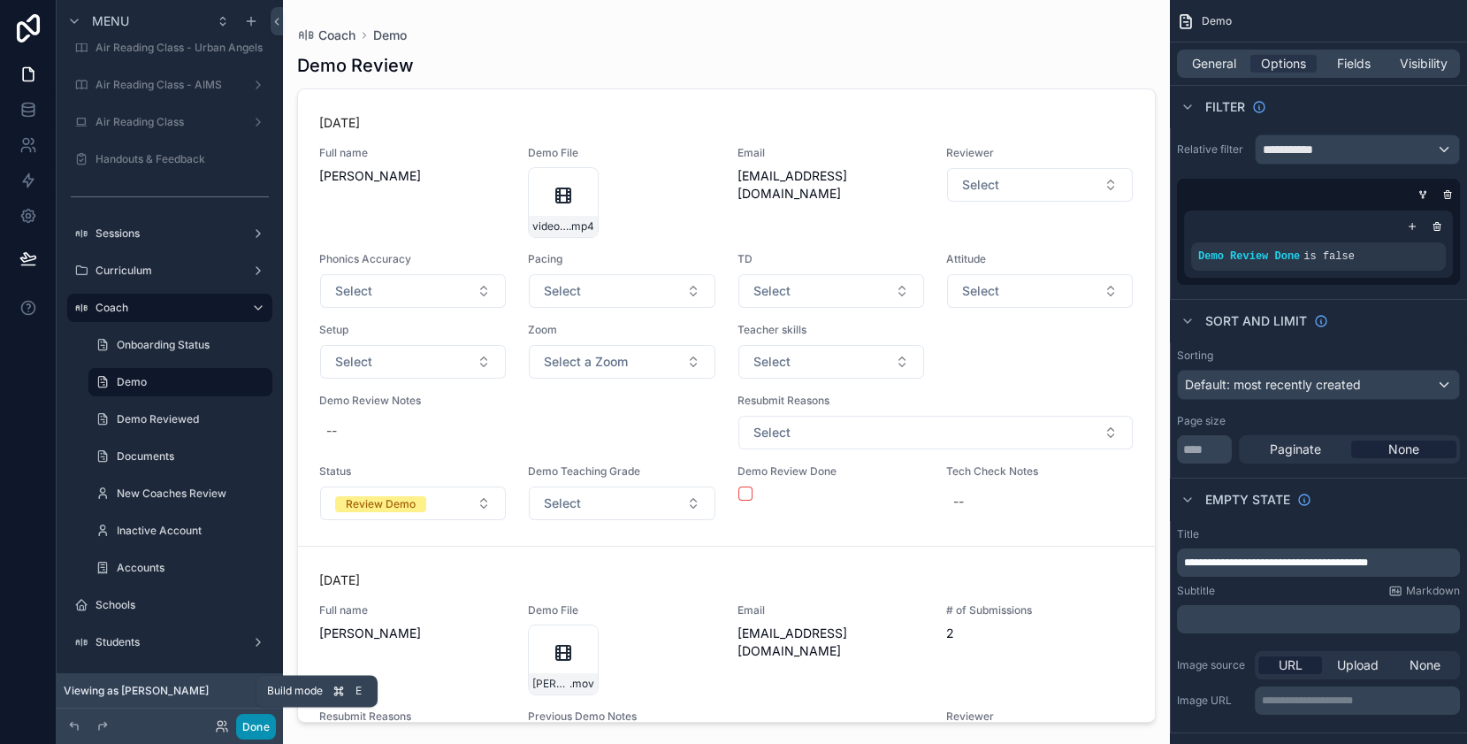
click at [256, 728] on button "Done" at bounding box center [256, 727] width 40 height 26
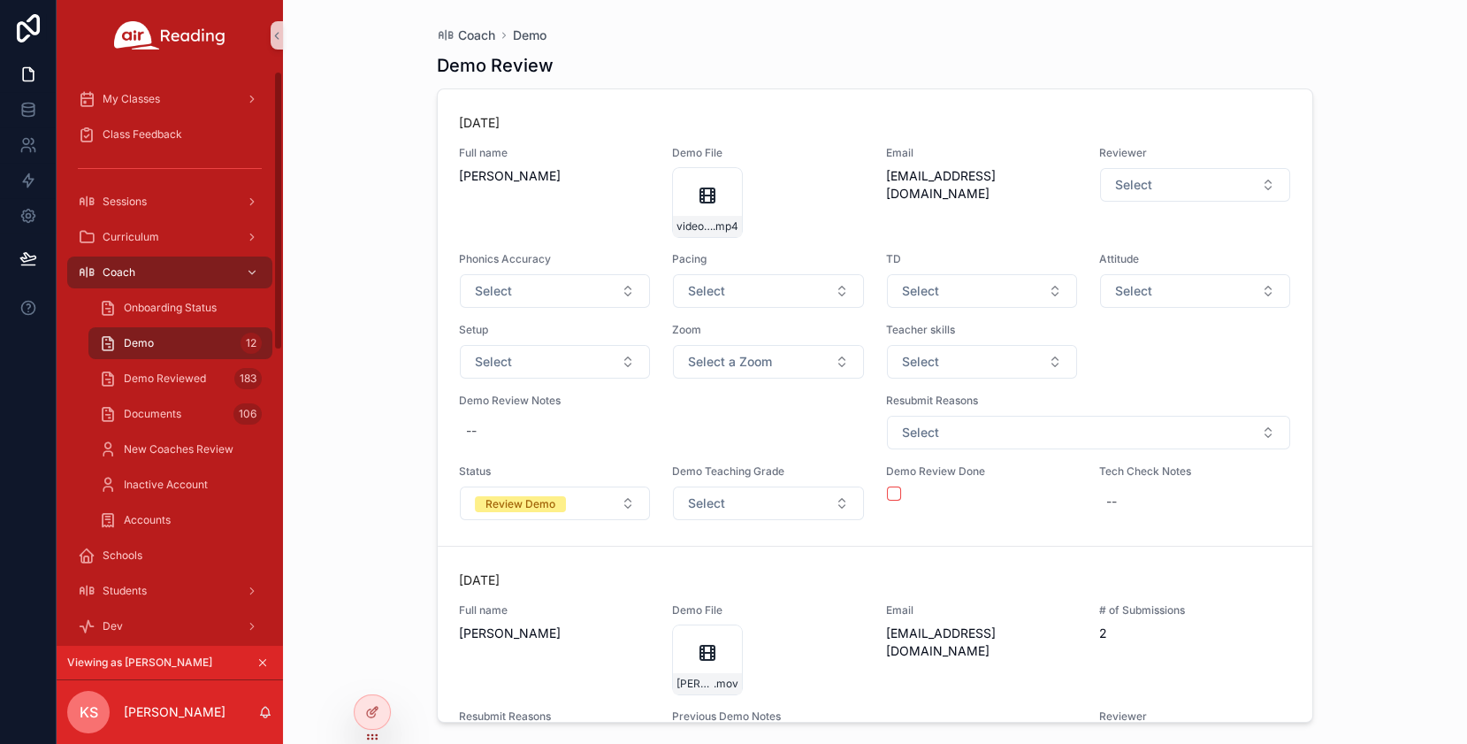
click at [376, 549] on div "Coach Demo Demo Review [DATE] Full name [PERSON_NAME] Demo File video4584483464…" at bounding box center [875, 372] width 1184 height 744
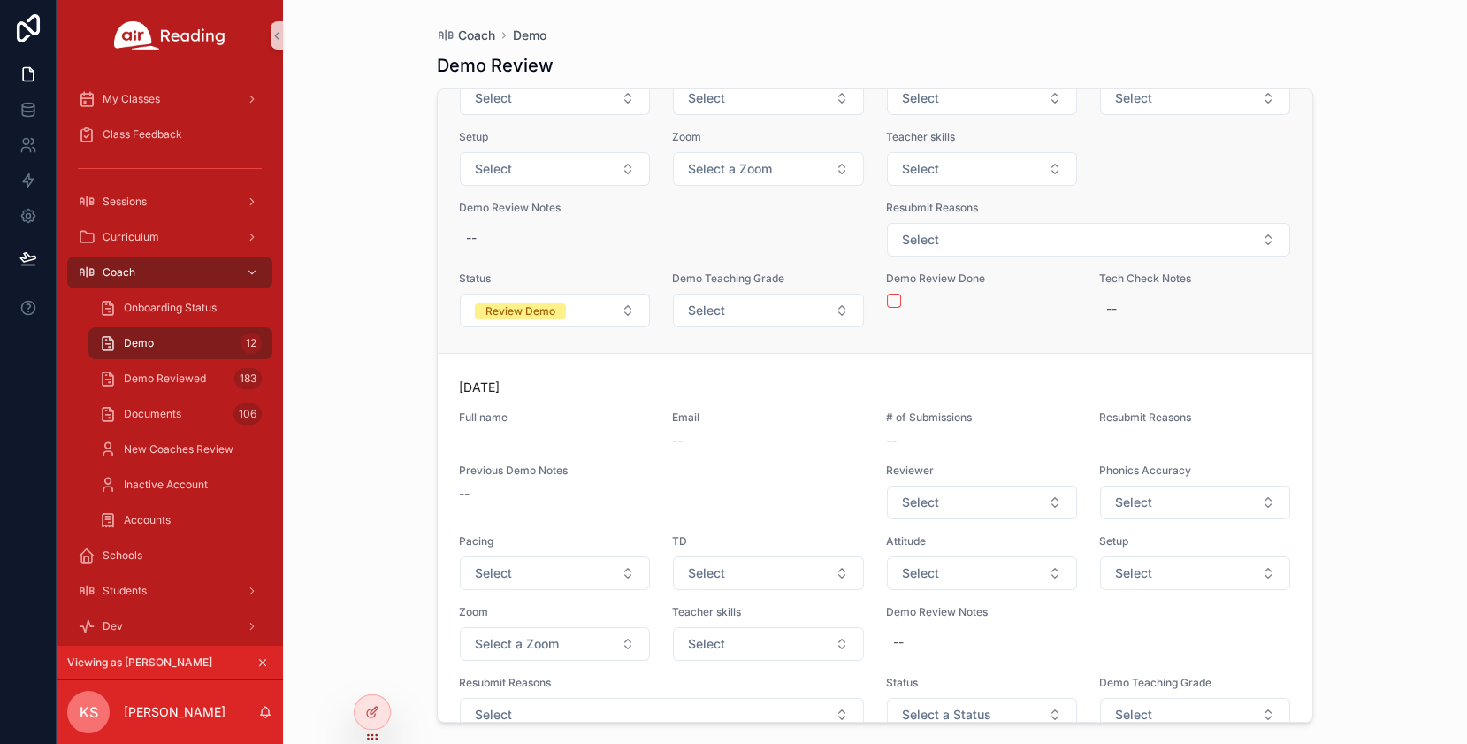
scroll to position [6529, 0]
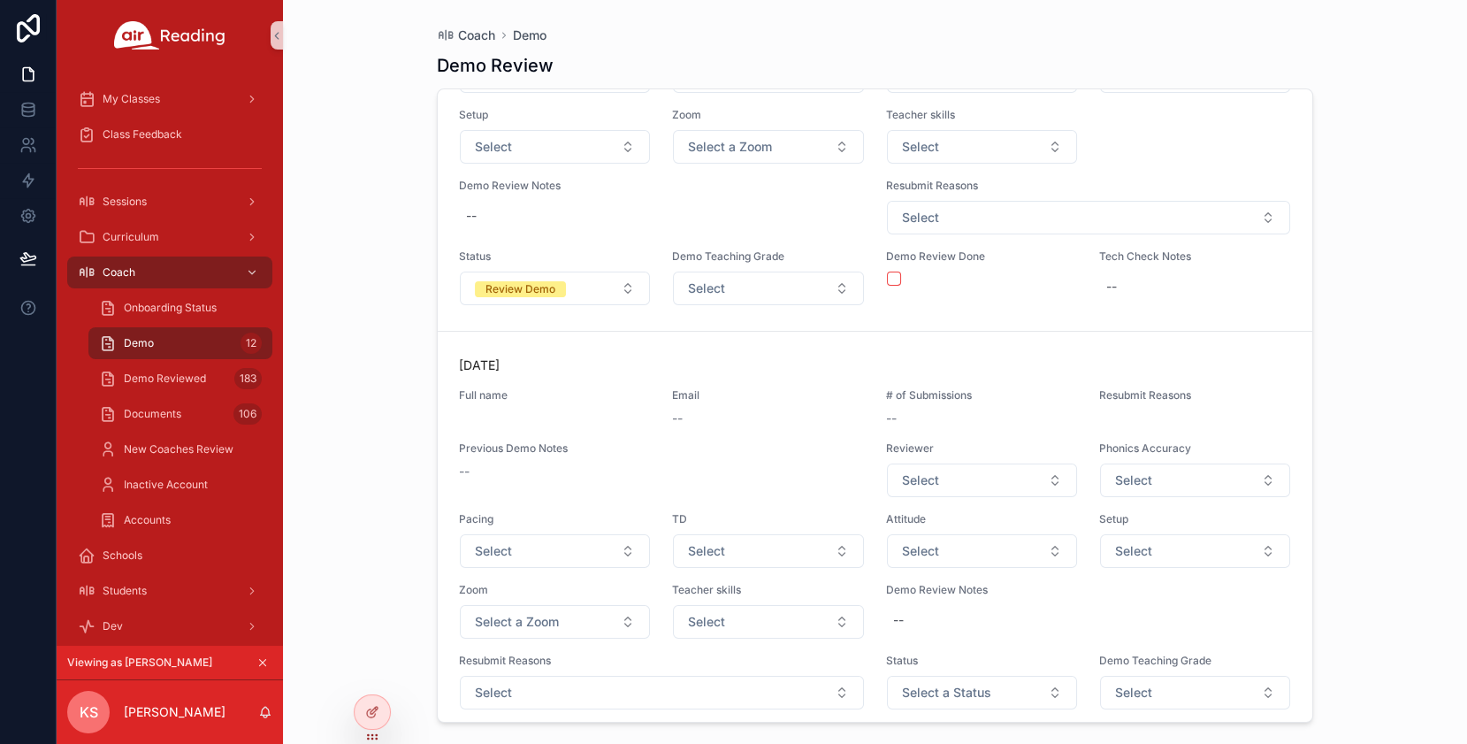
click at [1412, 256] on div "Coach Demo Demo Review [DATE] Full name [PERSON_NAME] Demo File video4584483464…" at bounding box center [875, 372] width 1184 height 744
